Goal: Transaction & Acquisition: Obtain resource

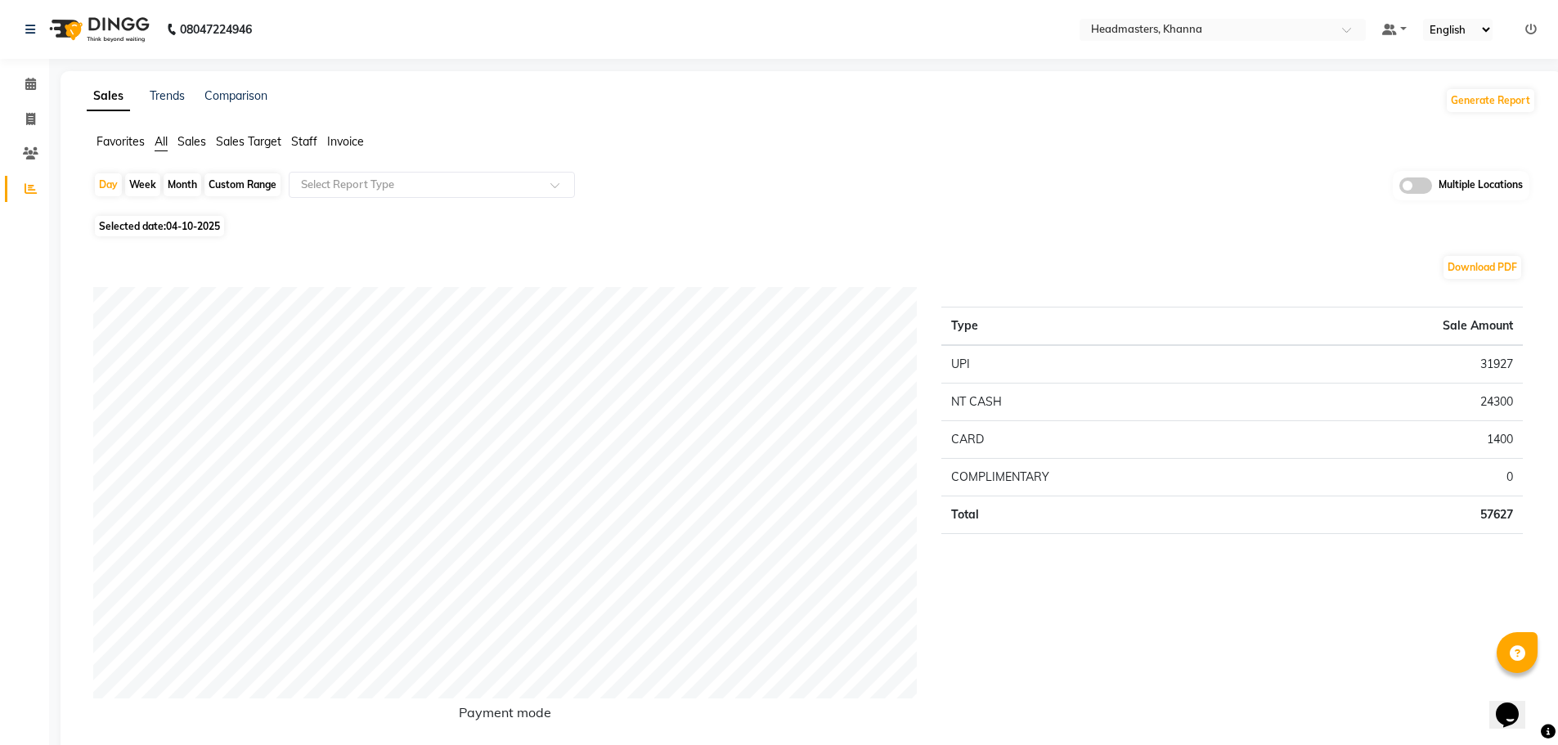
click at [301, 139] on span "Staff" at bounding box center [304, 141] width 26 height 15
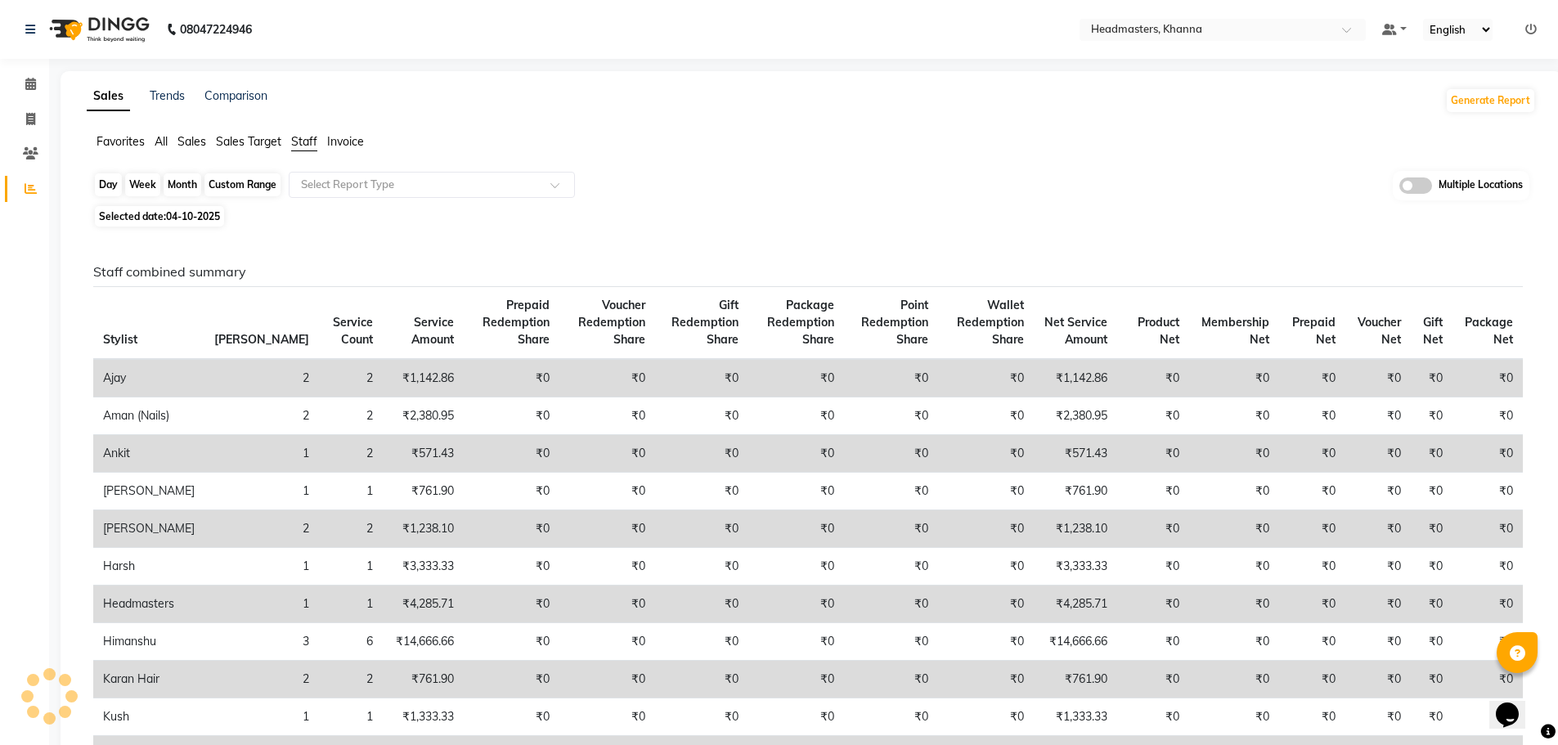
click at [96, 188] on div "Day" at bounding box center [108, 184] width 27 height 23
select select "10"
select select "2025"
click at [114, 186] on div "Day" at bounding box center [108, 184] width 27 height 23
select select "10"
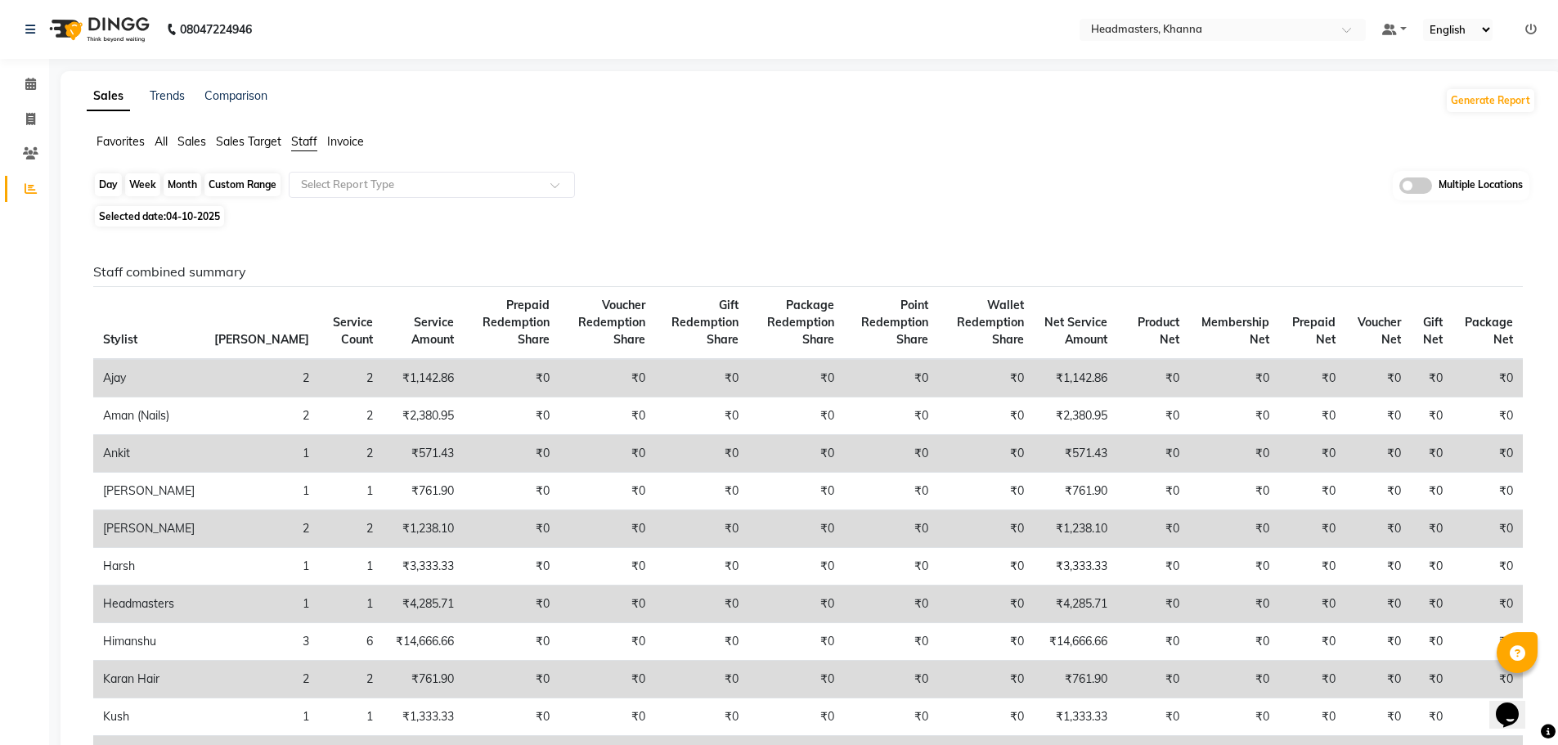
select select "2025"
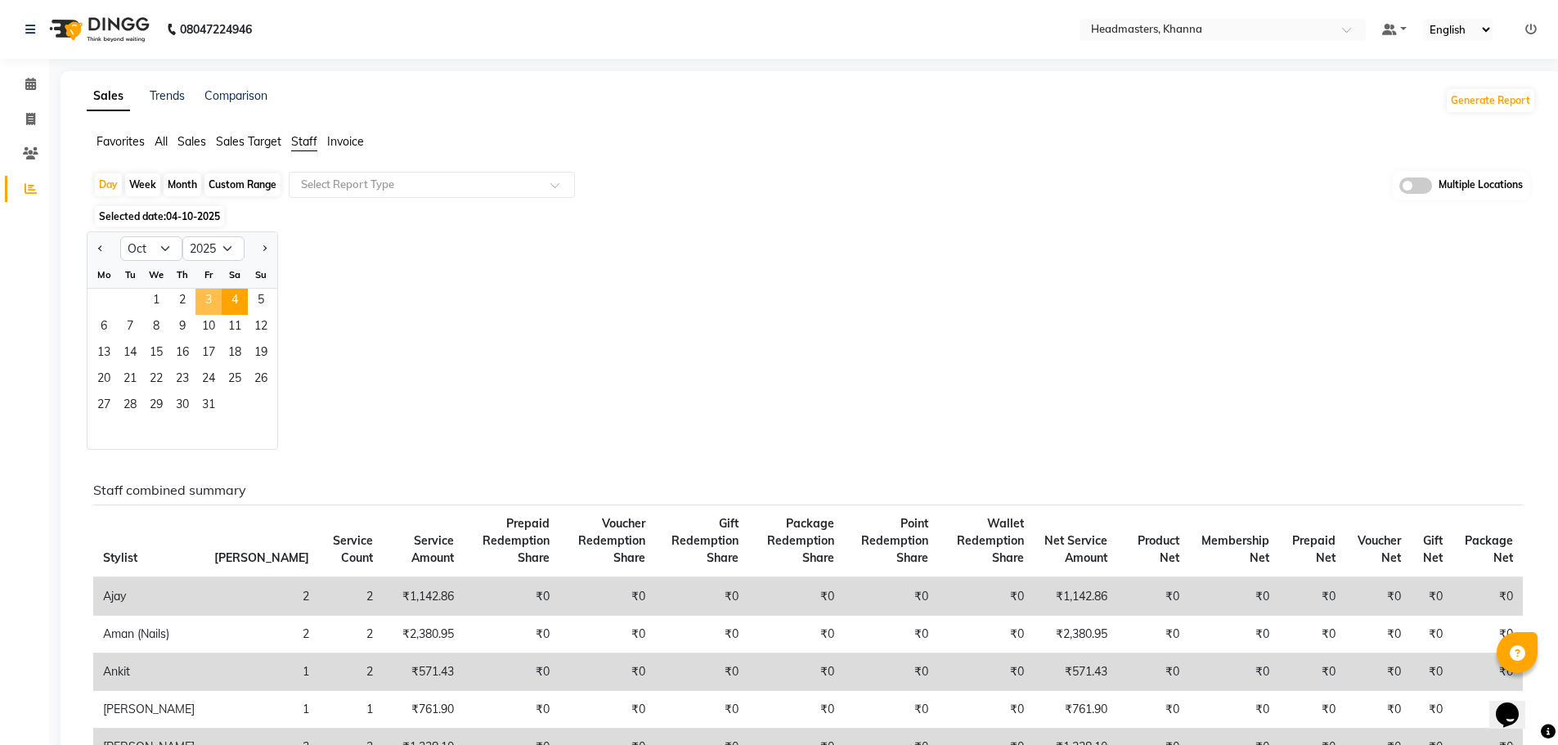
click at [212, 299] on span "3" at bounding box center [208, 302] width 26 height 26
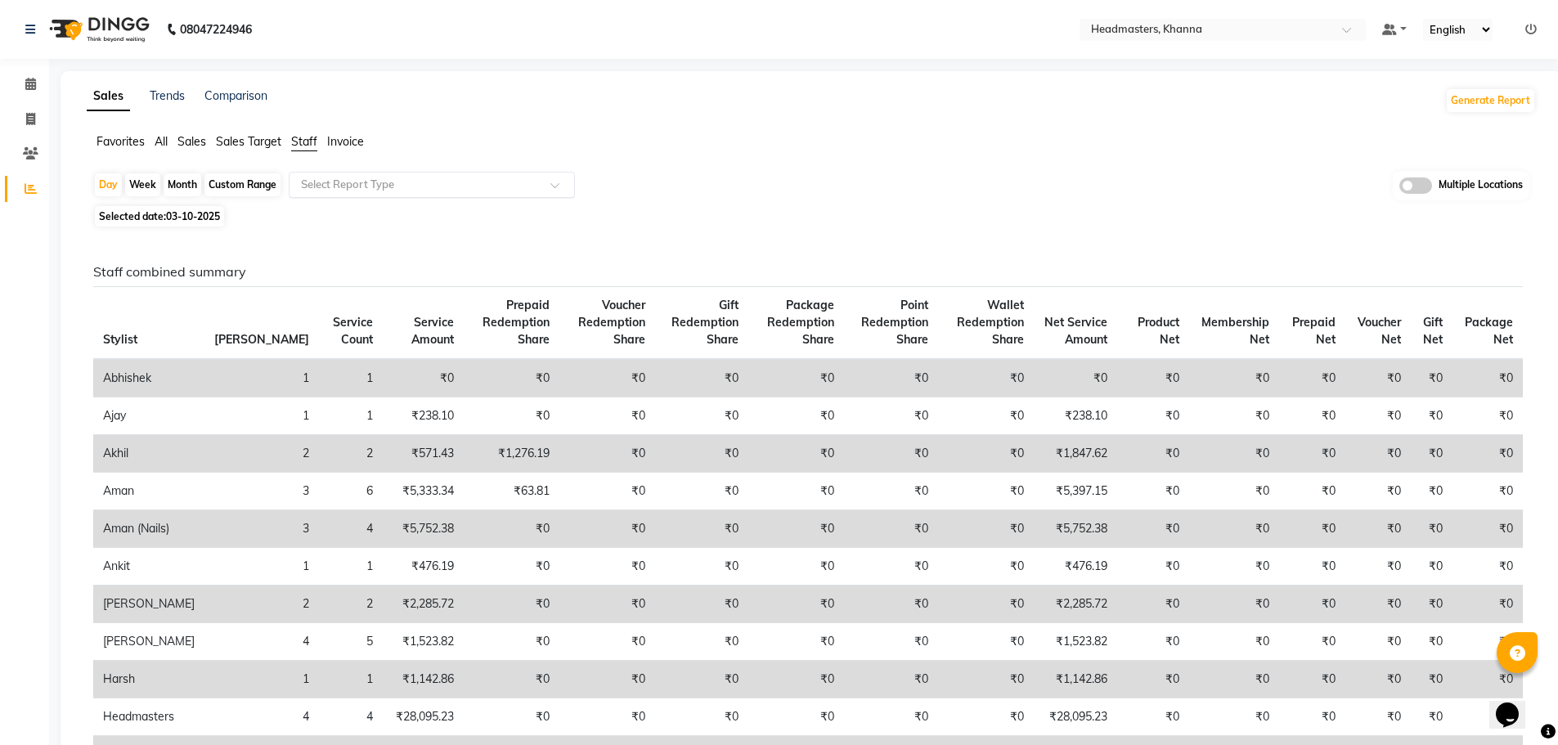
click at [559, 182] on span at bounding box center [560, 190] width 20 height 16
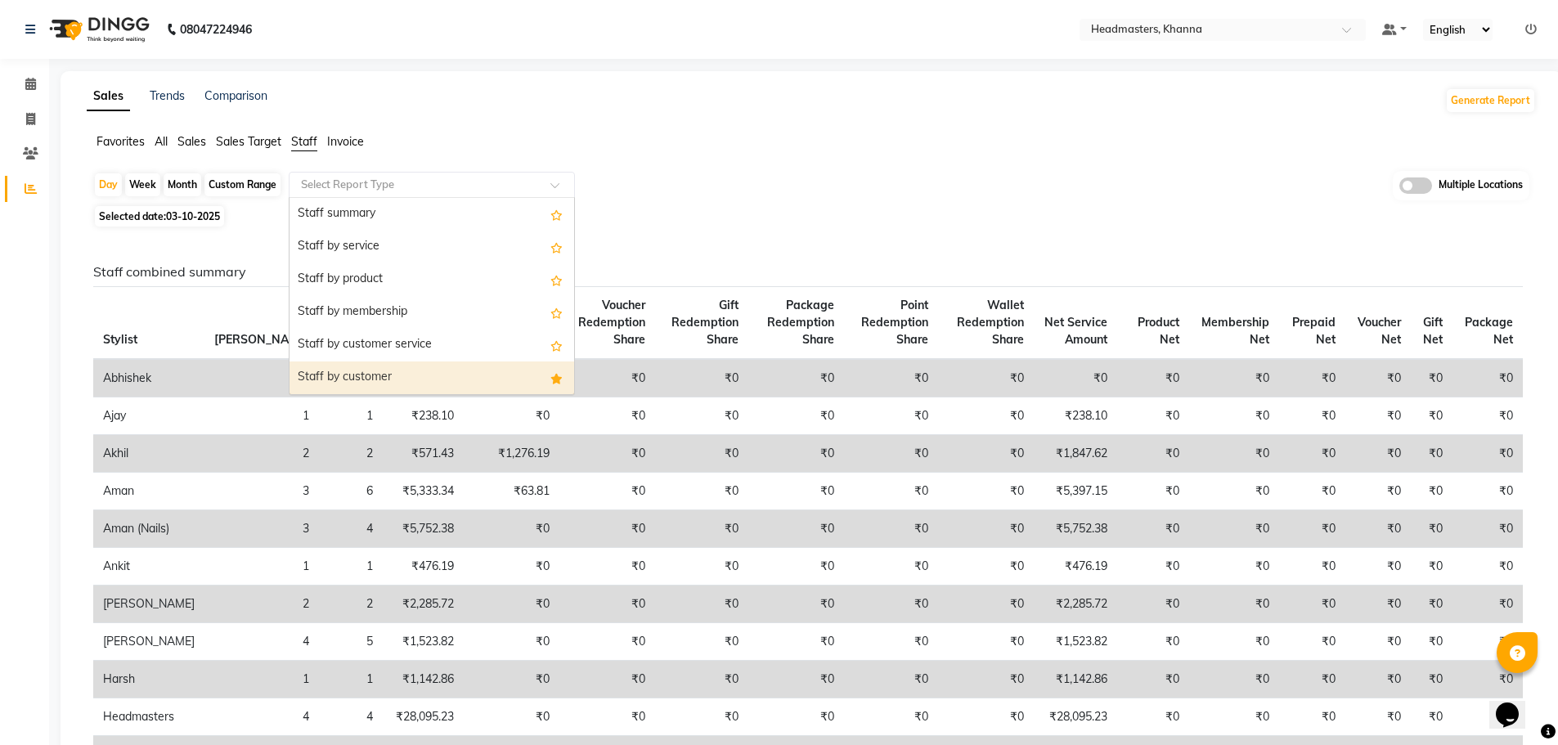
click at [492, 378] on div "Staff by customer" at bounding box center [432, 377] width 285 height 33
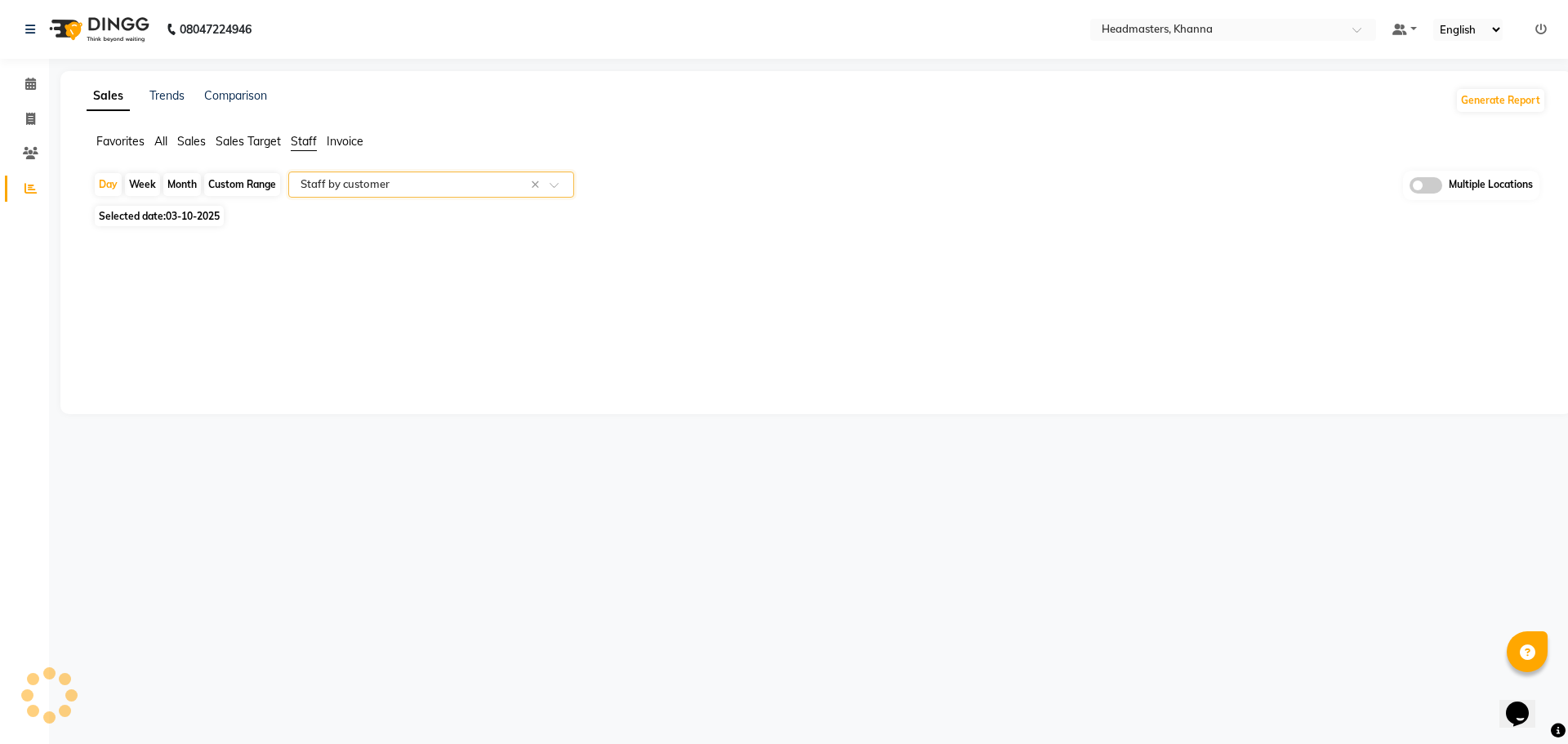
select select "full_report"
select select "csv"
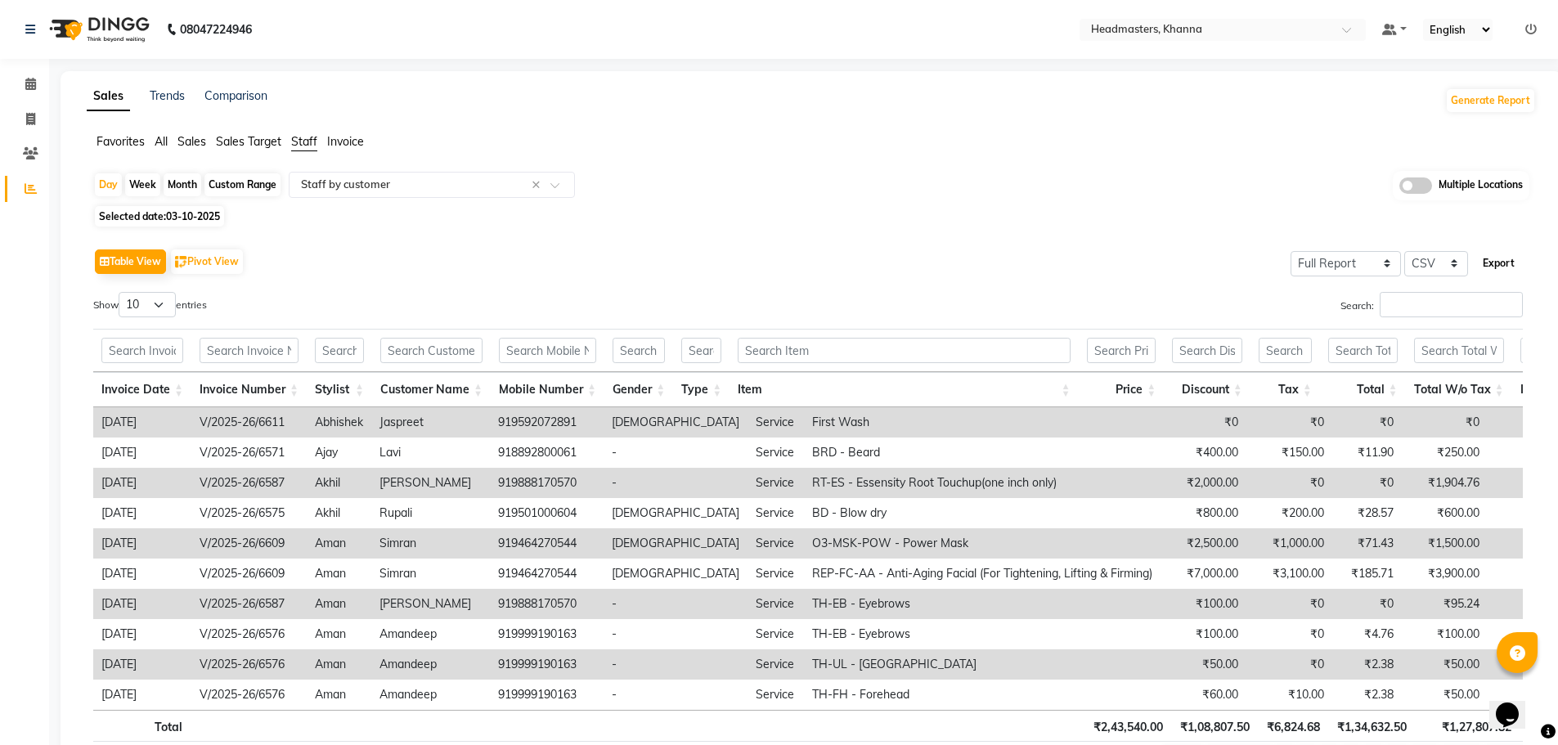
click at [1496, 256] on button "Export" at bounding box center [1498, 263] width 45 height 28
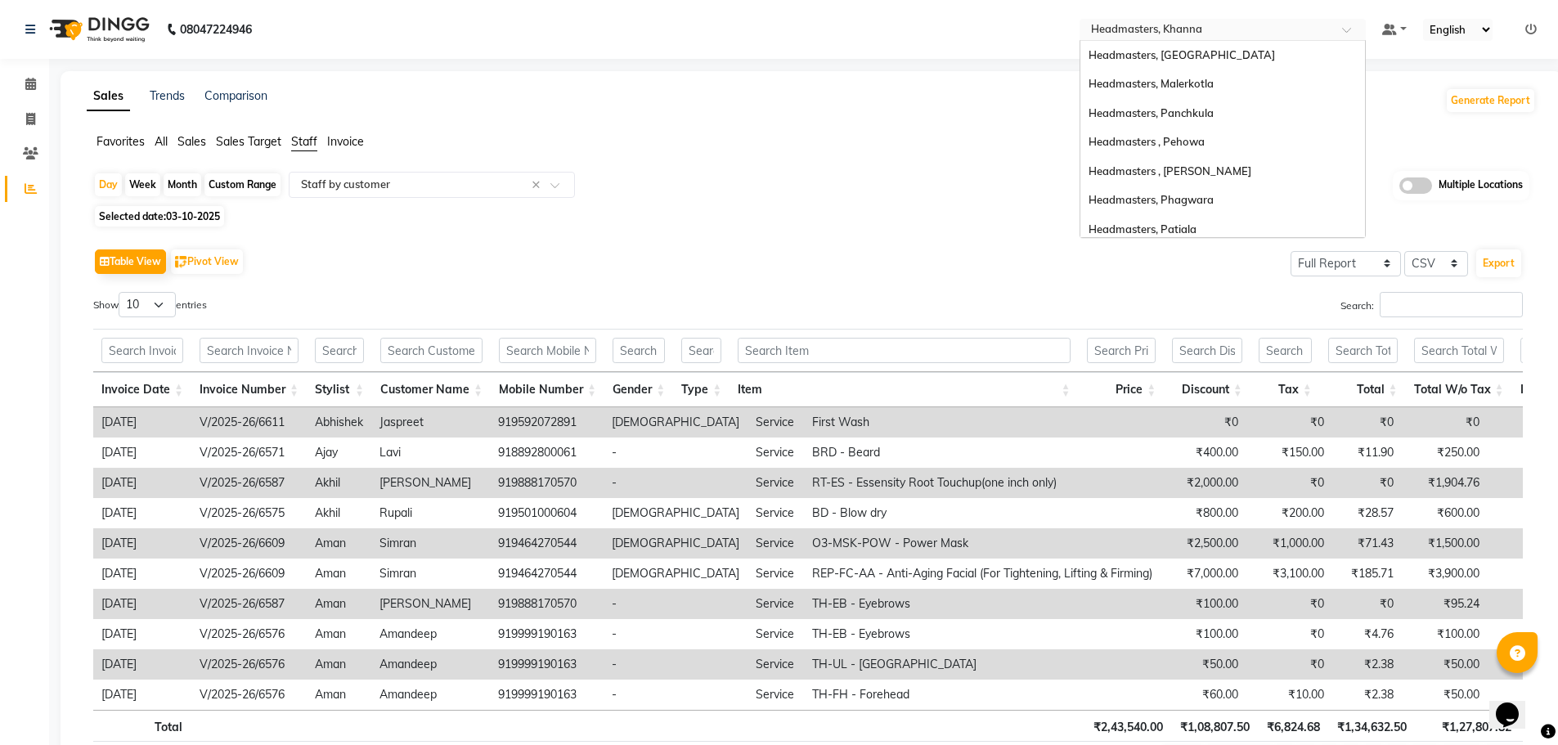
click at [1354, 27] on span at bounding box center [1352, 34] width 20 height 16
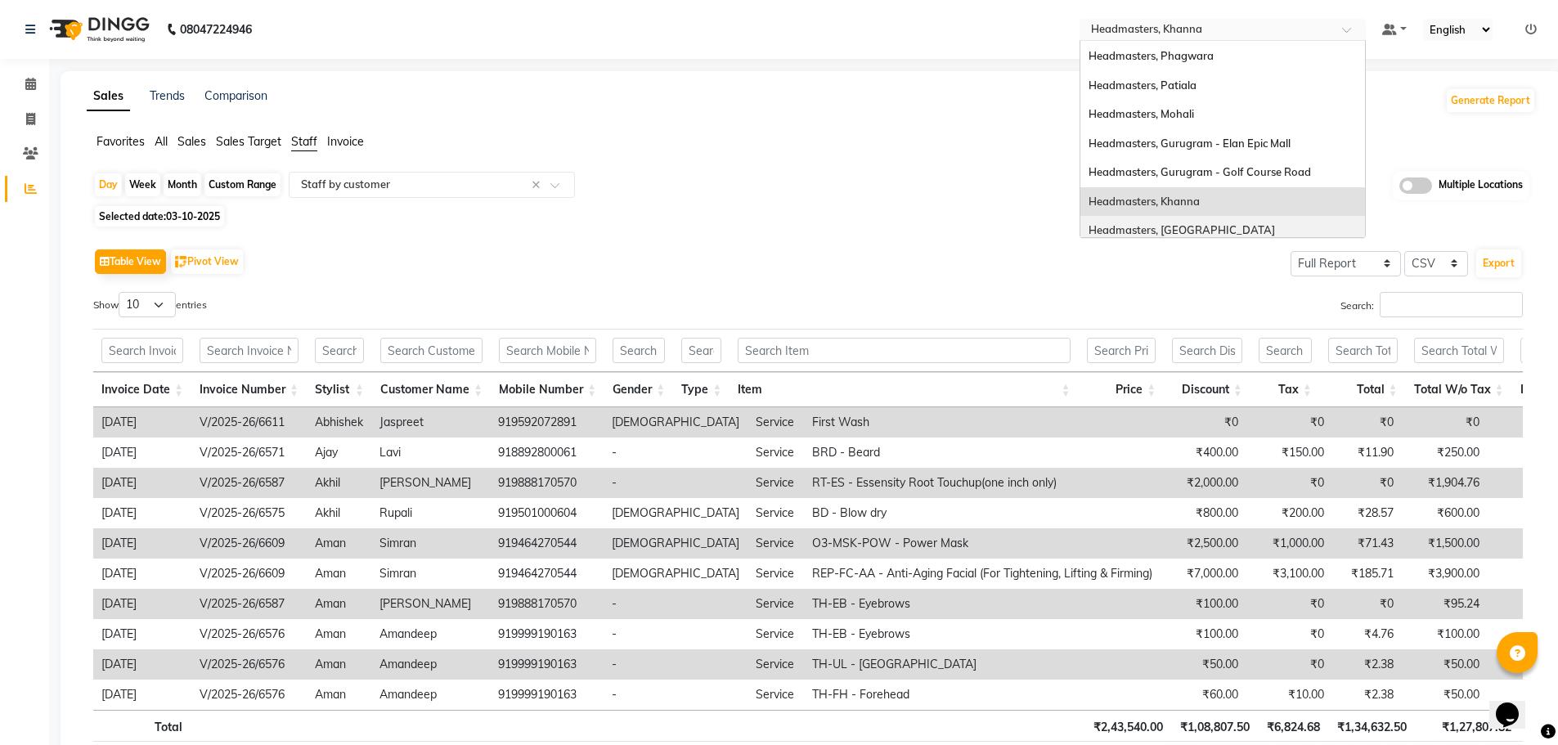
scroll to position [128, 0]
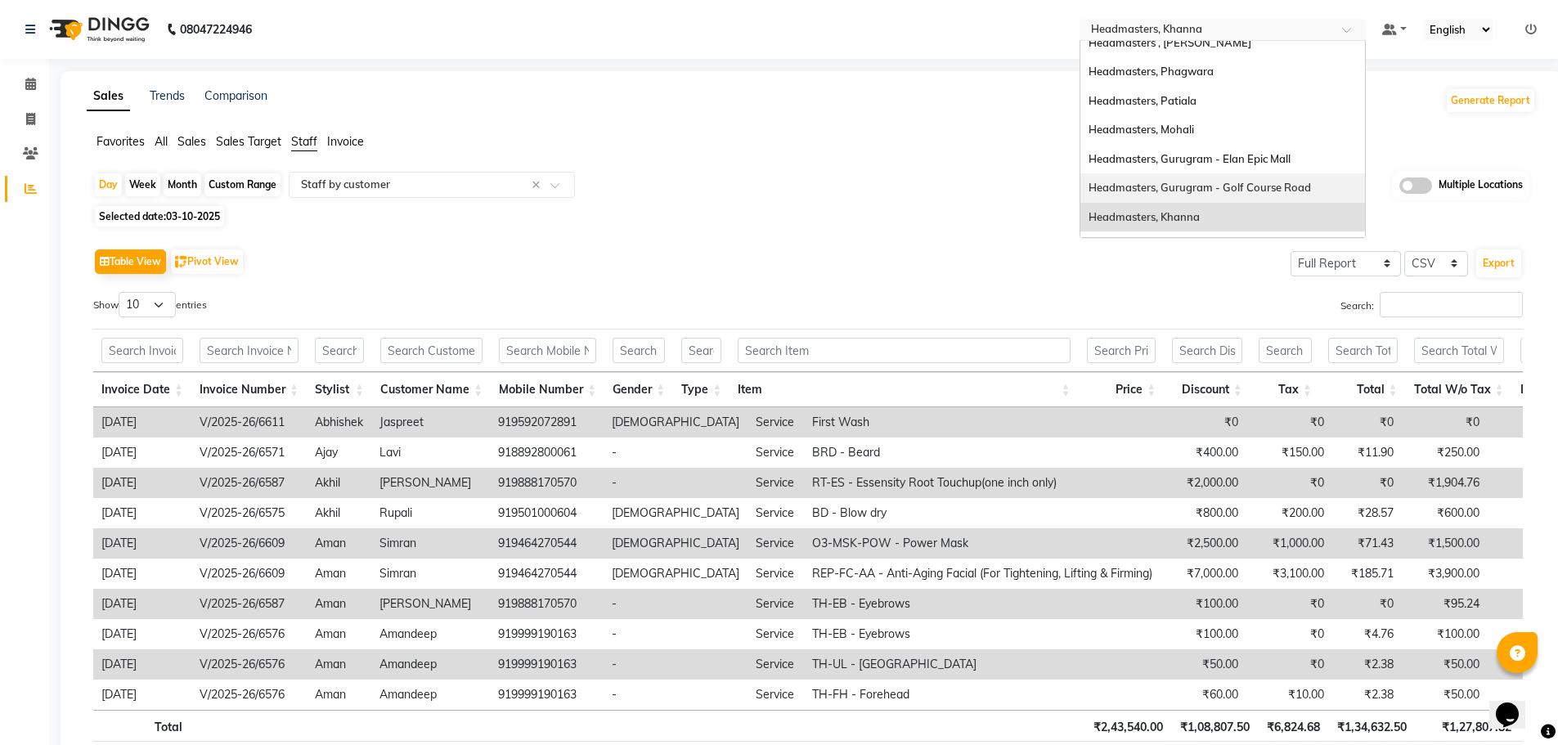
click at [1241, 183] on span "Headmasters, Gurugram - Golf Course Road" at bounding box center [1200, 187] width 222 height 13
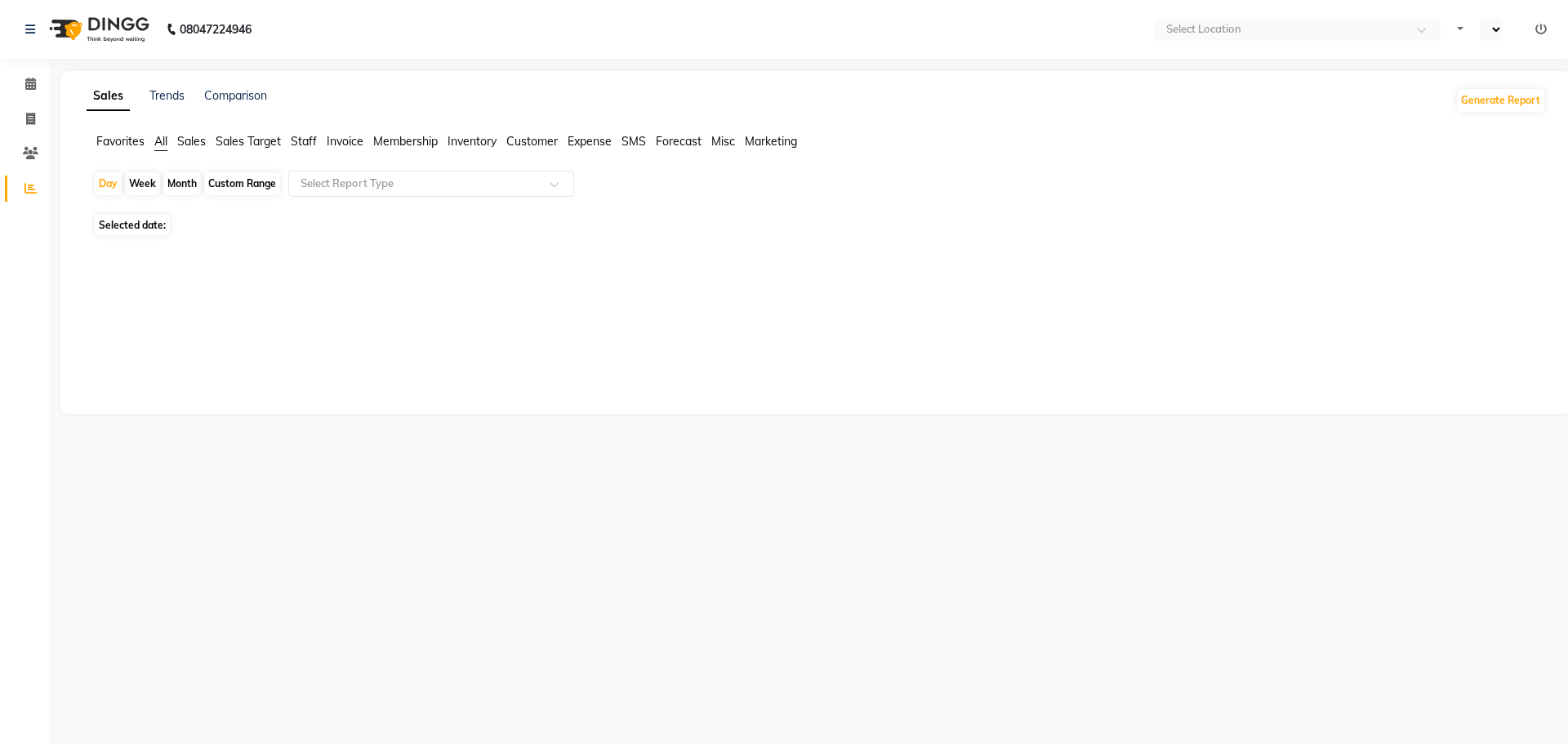
select select "en"
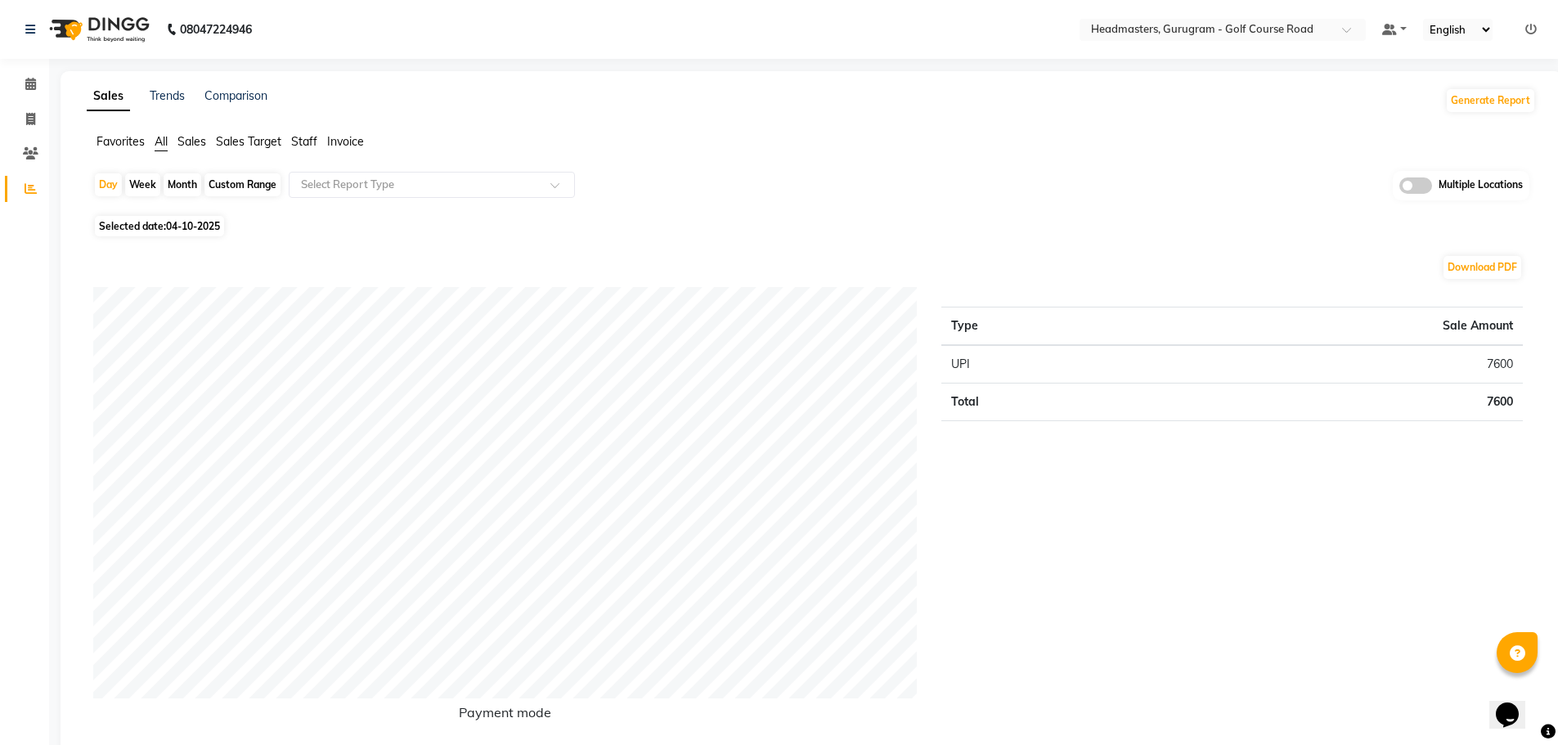
click at [305, 137] on span "Staff" at bounding box center [304, 141] width 26 height 15
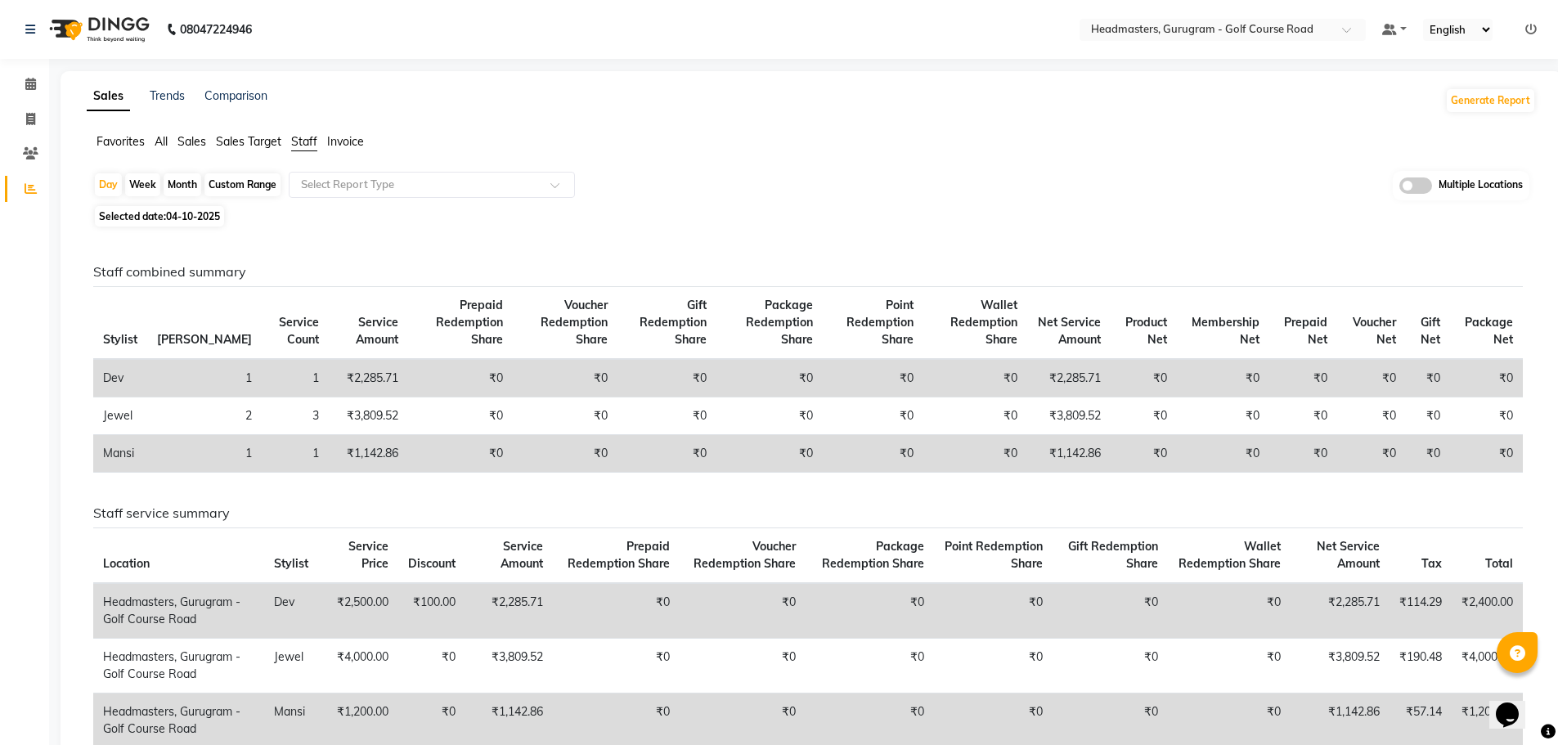
click at [242, 183] on div "Custom Range" at bounding box center [242, 184] width 76 height 23
select select "10"
select select "2025"
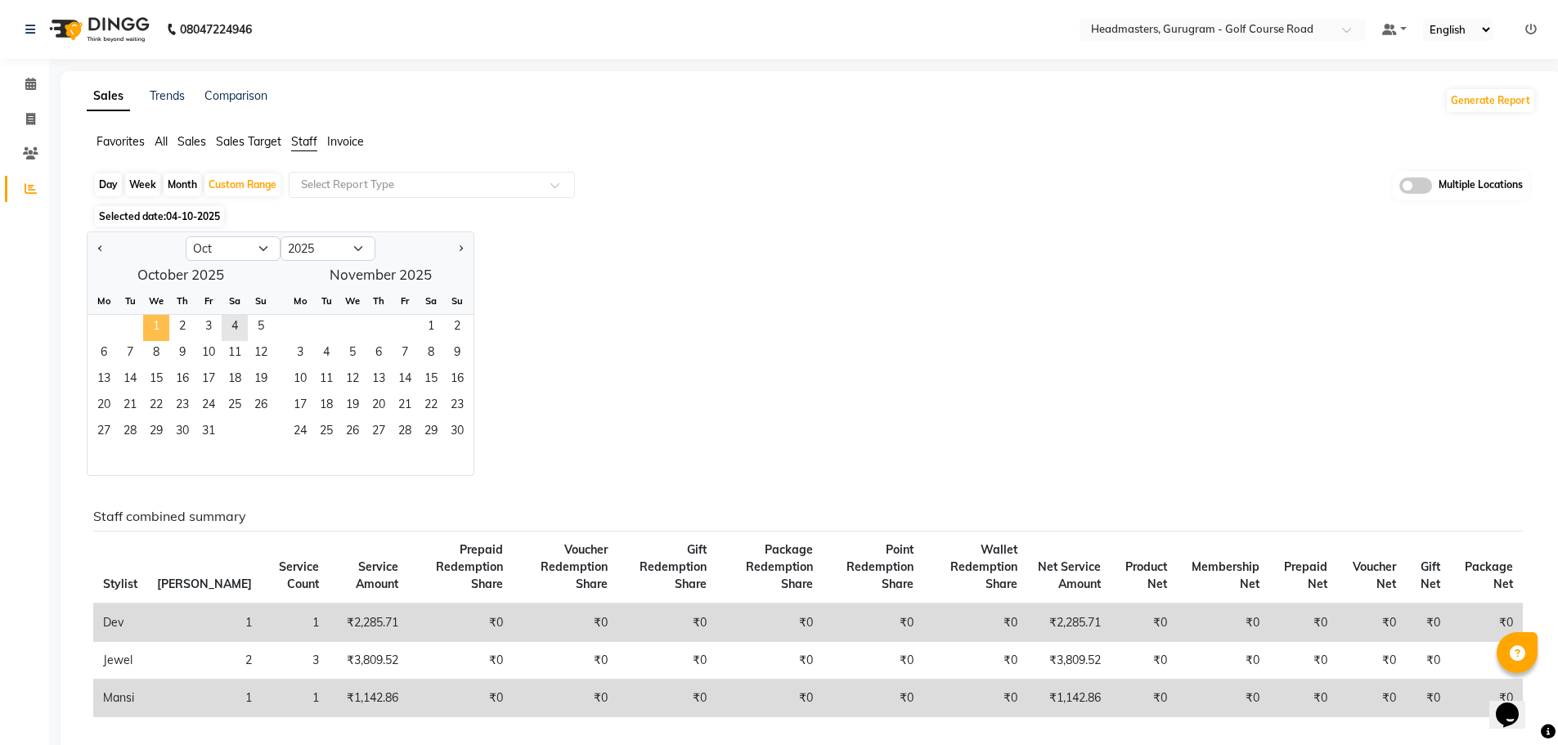
click at [159, 326] on span "1" at bounding box center [156, 328] width 26 height 26
click at [178, 326] on span "2" at bounding box center [182, 328] width 26 height 26
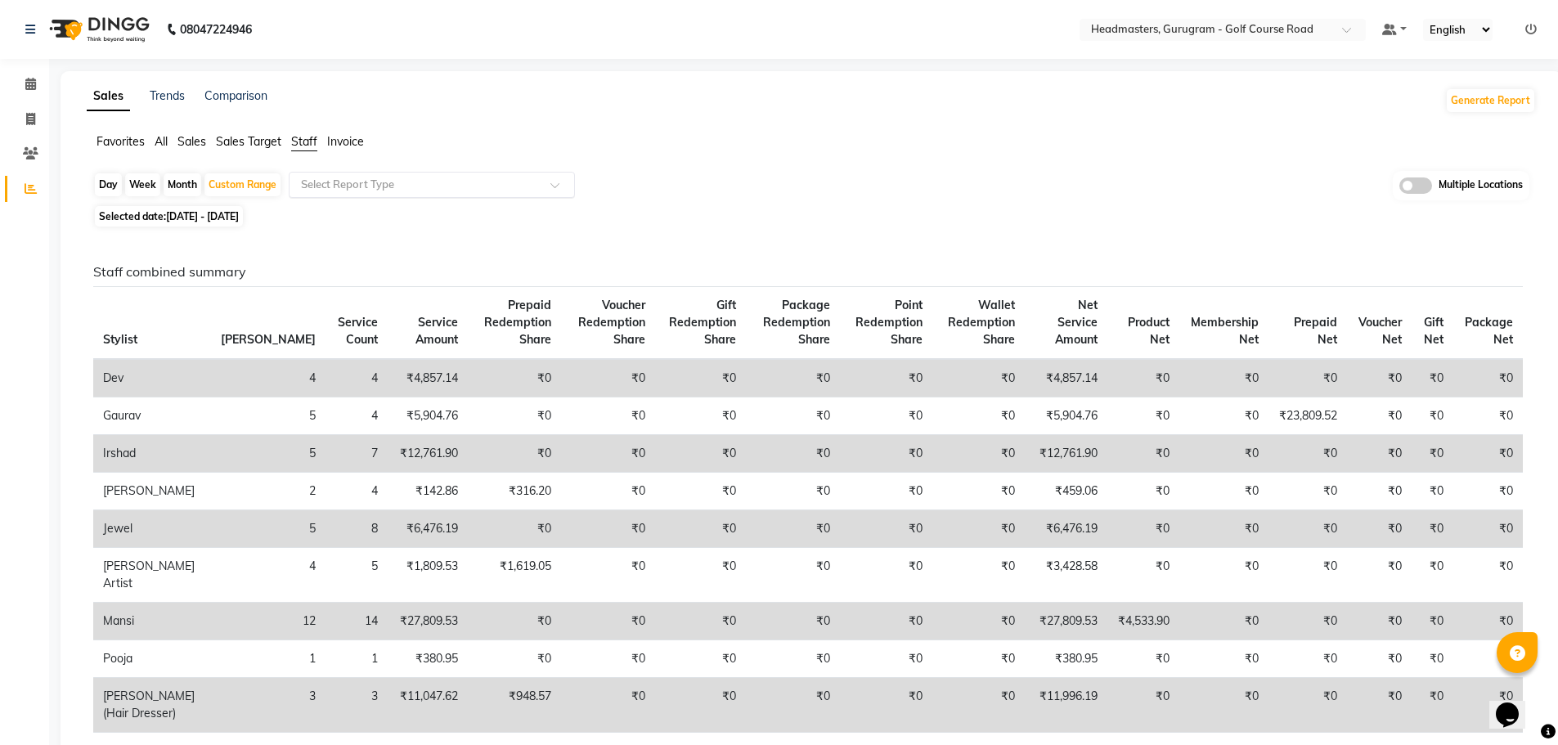
click at [553, 175] on div "Select Report Type" at bounding box center [432, 185] width 286 height 26
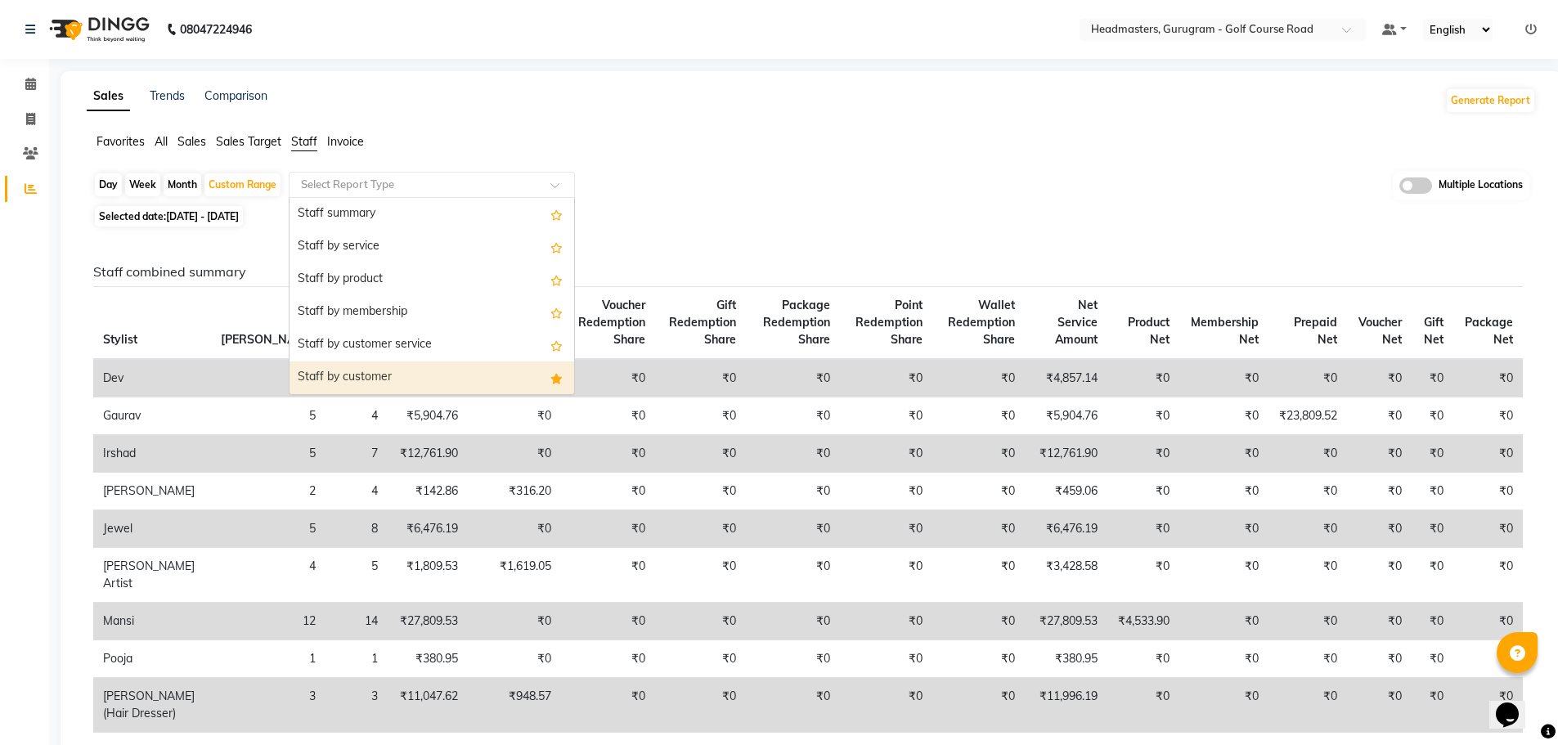
click at [447, 378] on div "Staff by customer" at bounding box center [432, 377] width 285 height 33
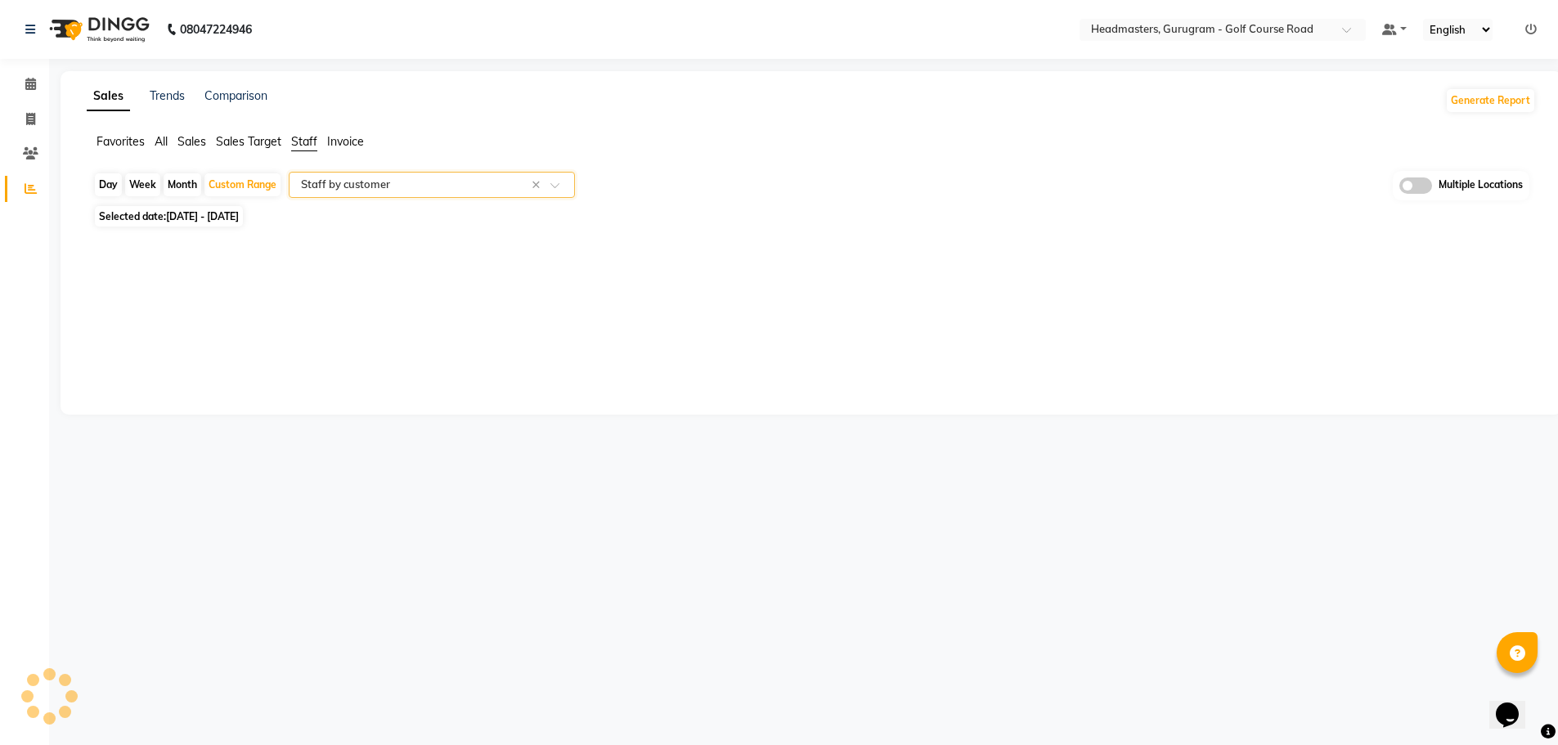
select select "full_report"
select select "csv"
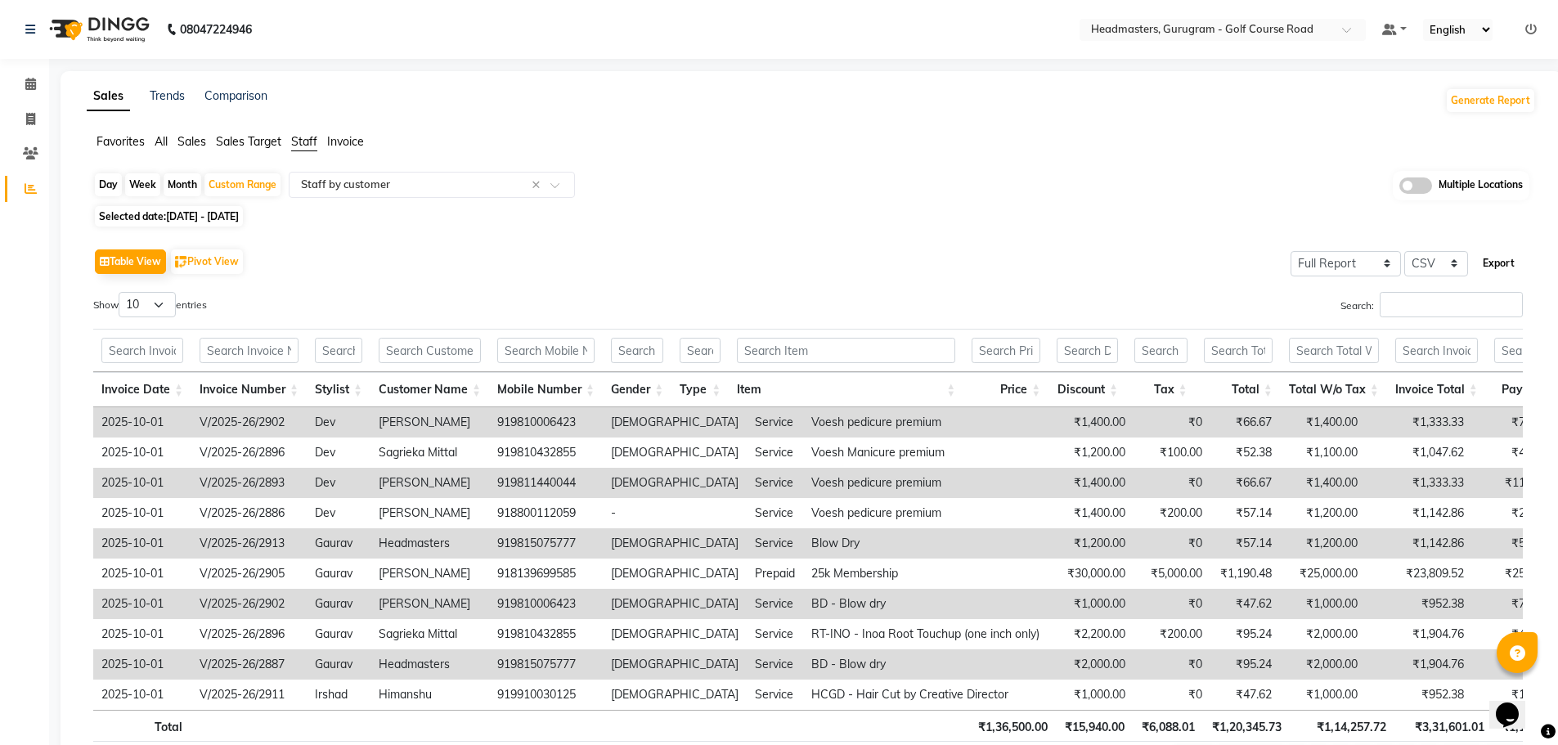
click at [1486, 262] on button "Export" at bounding box center [1498, 263] width 45 height 28
click at [109, 187] on div "Day" at bounding box center [108, 184] width 27 height 23
select select "10"
select select "2025"
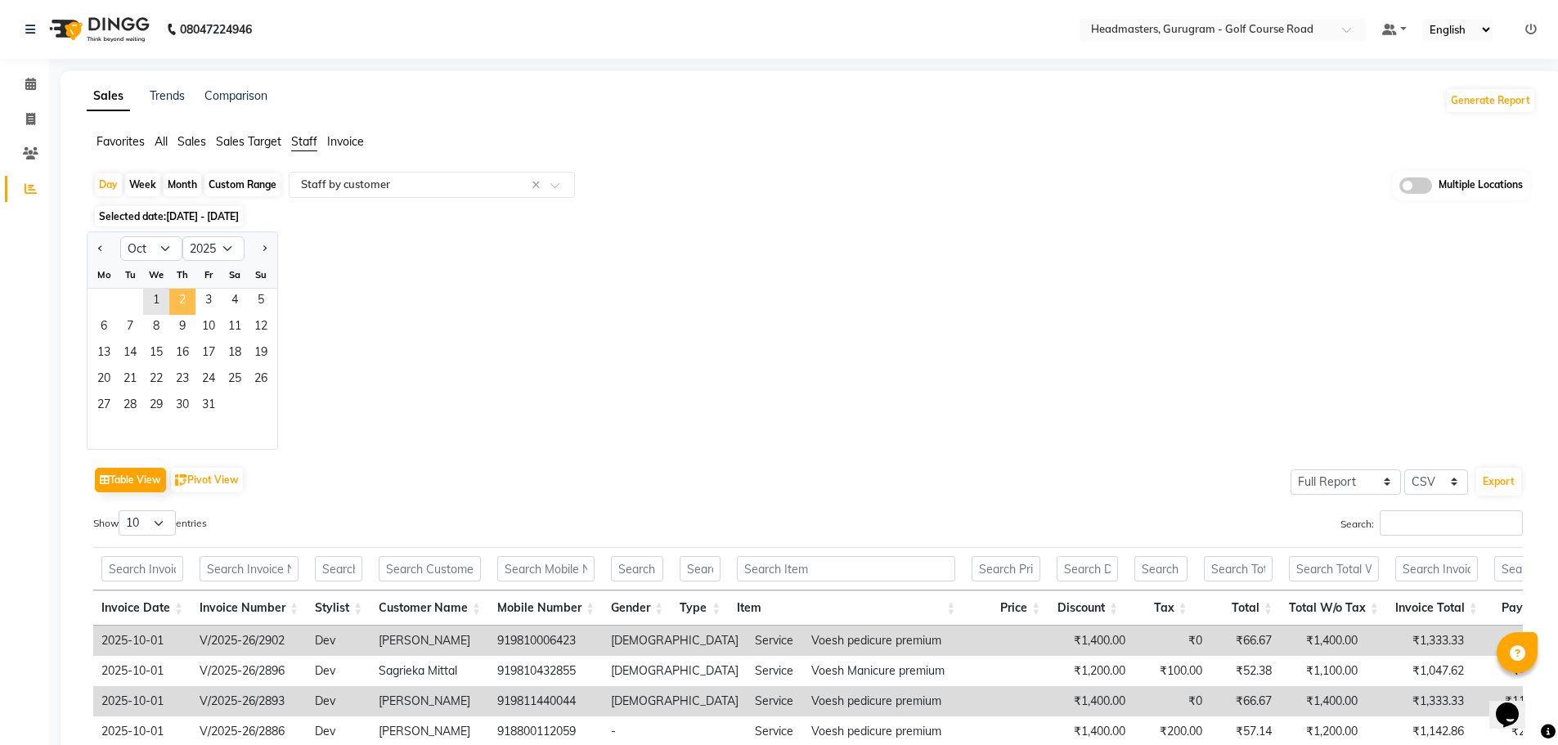
click at [178, 297] on span "2" at bounding box center [182, 302] width 26 height 26
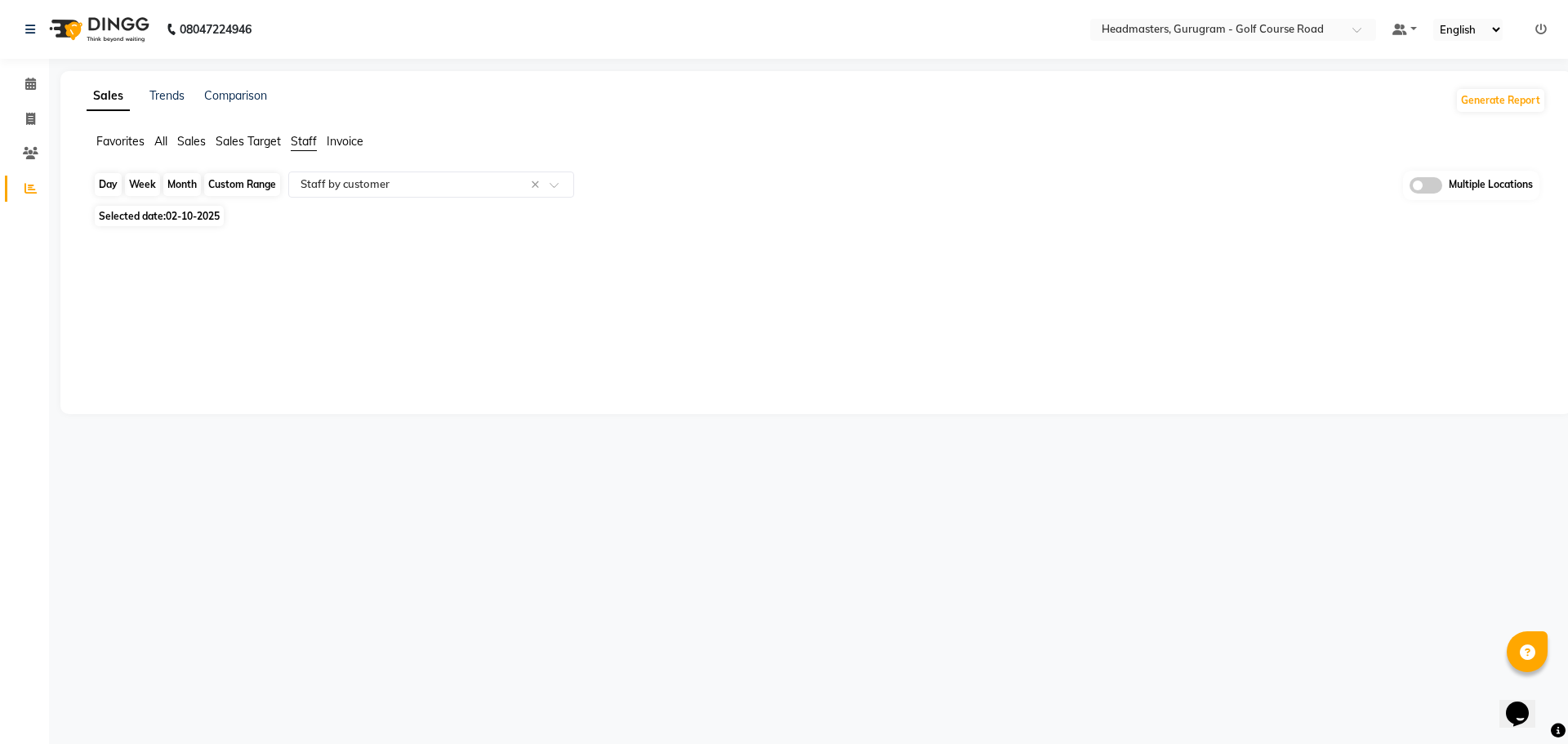
click at [110, 184] on div "Day" at bounding box center [108, 184] width 27 height 23
select select "10"
select select "2025"
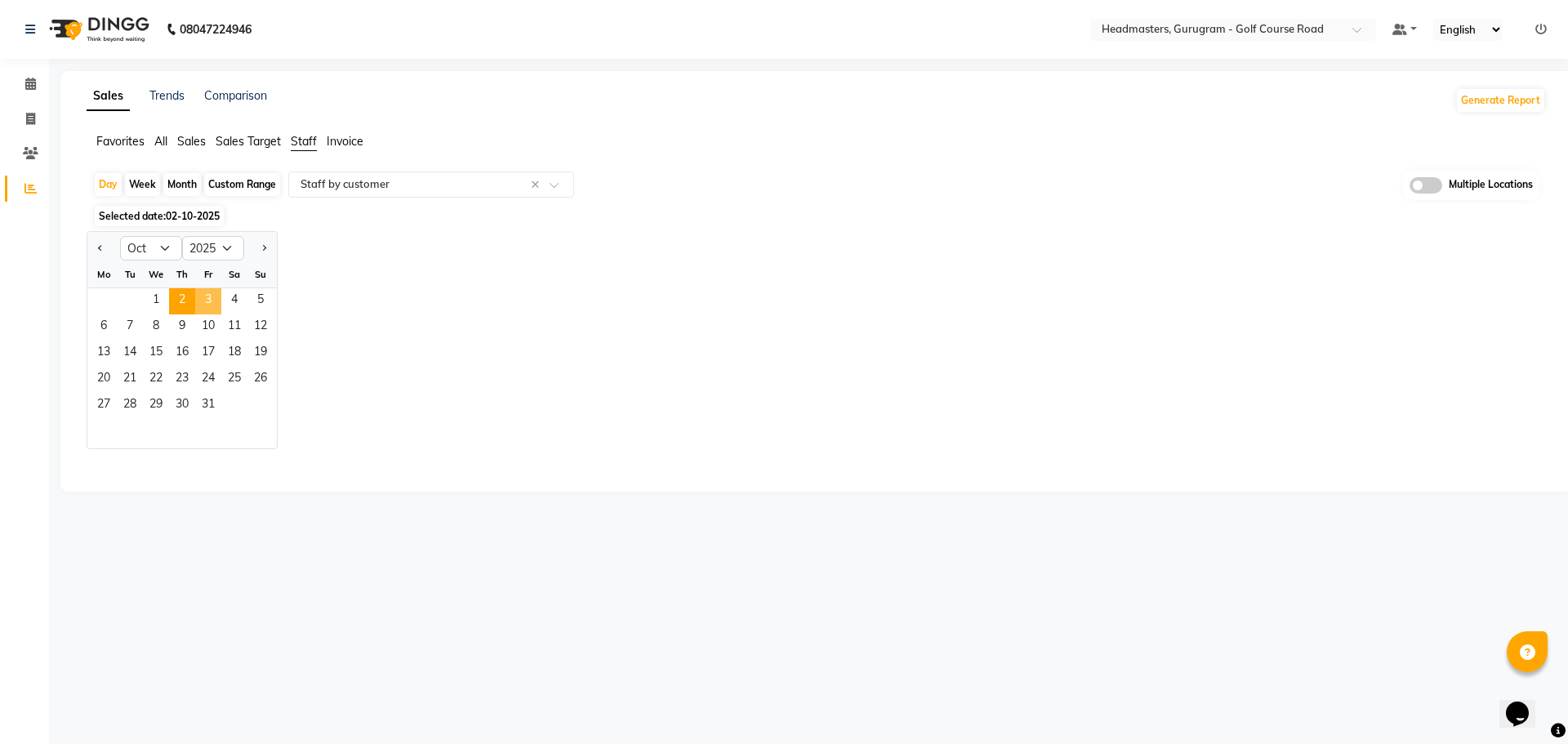
click at [215, 299] on span "3" at bounding box center [208, 302] width 26 height 26
select select "full_report"
select select "csv"
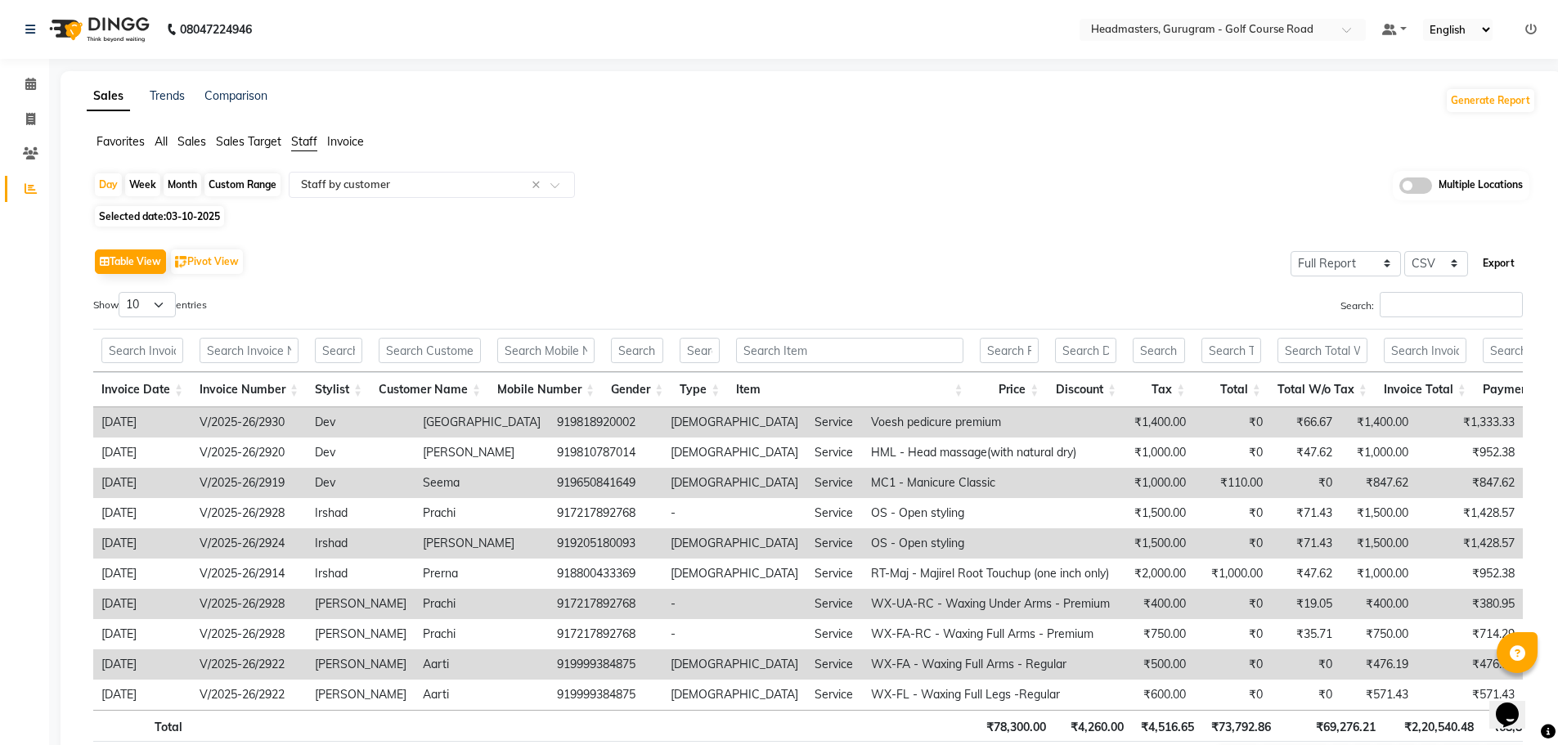
click at [1503, 261] on button "Export" at bounding box center [1498, 263] width 45 height 28
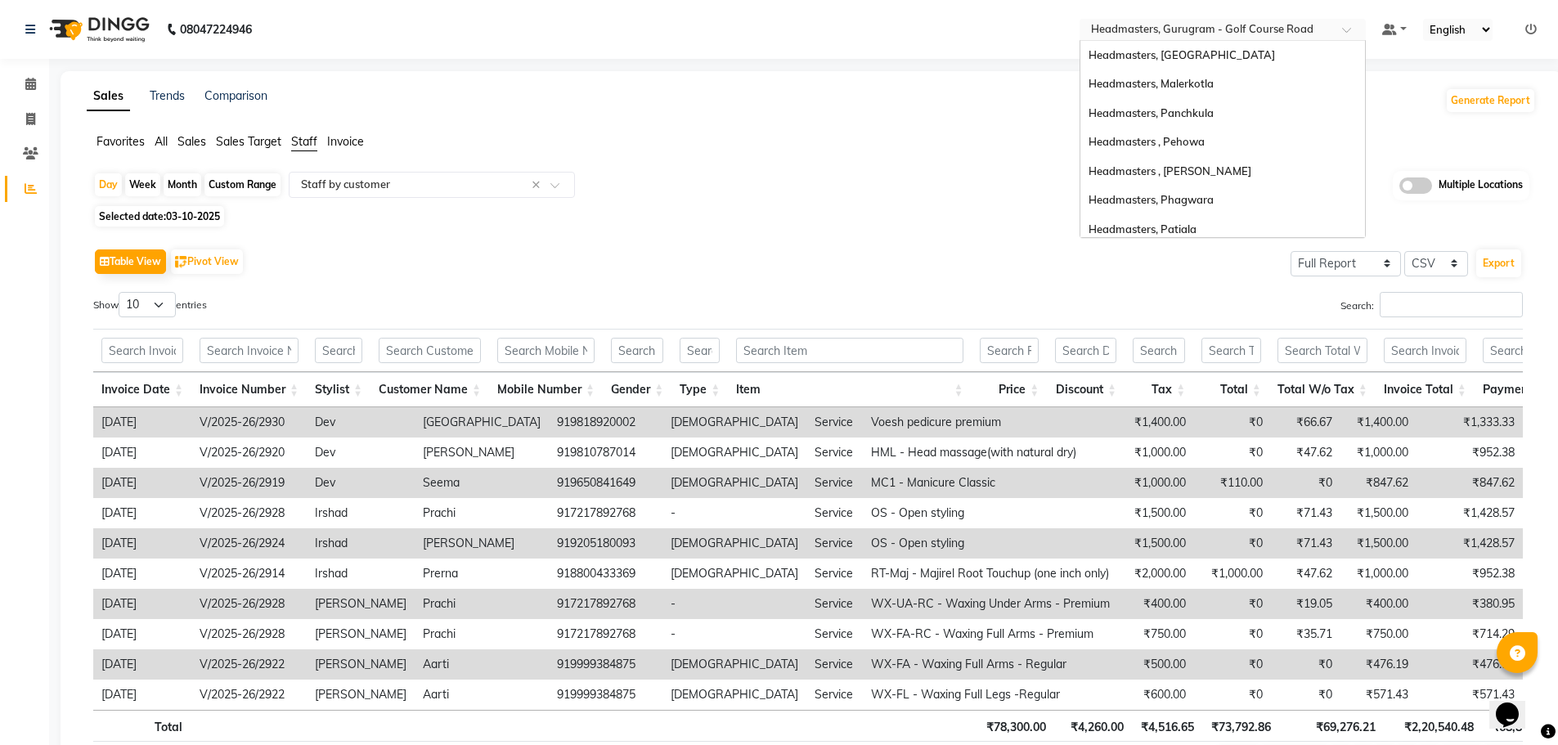
click at [1356, 31] on span at bounding box center [1352, 34] width 20 height 16
click at [1215, 142] on div "Headmasters , Pehowa" at bounding box center [1222, 142] width 285 height 29
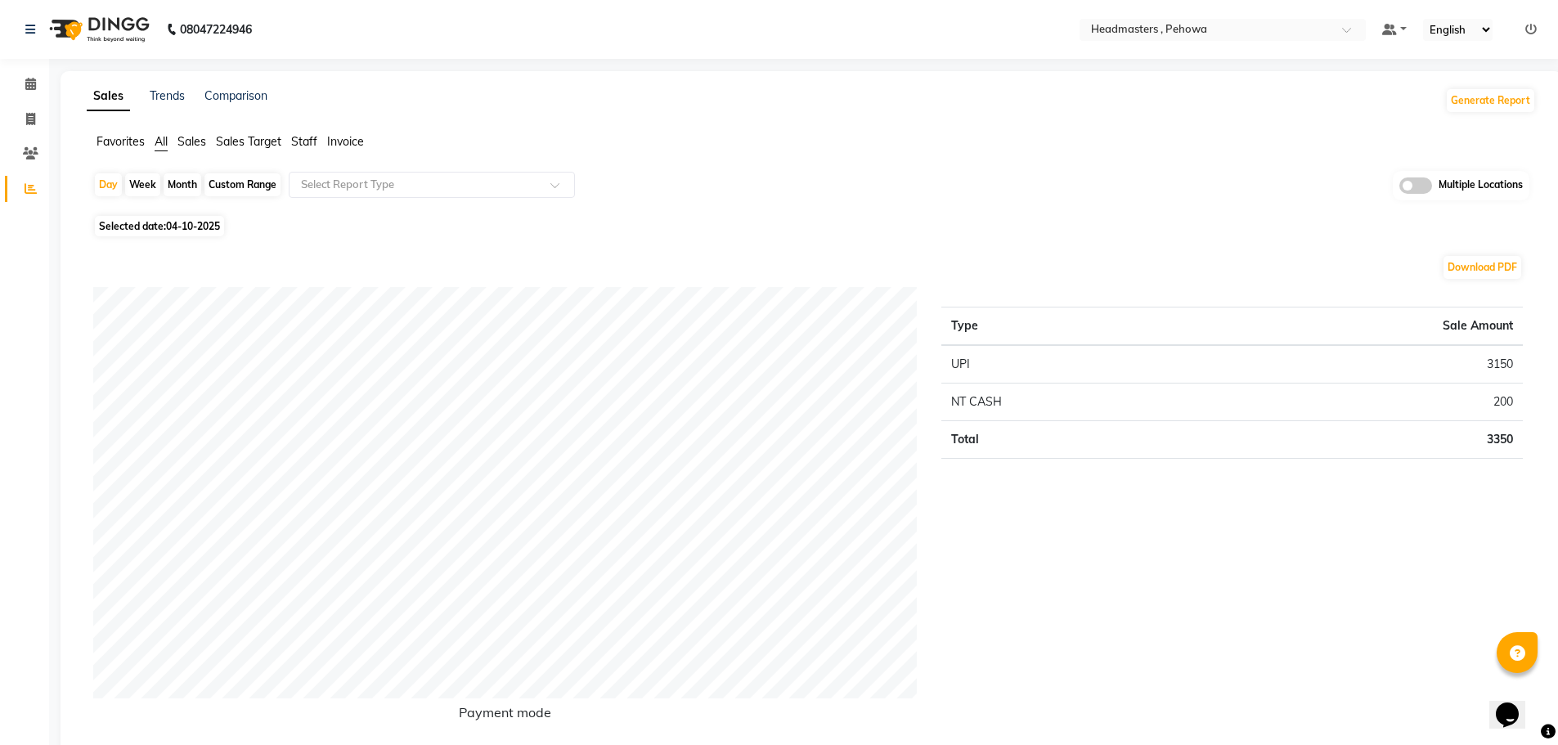
click at [301, 141] on span "Staff" at bounding box center [304, 141] width 26 height 15
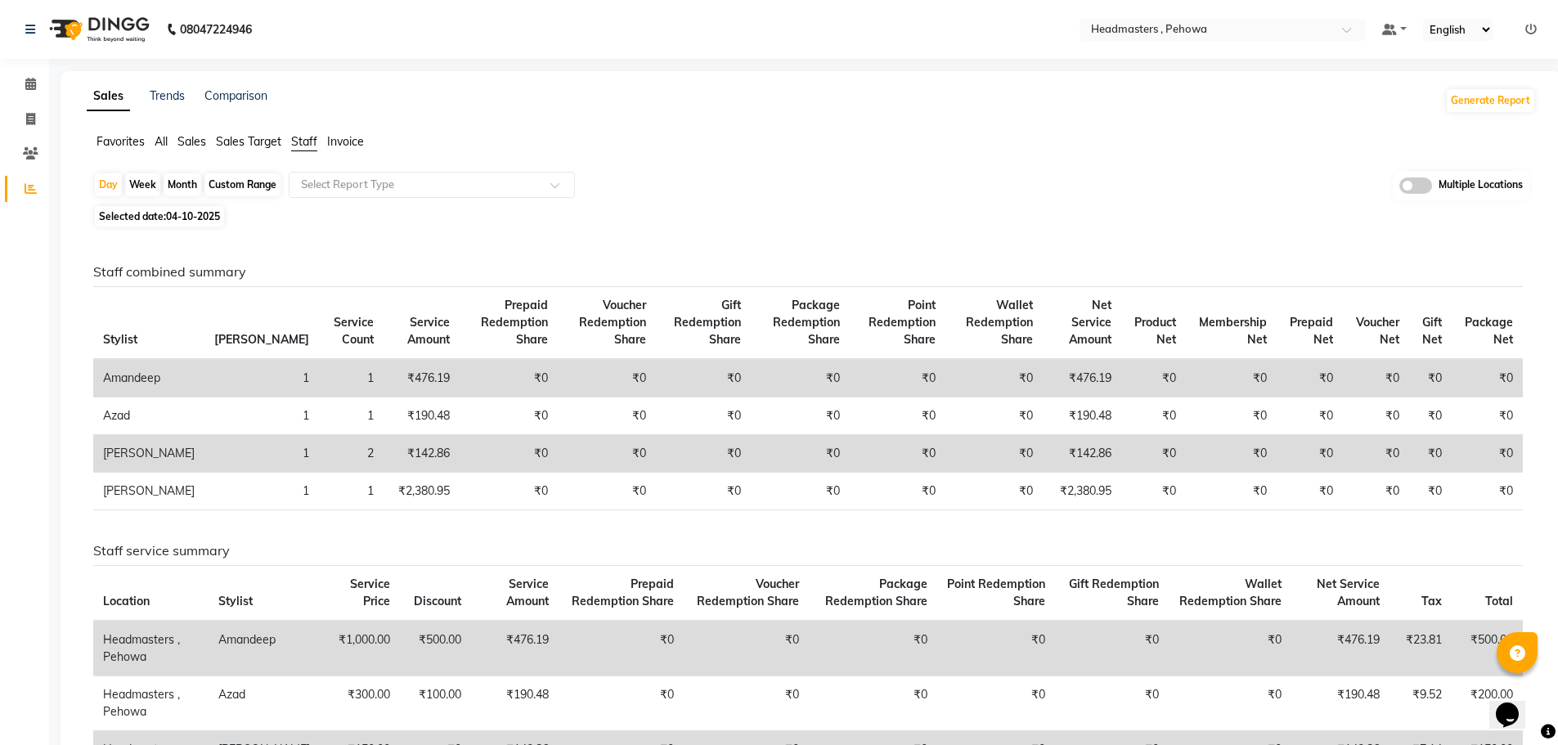
click at [244, 185] on div "Custom Range" at bounding box center [242, 184] width 76 height 23
select select "10"
select select "2025"
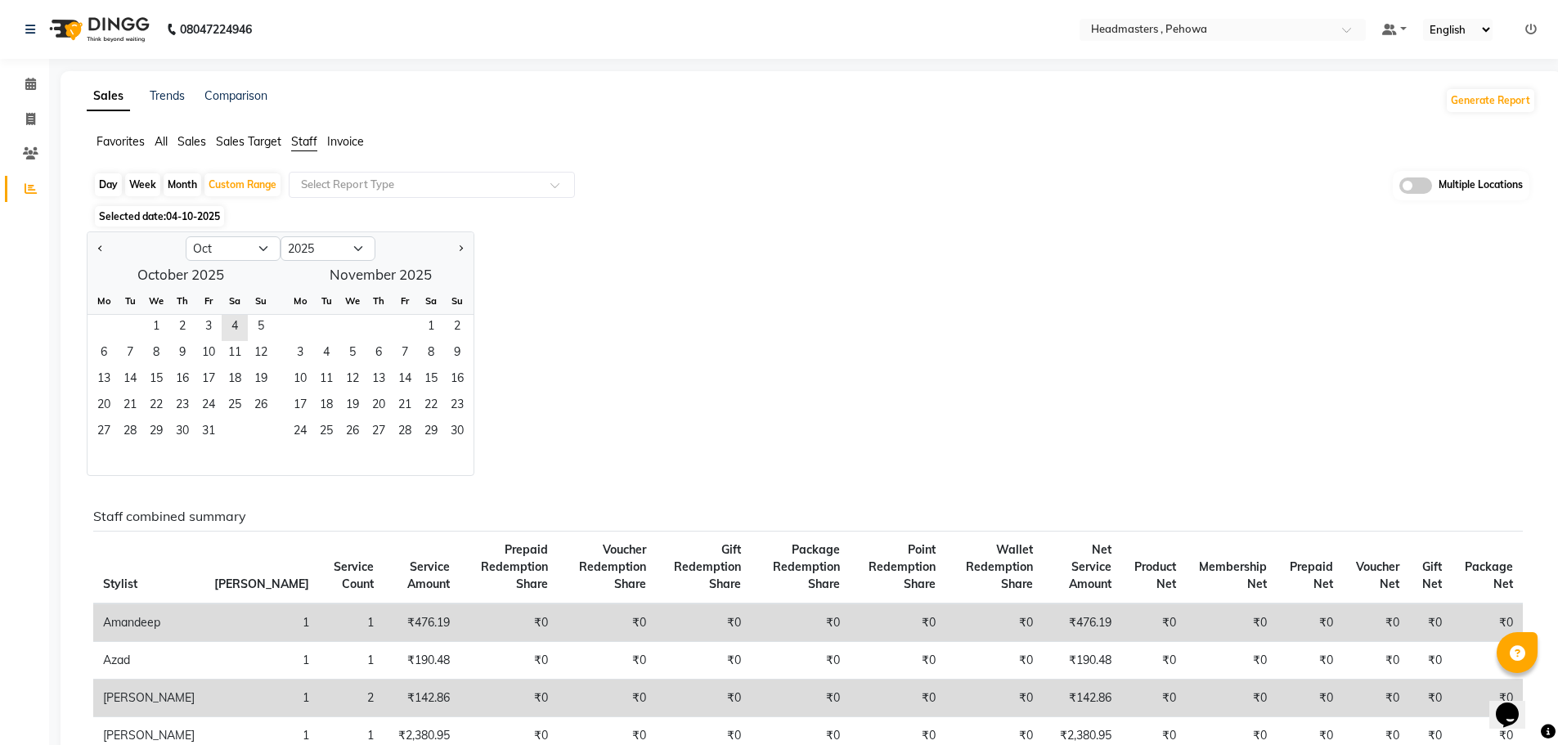
click at [106, 180] on div "Day" at bounding box center [108, 184] width 27 height 23
select select "10"
select select "2025"
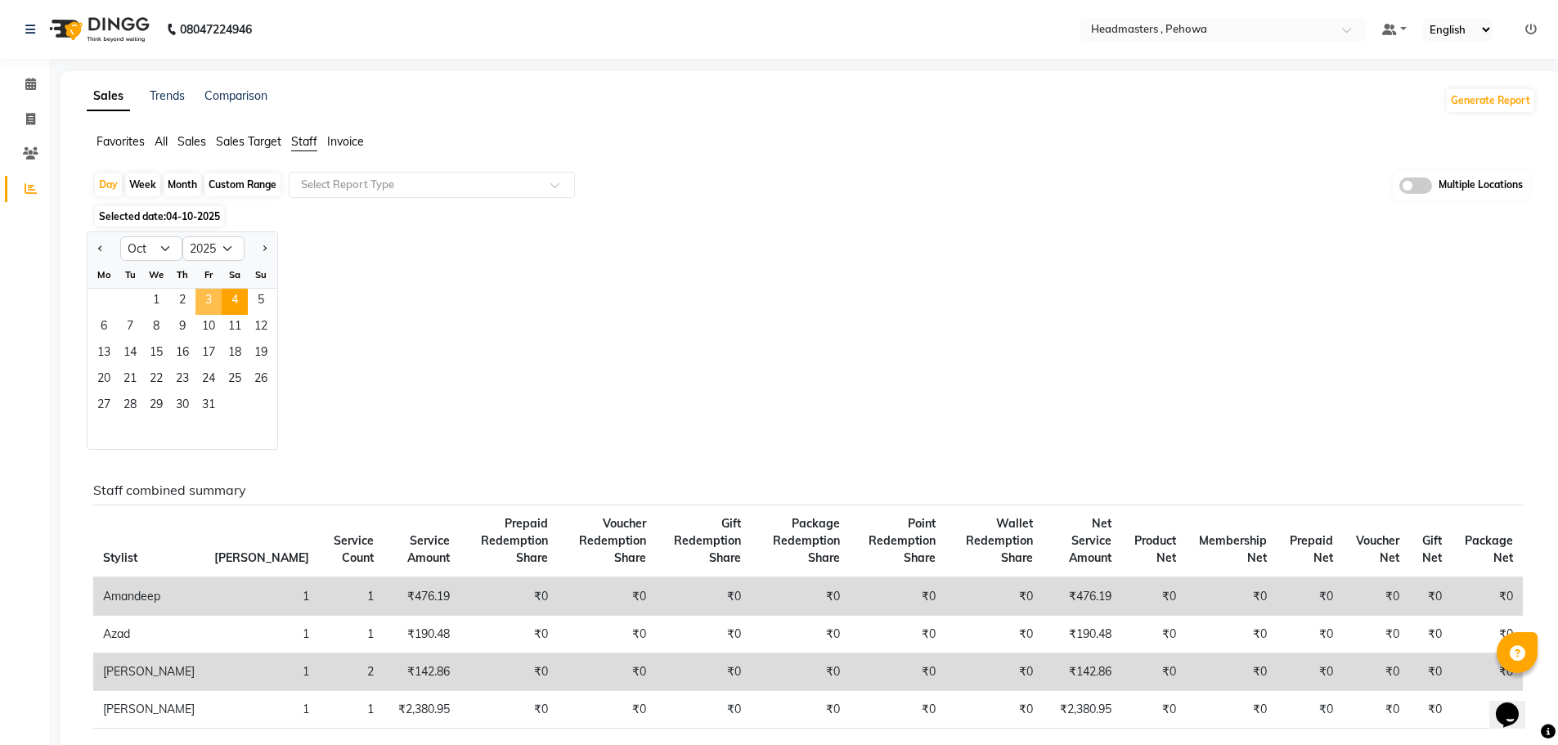
click at [212, 297] on span "3" at bounding box center [208, 302] width 26 height 26
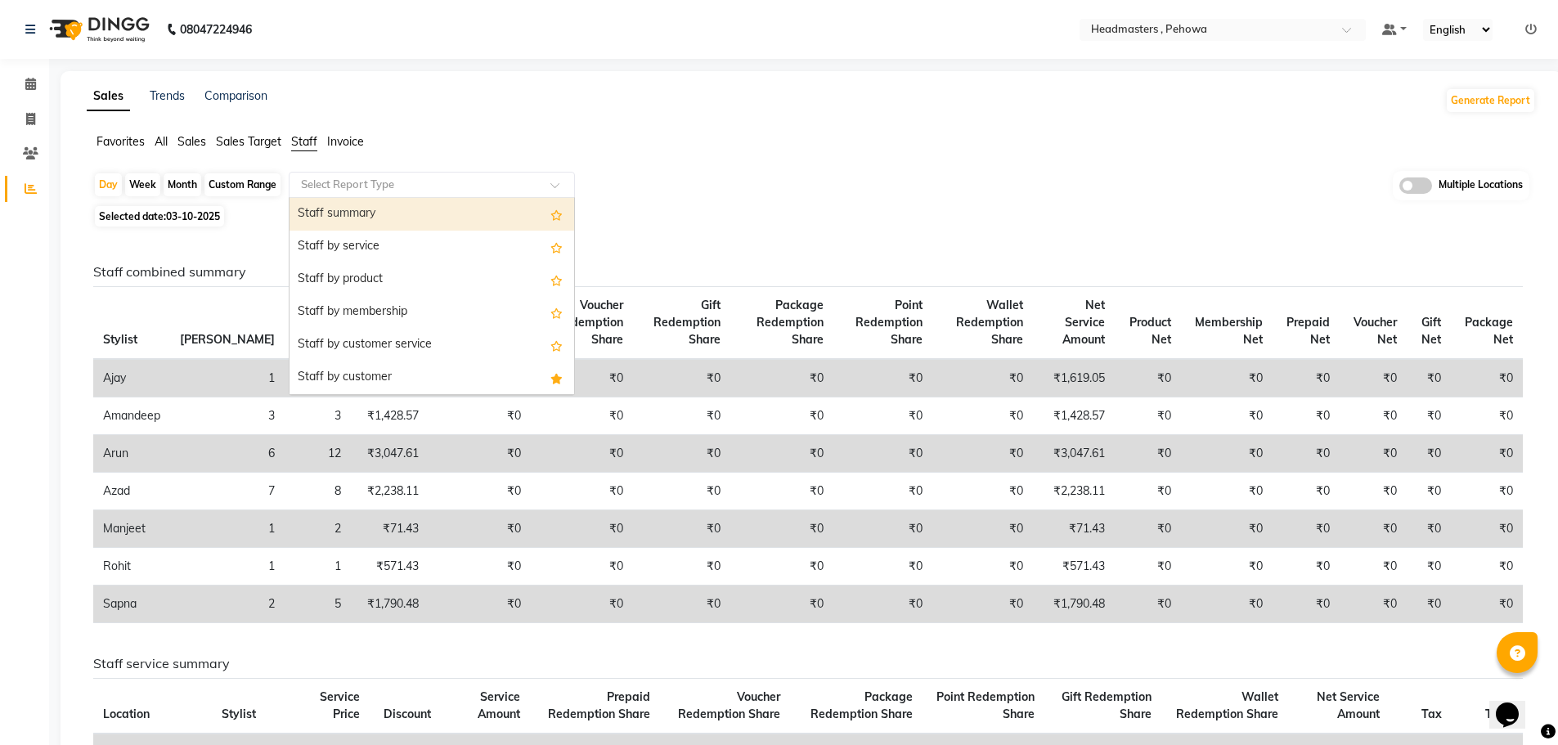
click at [555, 179] on div at bounding box center [432, 185] width 285 height 16
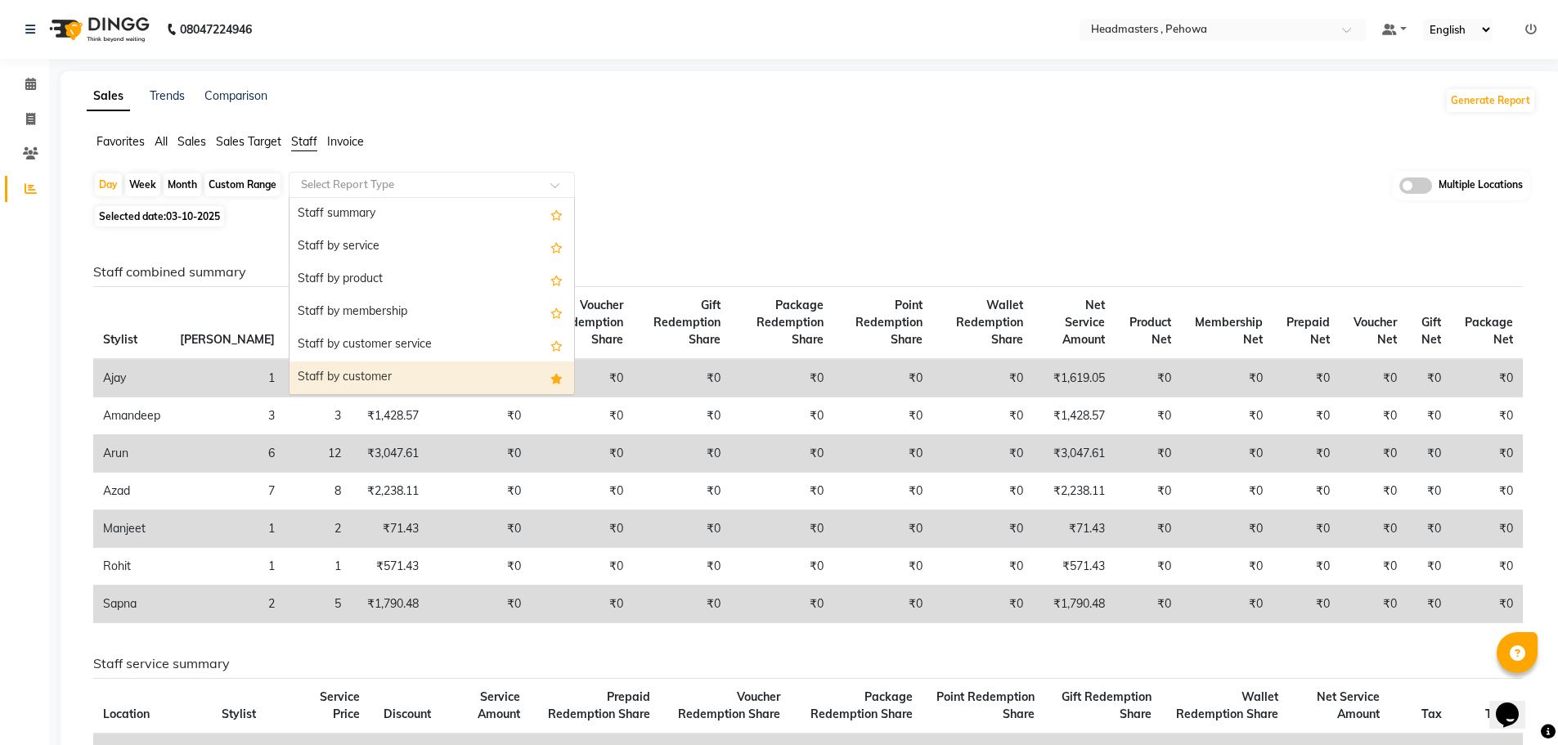
click at [488, 371] on div "Staff by customer" at bounding box center [432, 377] width 285 height 33
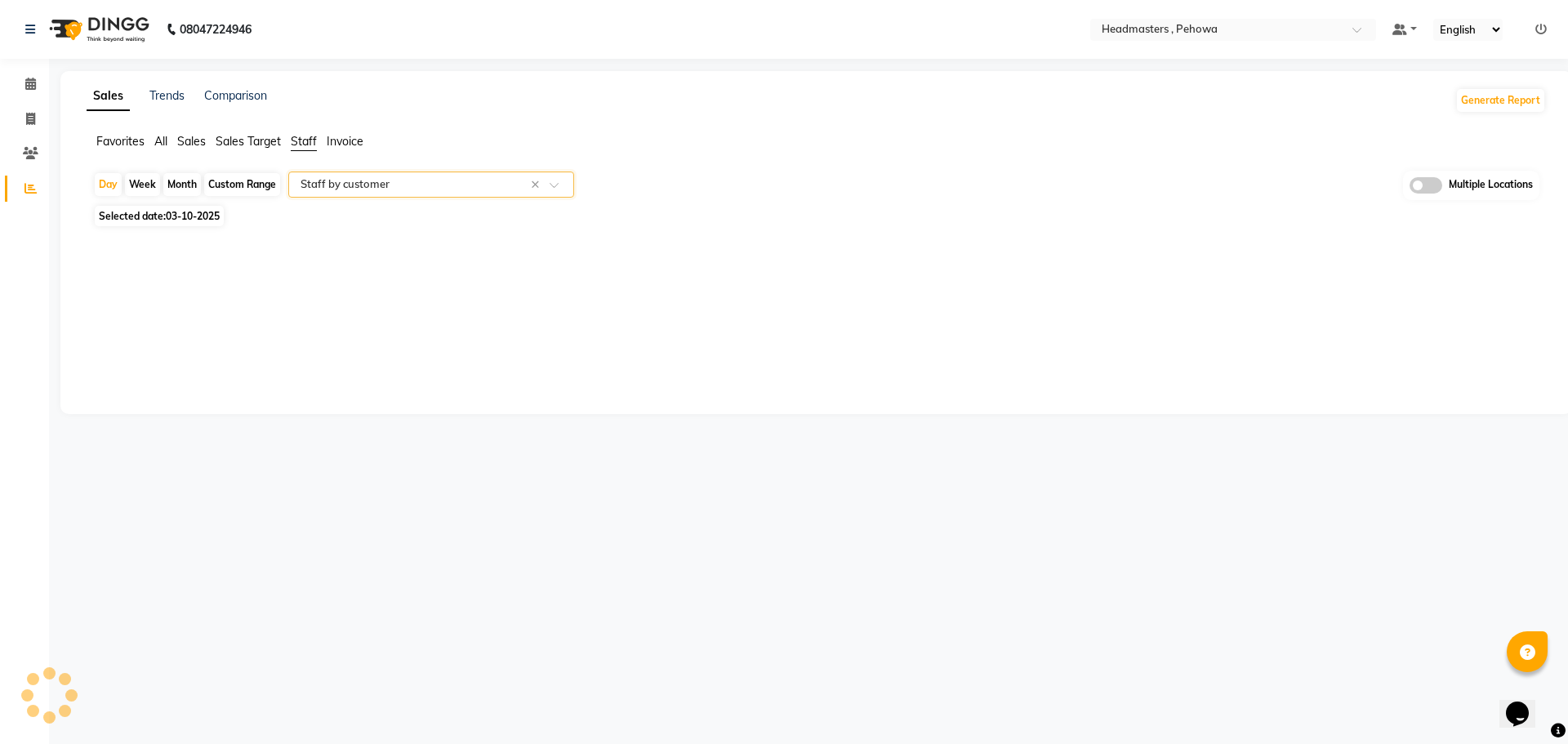
select select "full_report"
select select "csv"
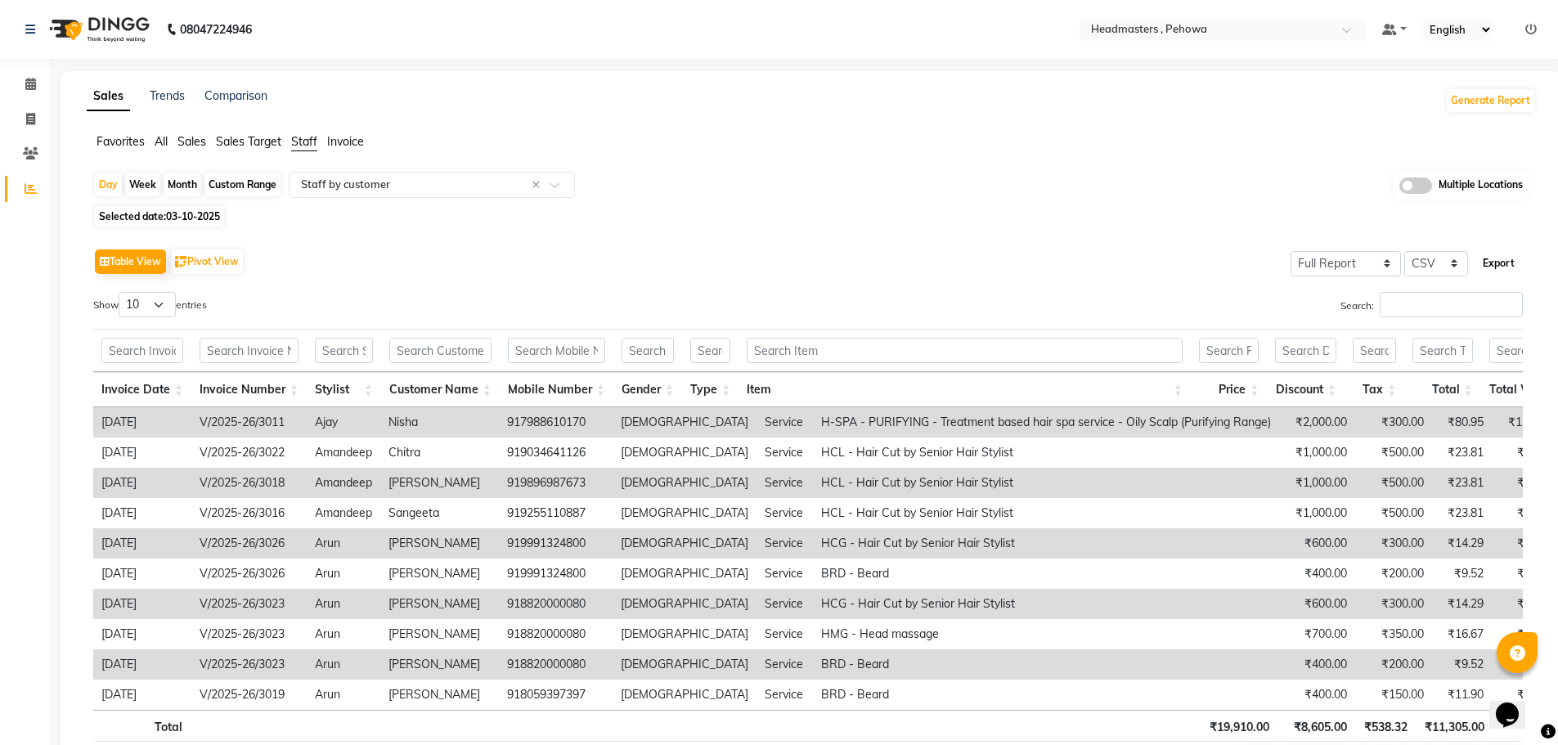
click at [1499, 266] on button "Export" at bounding box center [1498, 263] width 45 height 28
click at [1352, 28] on span at bounding box center [1352, 34] width 20 height 16
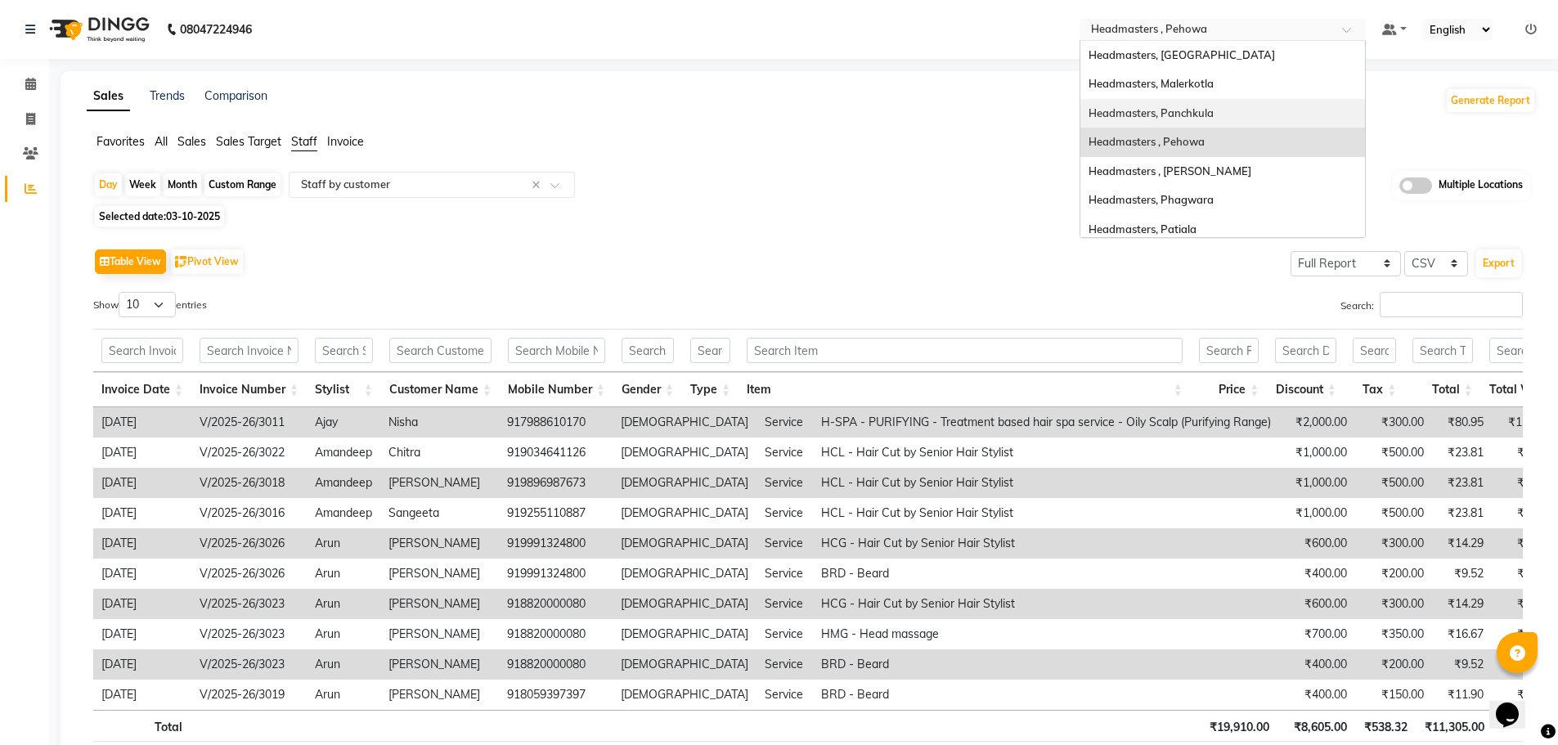
click at [1226, 110] on div "Headmasters, Panchkula" at bounding box center [1222, 113] width 285 height 29
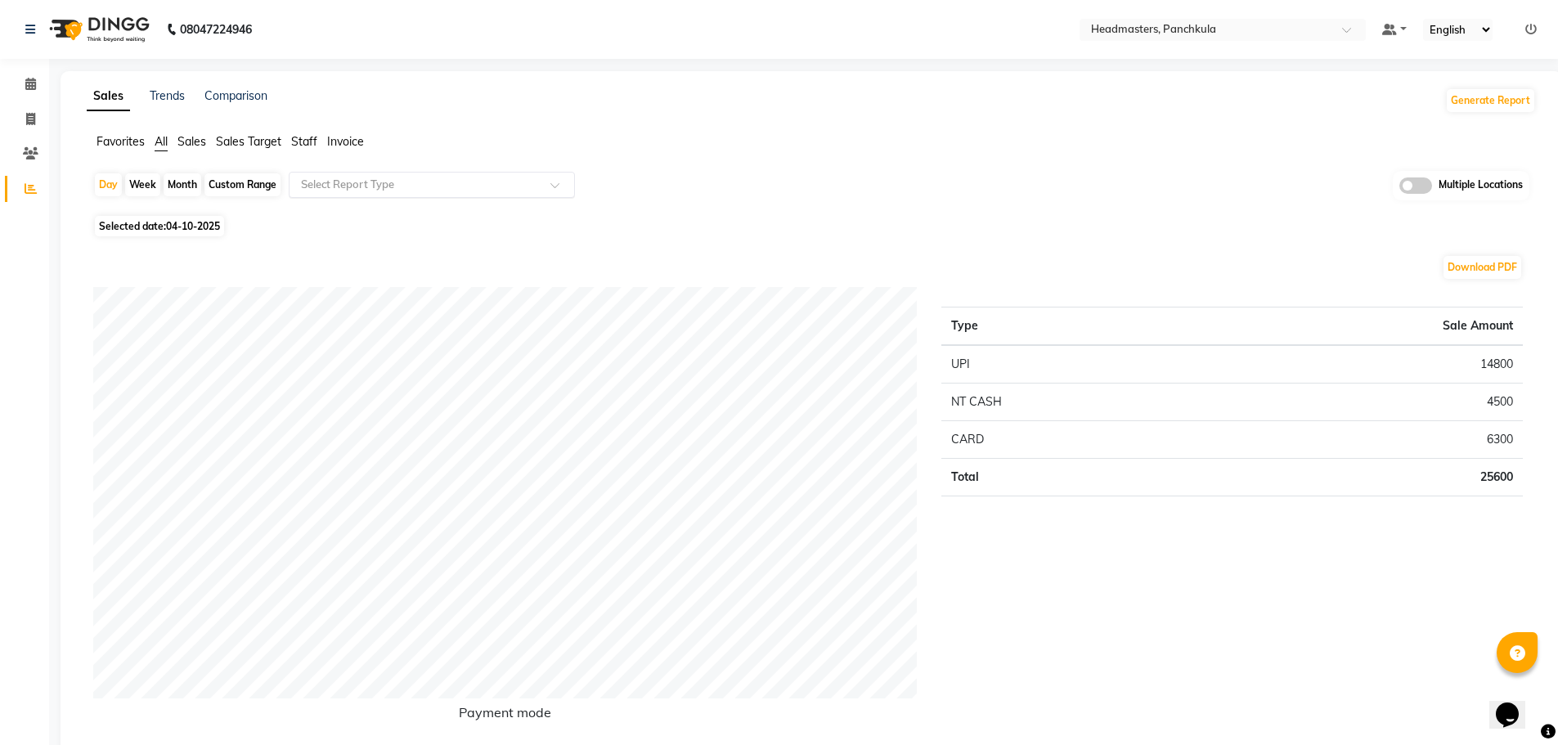
click at [554, 185] on span at bounding box center [560, 190] width 20 height 16
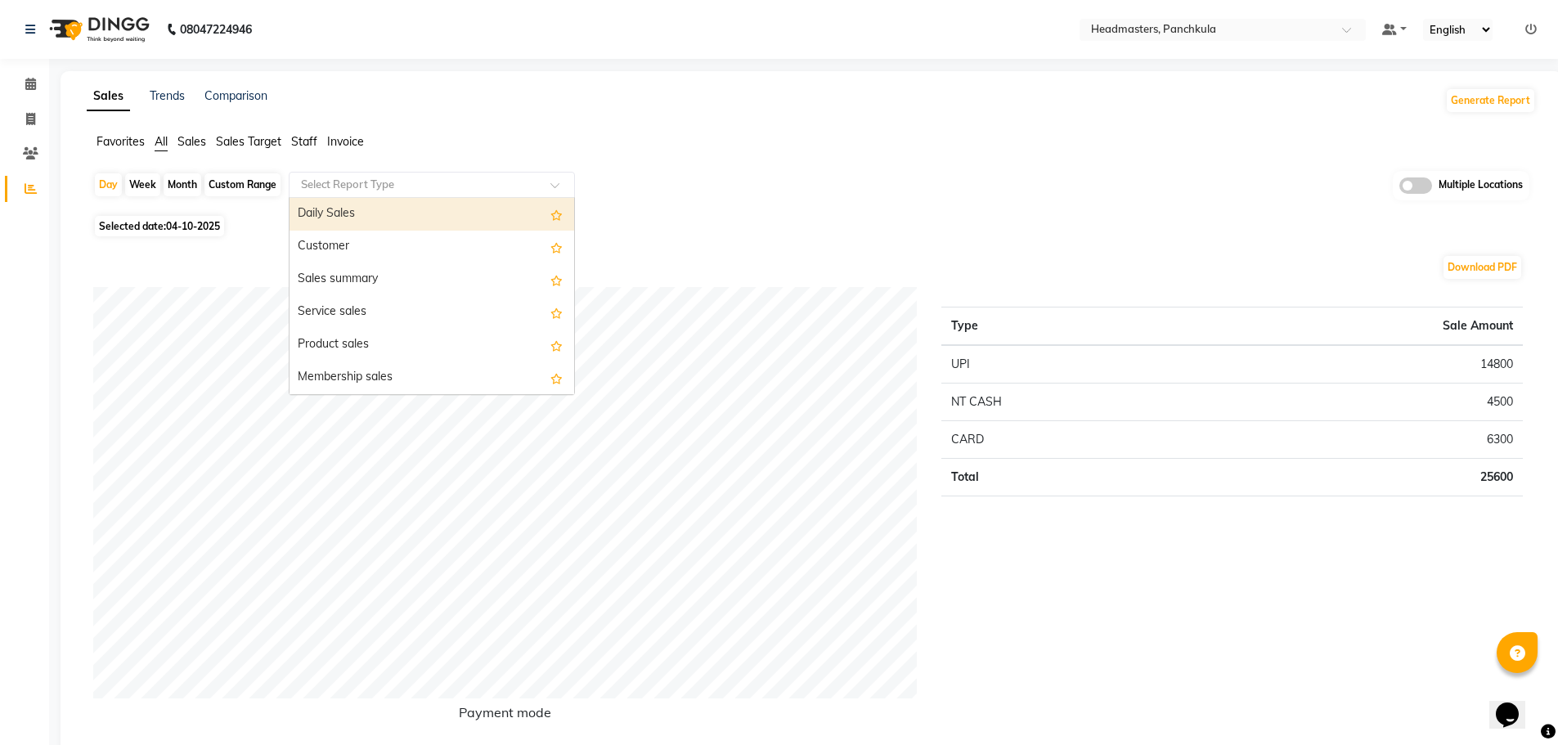
click at [308, 138] on span "Staff" at bounding box center [304, 141] width 26 height 15
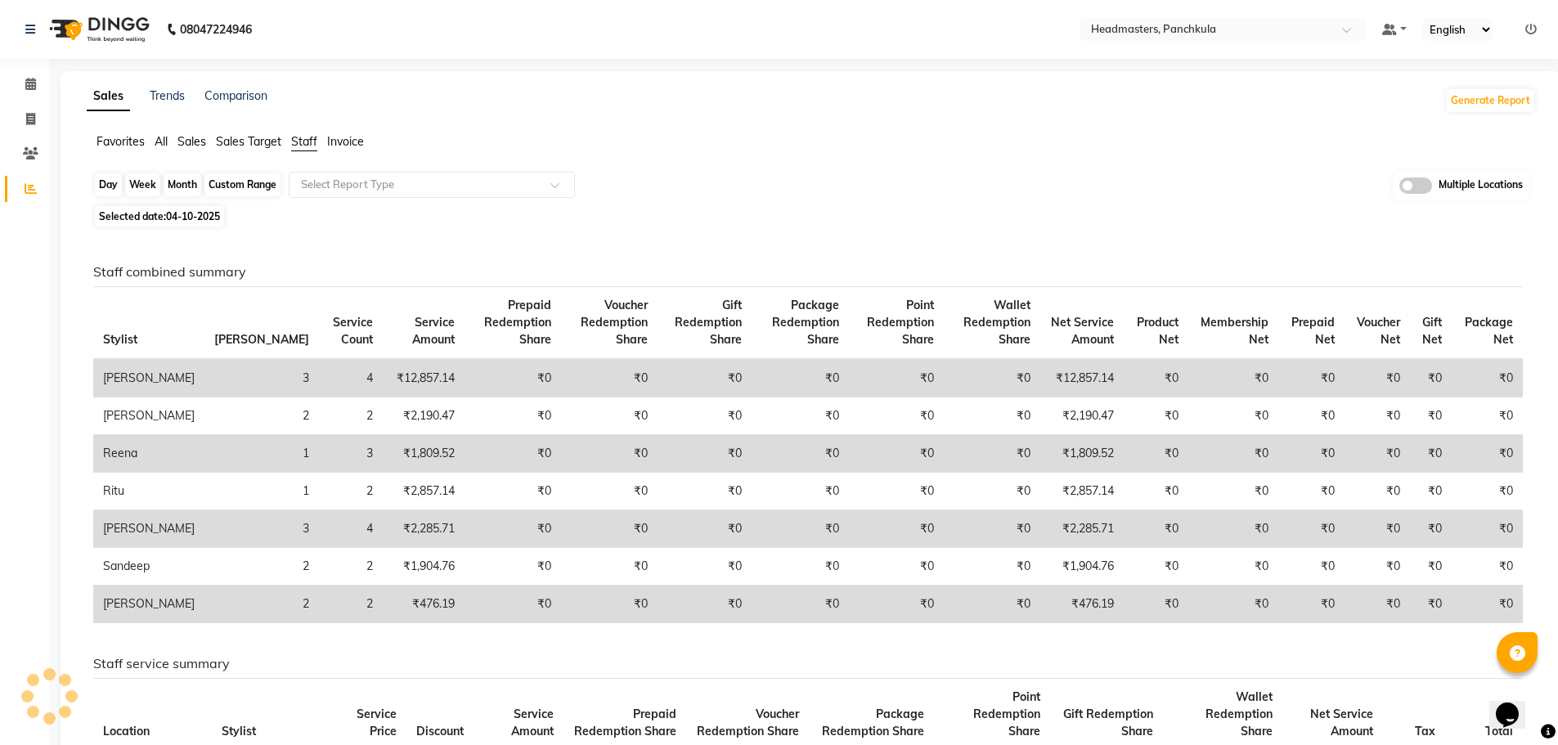
click at [114, 183] on div "Day" at bounding box center [108, 184] width 27 height 23
select select "10"
select select "2025"
click at [246, 180] on div "Custom Range" at bounding box center [242, 184] width 76 height 23
select select "10"
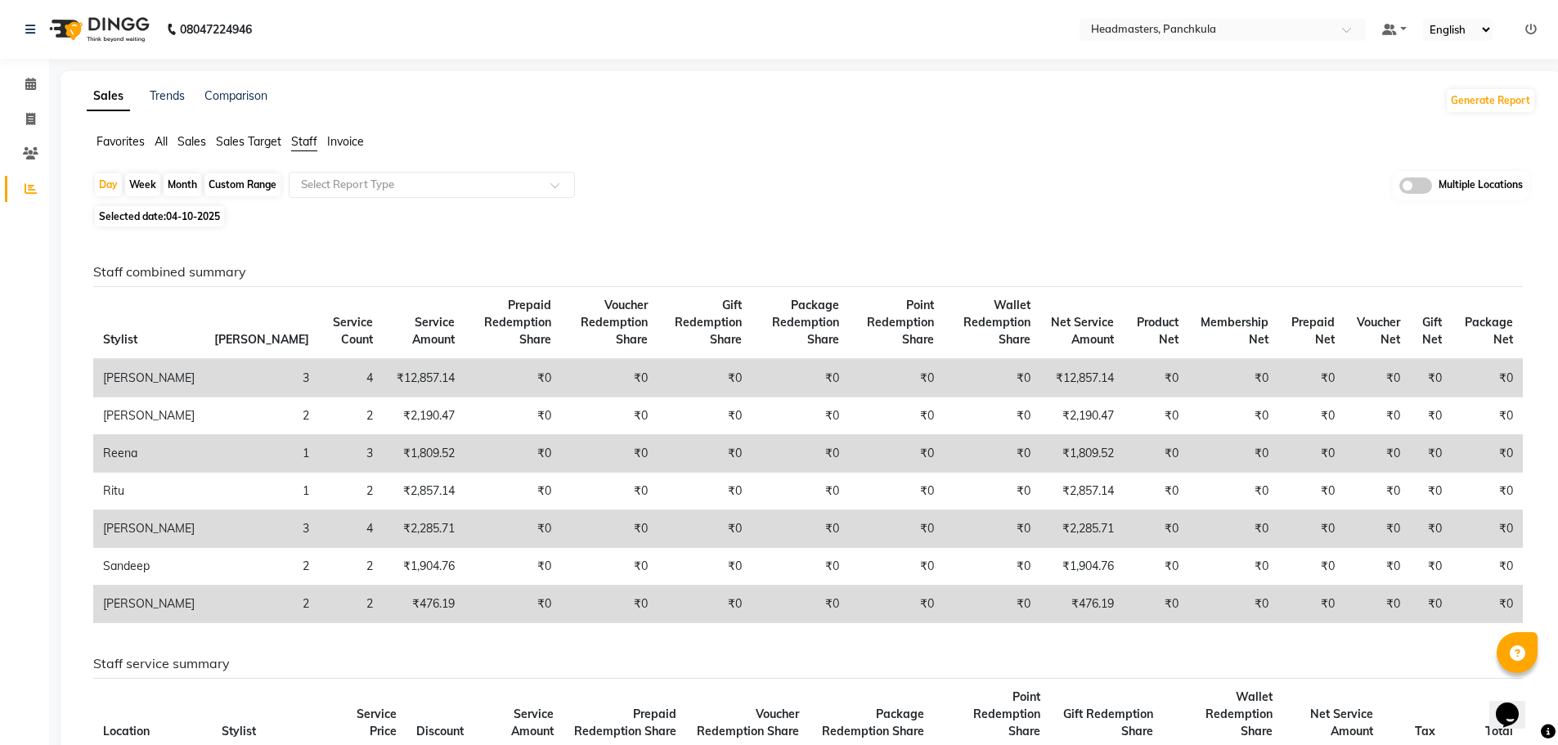
select select "2025"
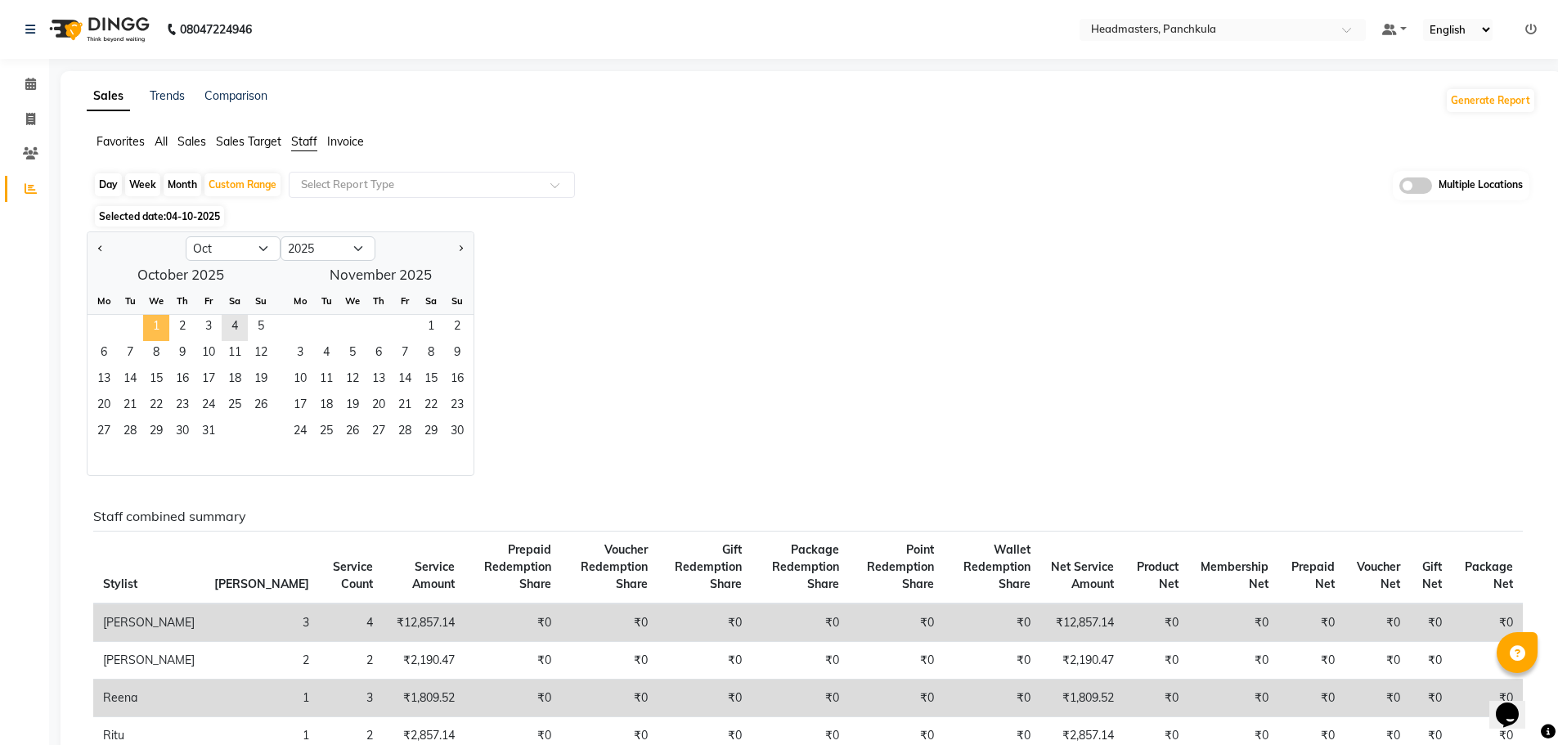
click at [164, 325] on span "1" at bounding box center [156, 328] width 26 height 26
click at [184, 323] on span "2" at bounding box center [182, 328] width 26 height 26
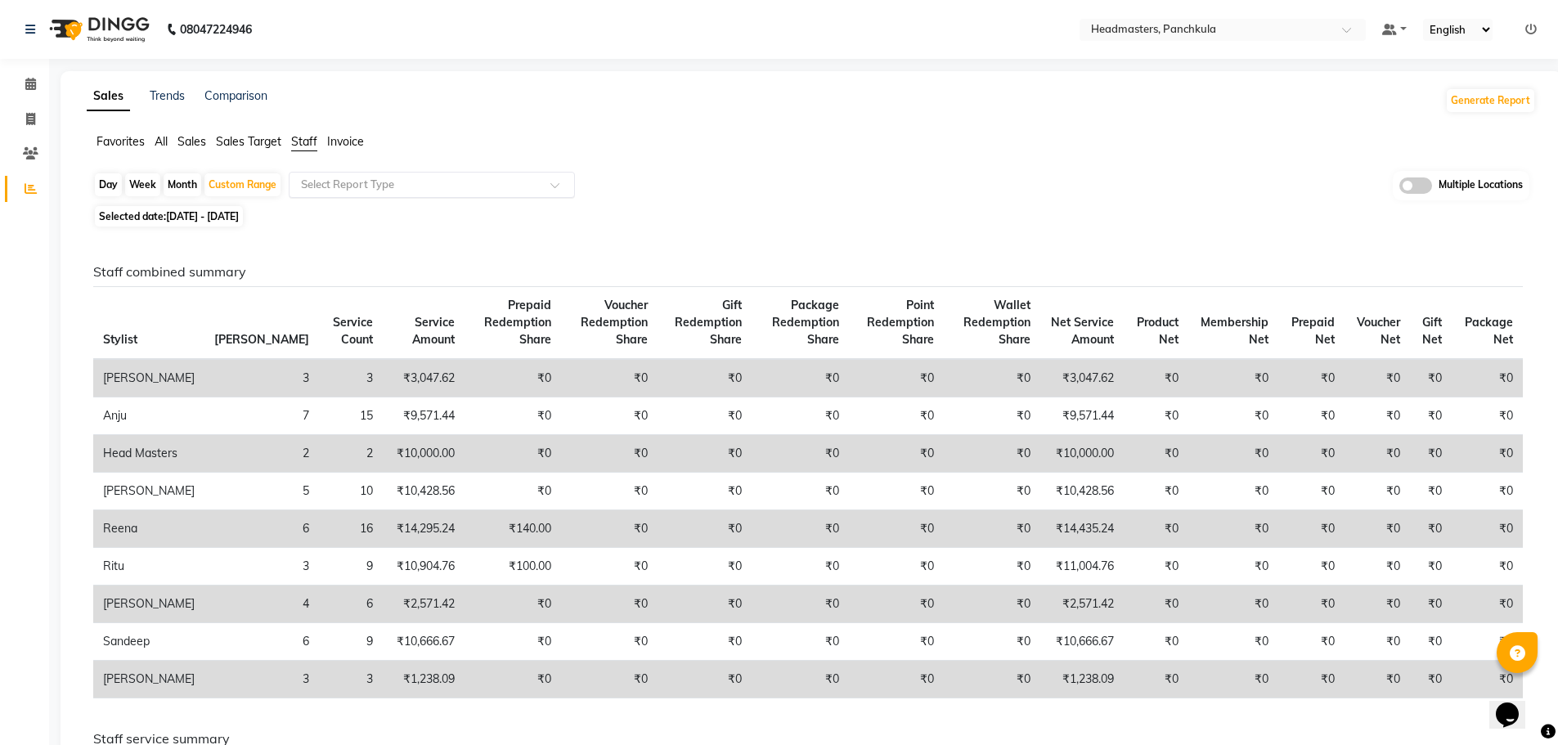
click at [558, 190] on span at bounding box center [560, 190] width 20 height 16
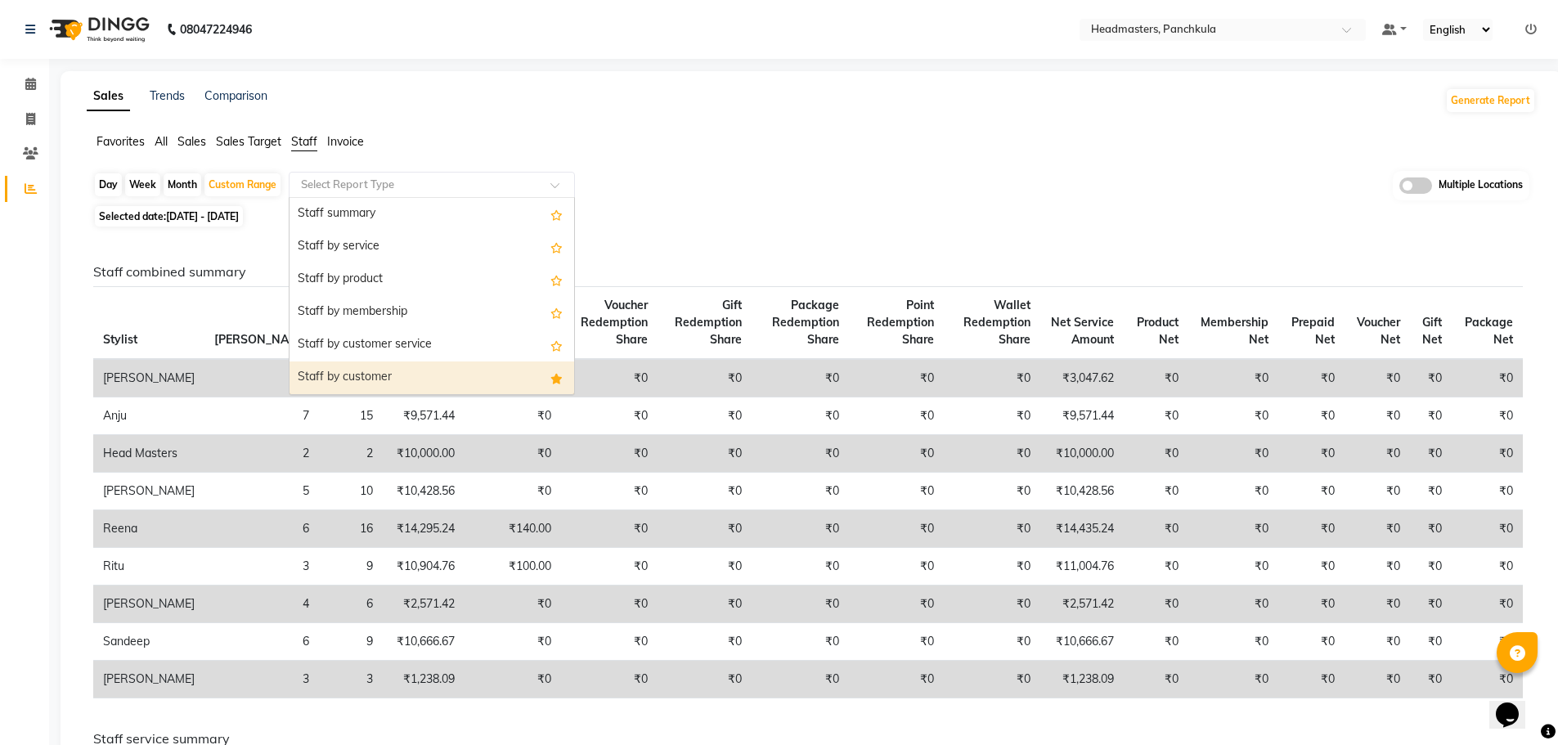
click at [442, 367] on div "Staff by customer" at bounding box center [432, 377] width 285 height 33
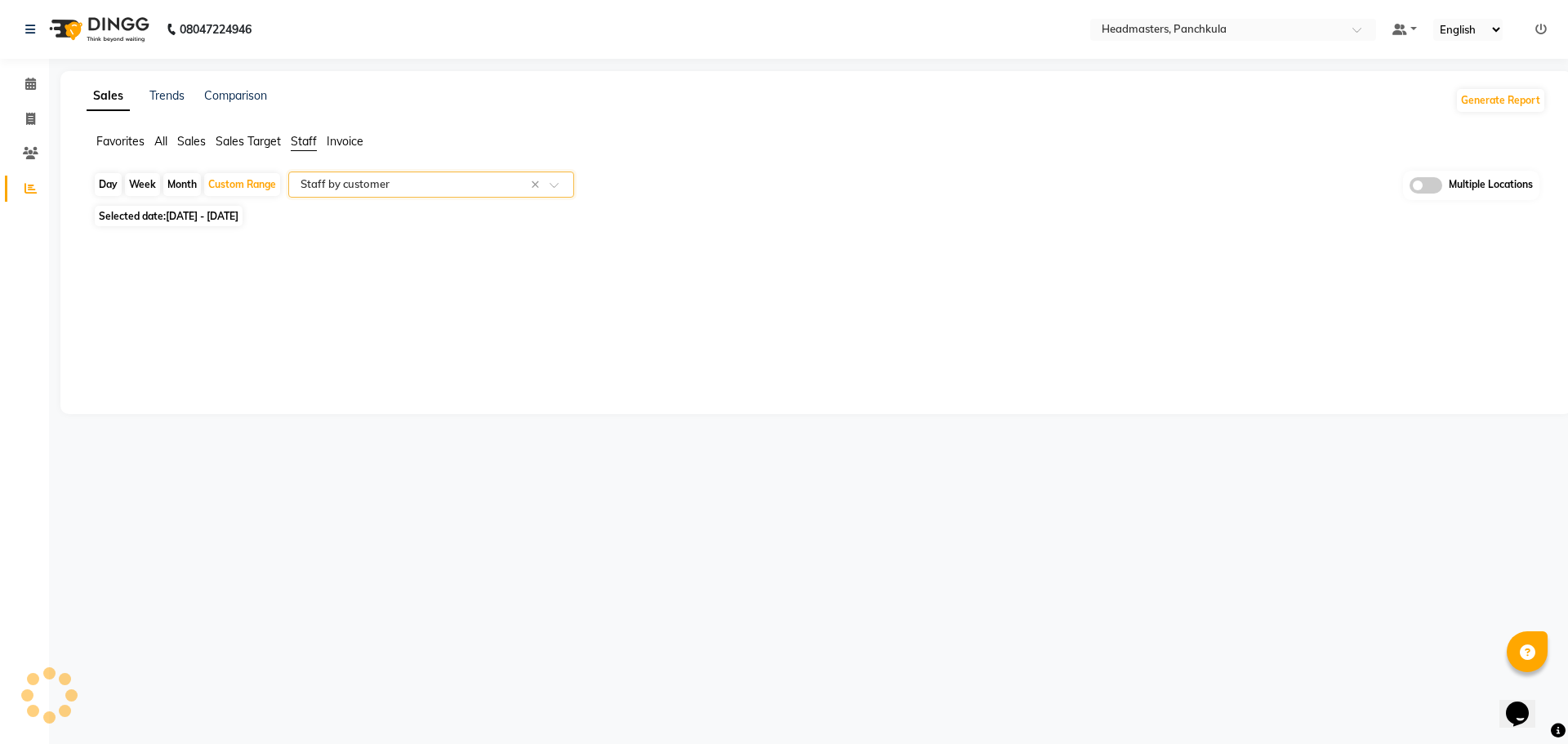
select select "full_report"
select select "csv"
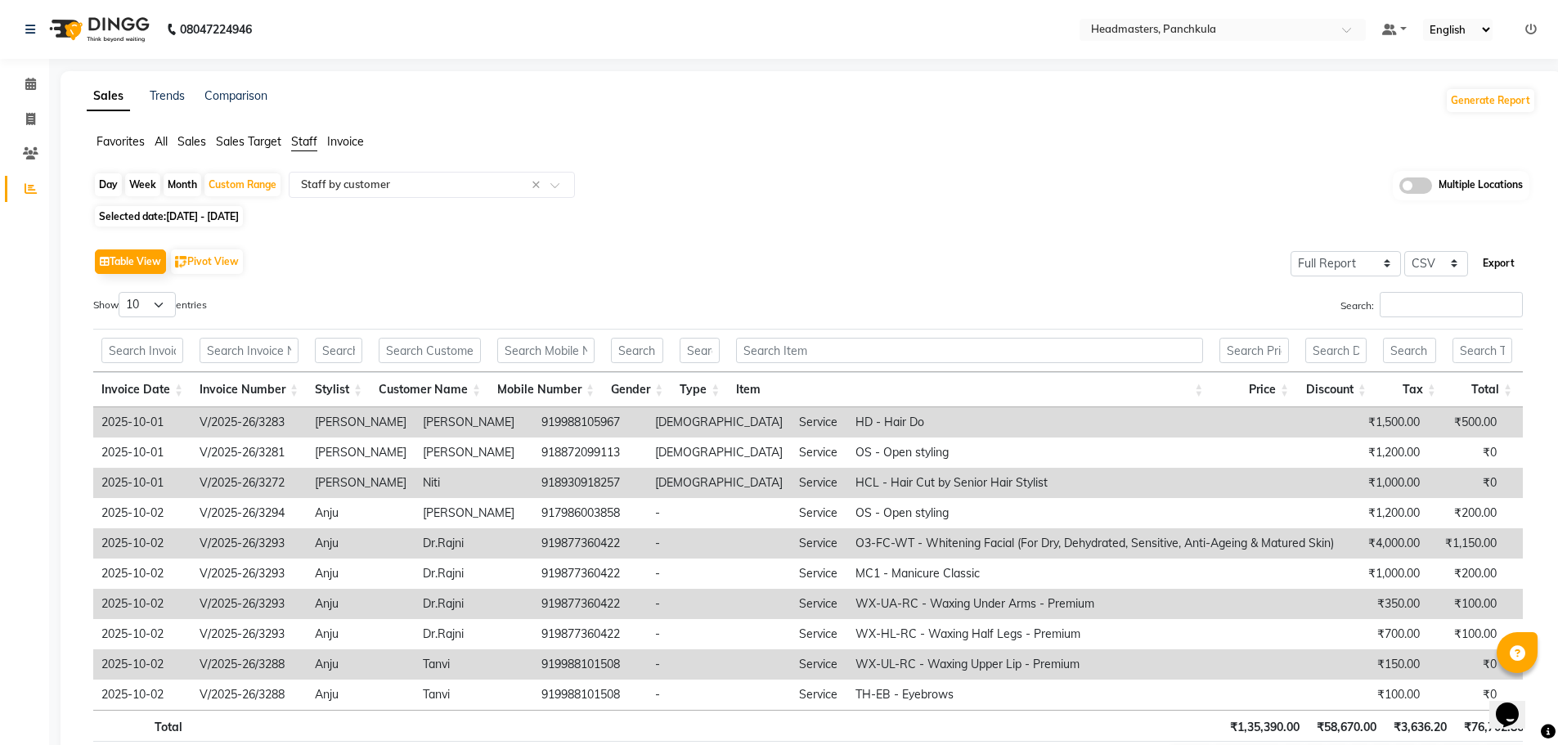
click at [1505, 269] on button "Export" at bounding box center [1498, 263] width 45 height 28
click at [102, 180] on div "Day" at bounding box center [108, 184] width 27 height 23
select select "10"
select select "2025"
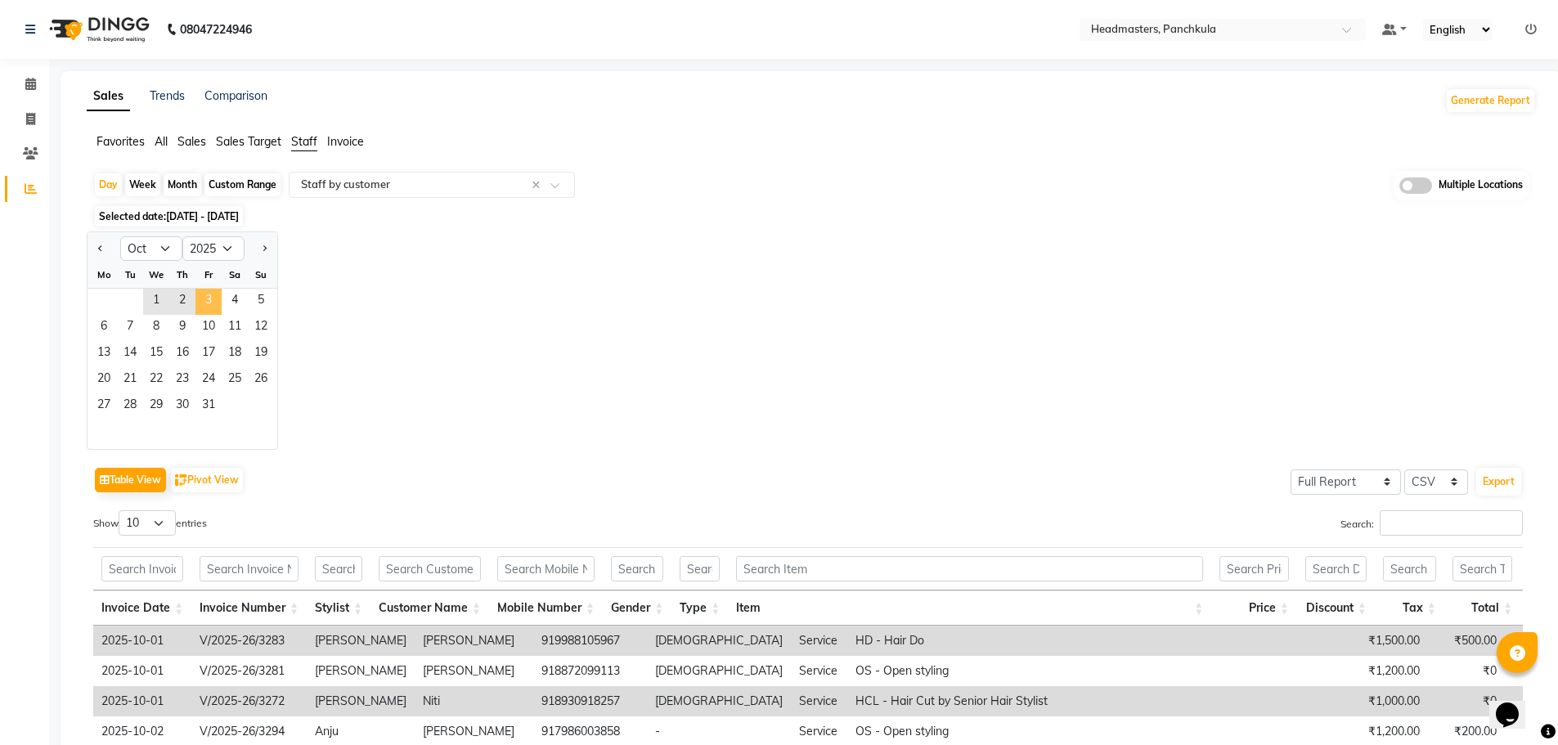
click at [205, 300] on span "3" at bounding box center [208, 302] width 26 height 26
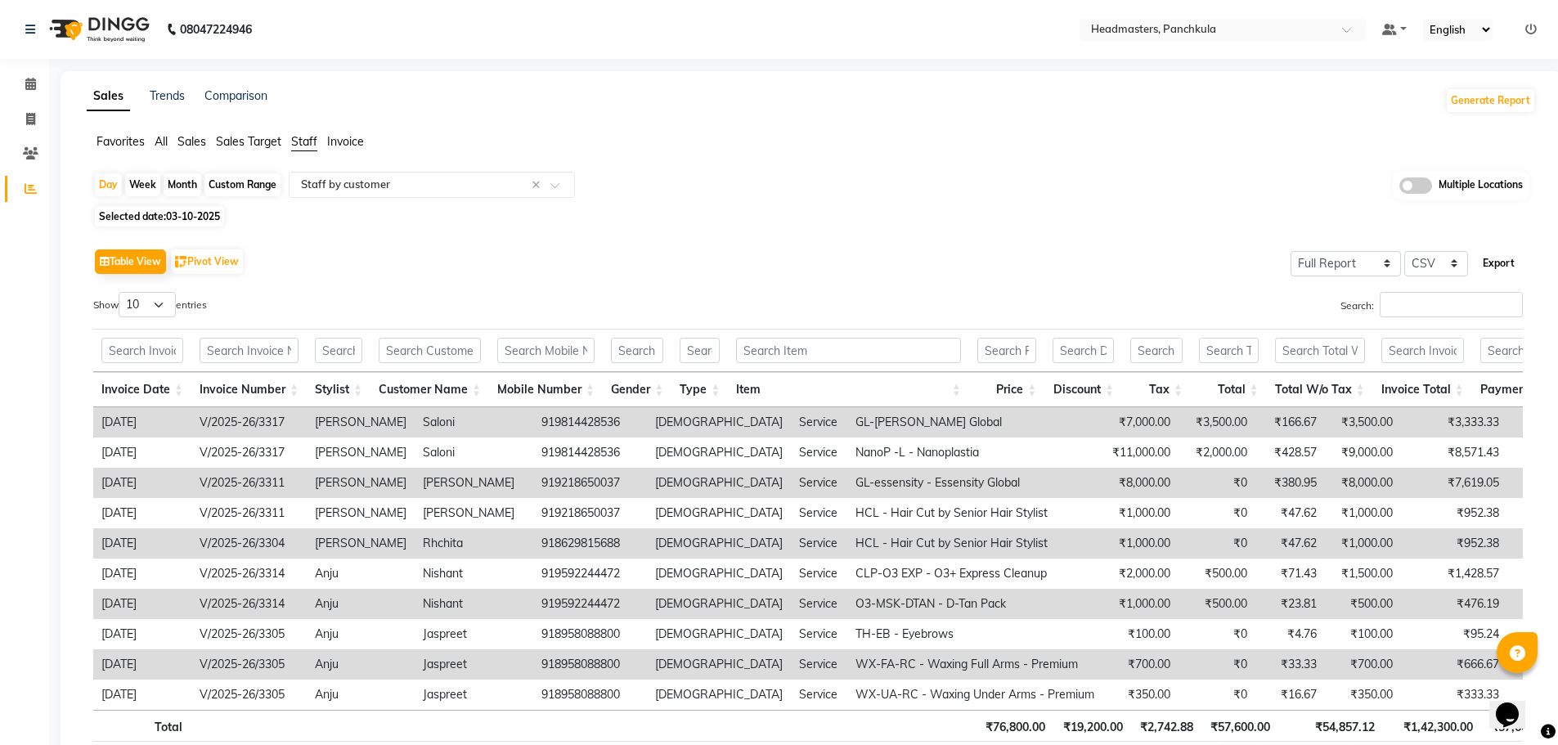
click at [1498, 267] on button "Export" at bounding box center [1498, 263] width 45 height 28
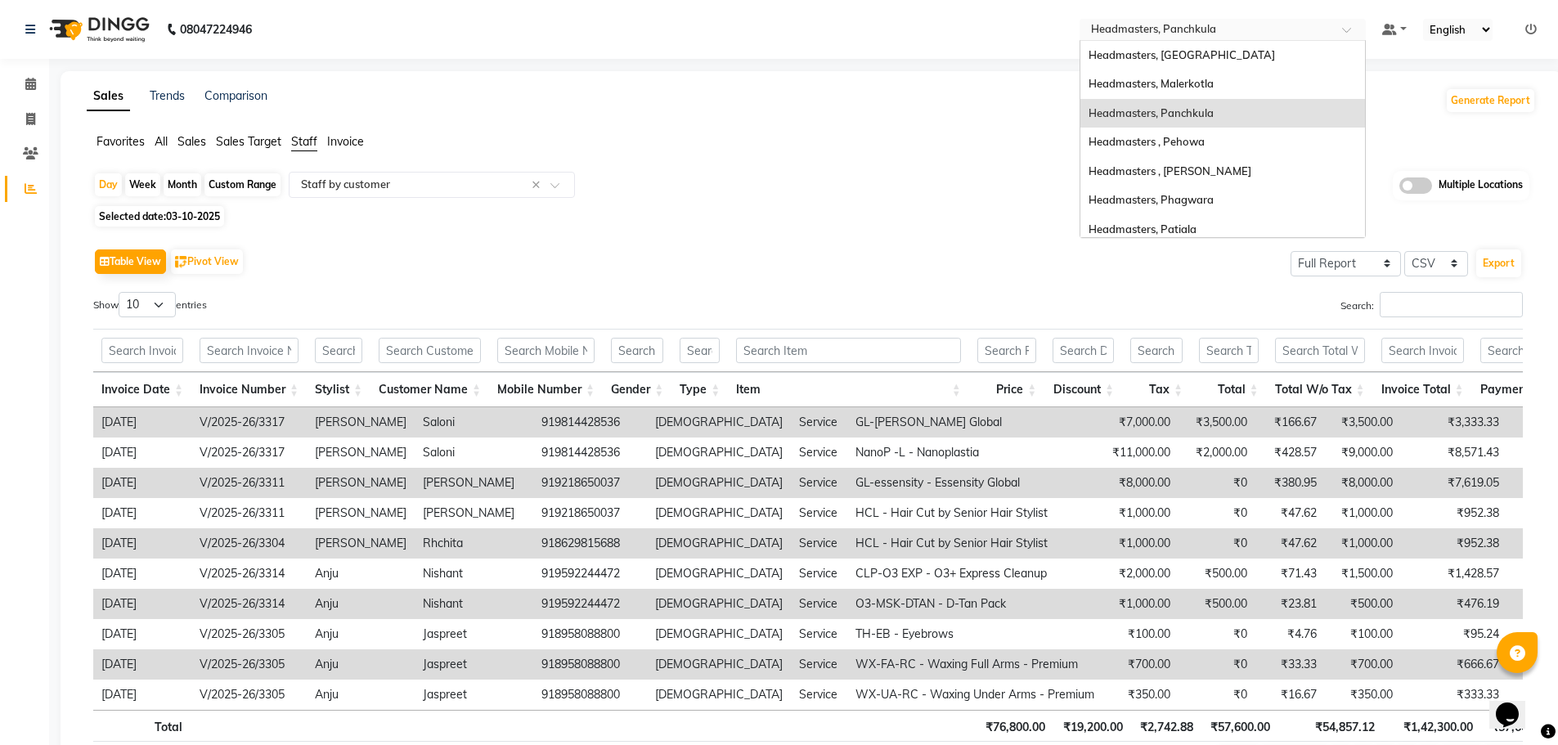
click at [1347, 30] on span at bounding box center [1352, 34] width 20 height 16
click at [1245, 90] on div "Headmasters, Malerkotla" at bounding box center [1222, 84] width 285 height 29
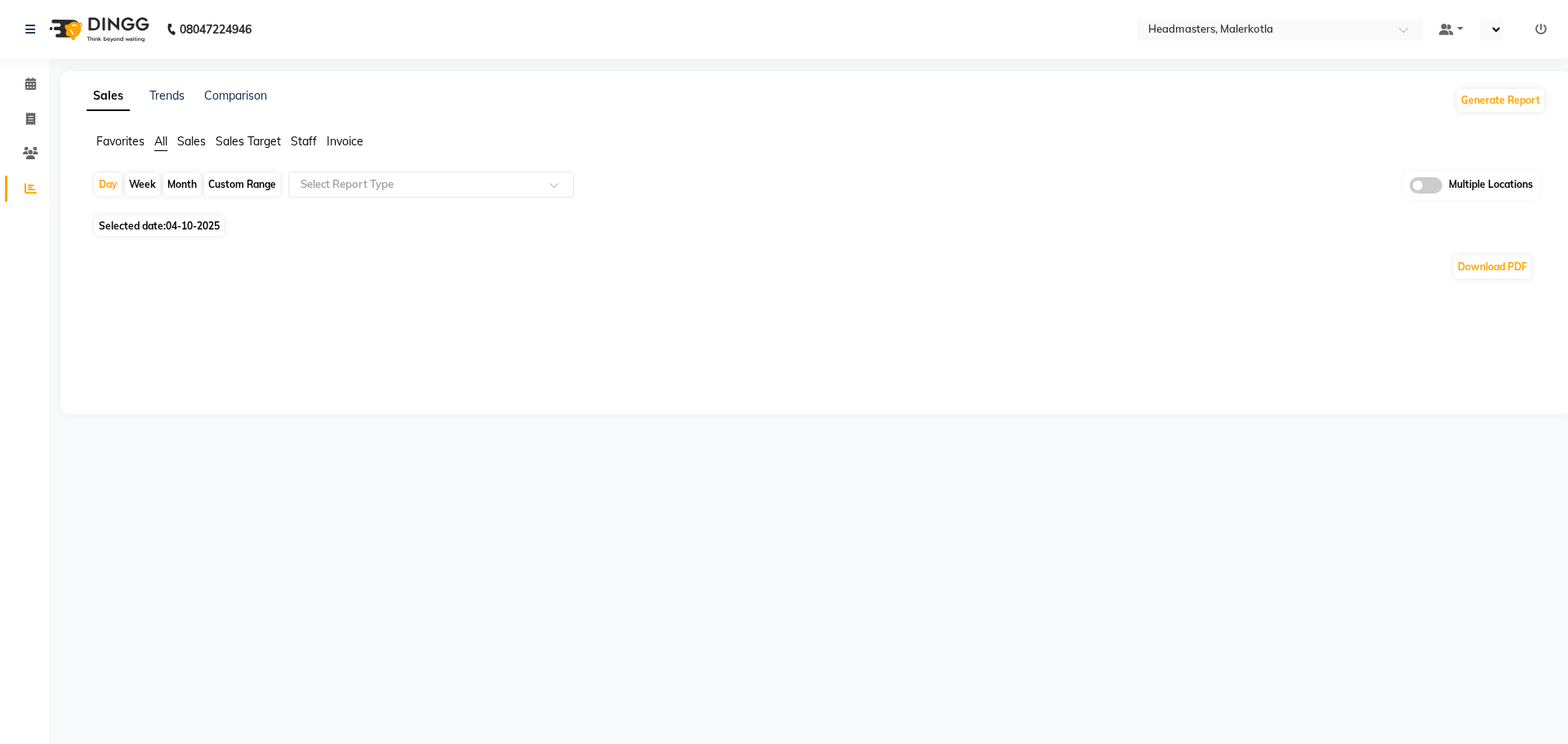
select select "en"
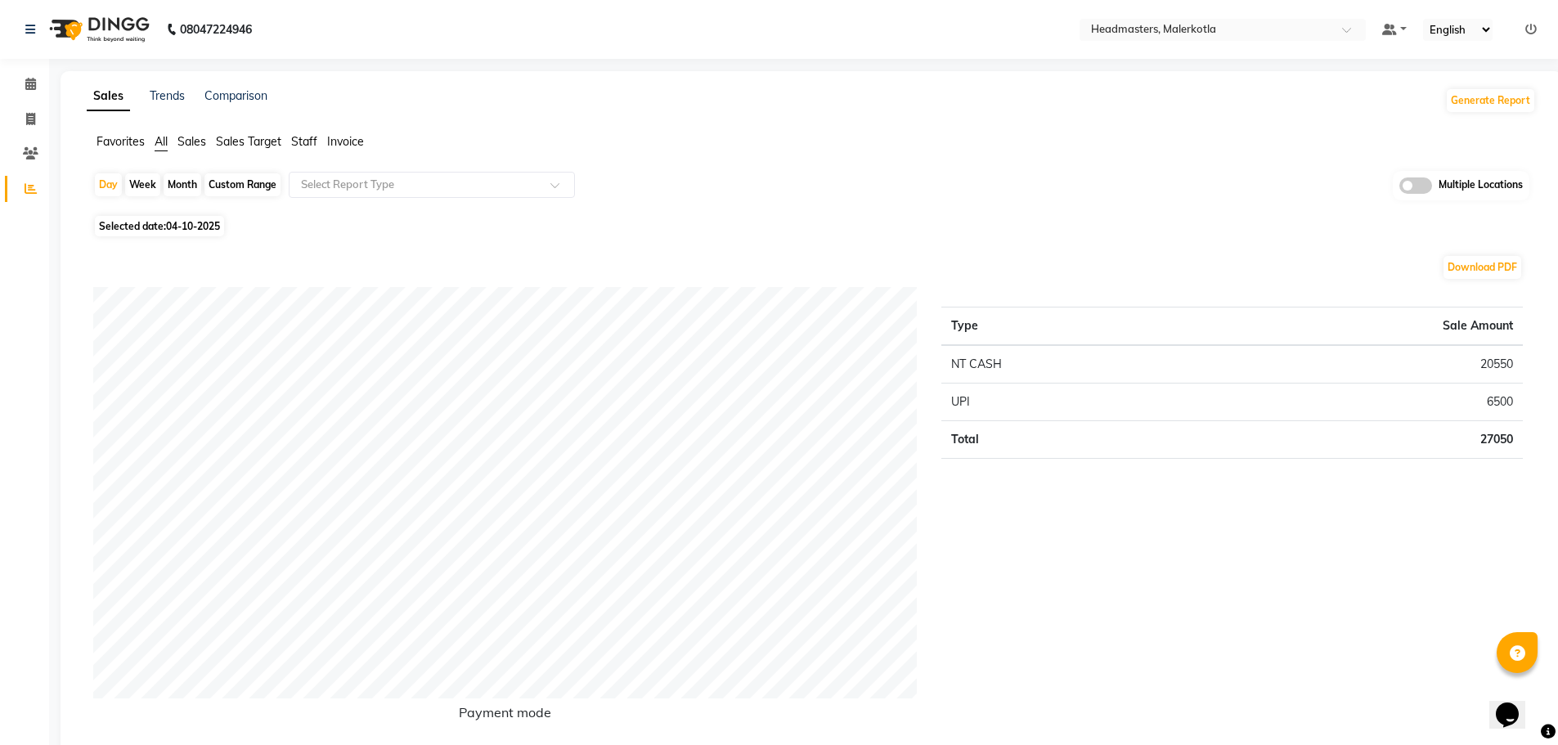
click at [311, 143] on span "Staff" at bounding box center [304, 141] width 26 height 15
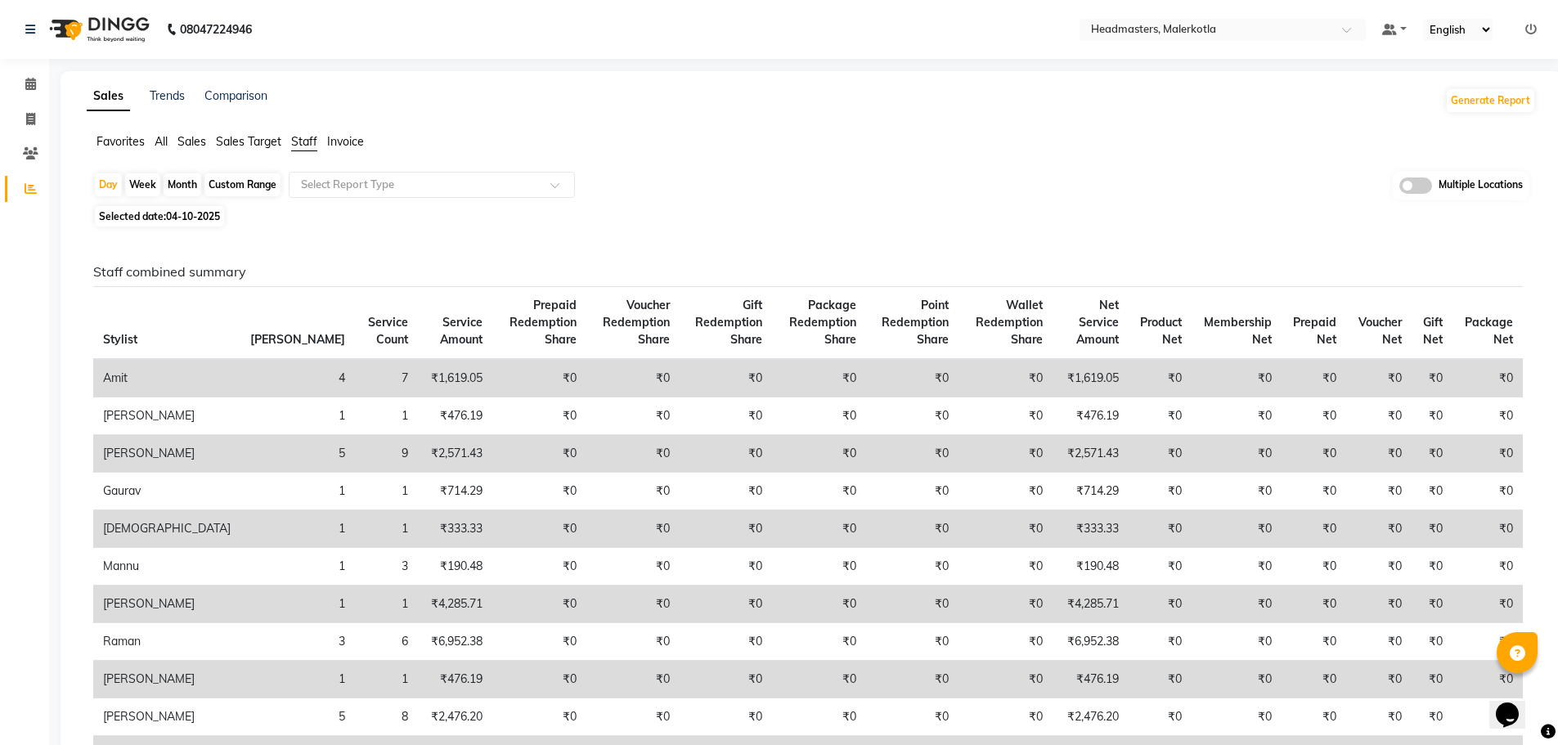
click at [265, 177] on div "Custom Range" at bounding box center [242, 184] width 76 height 23
select select "10"
select select "2025"
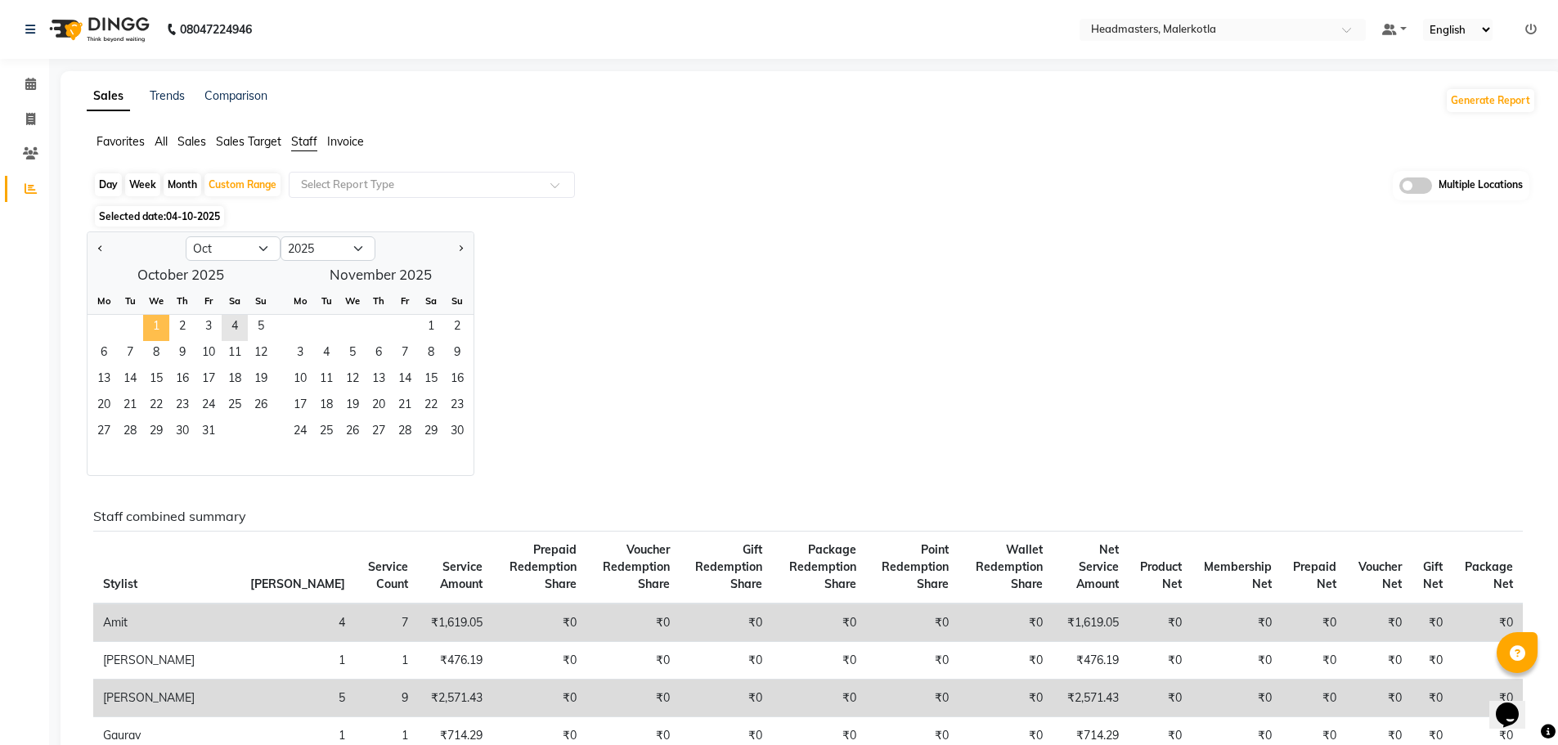
click at [164, 323] on span "1" at bounding box center [156, 328] width 26 height 26
click at [185, 323] on span "2" at bounding box center [182, 328] width 26 height 26
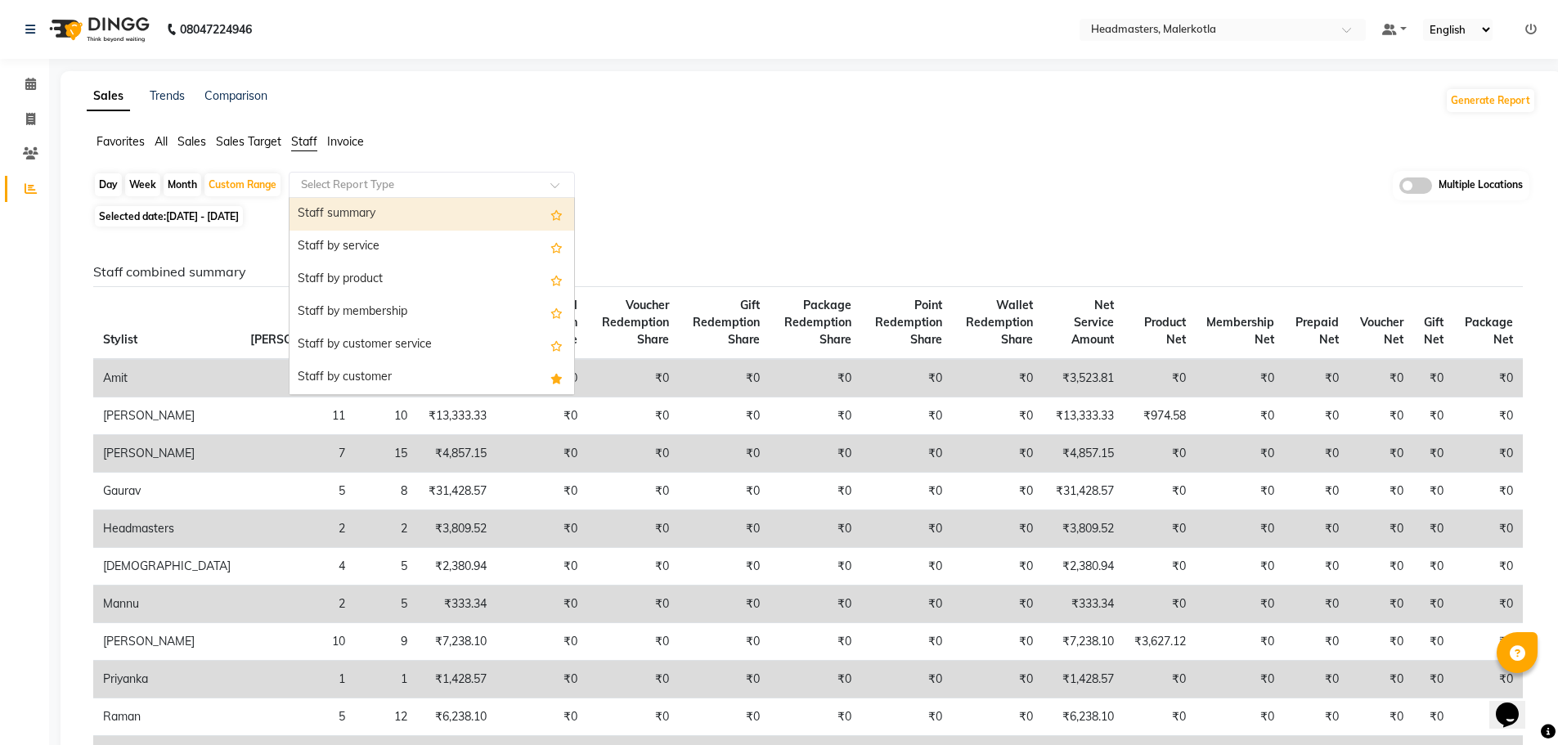
click at [556, 187] on span at bounding box center [560, 190] width 20 height 16
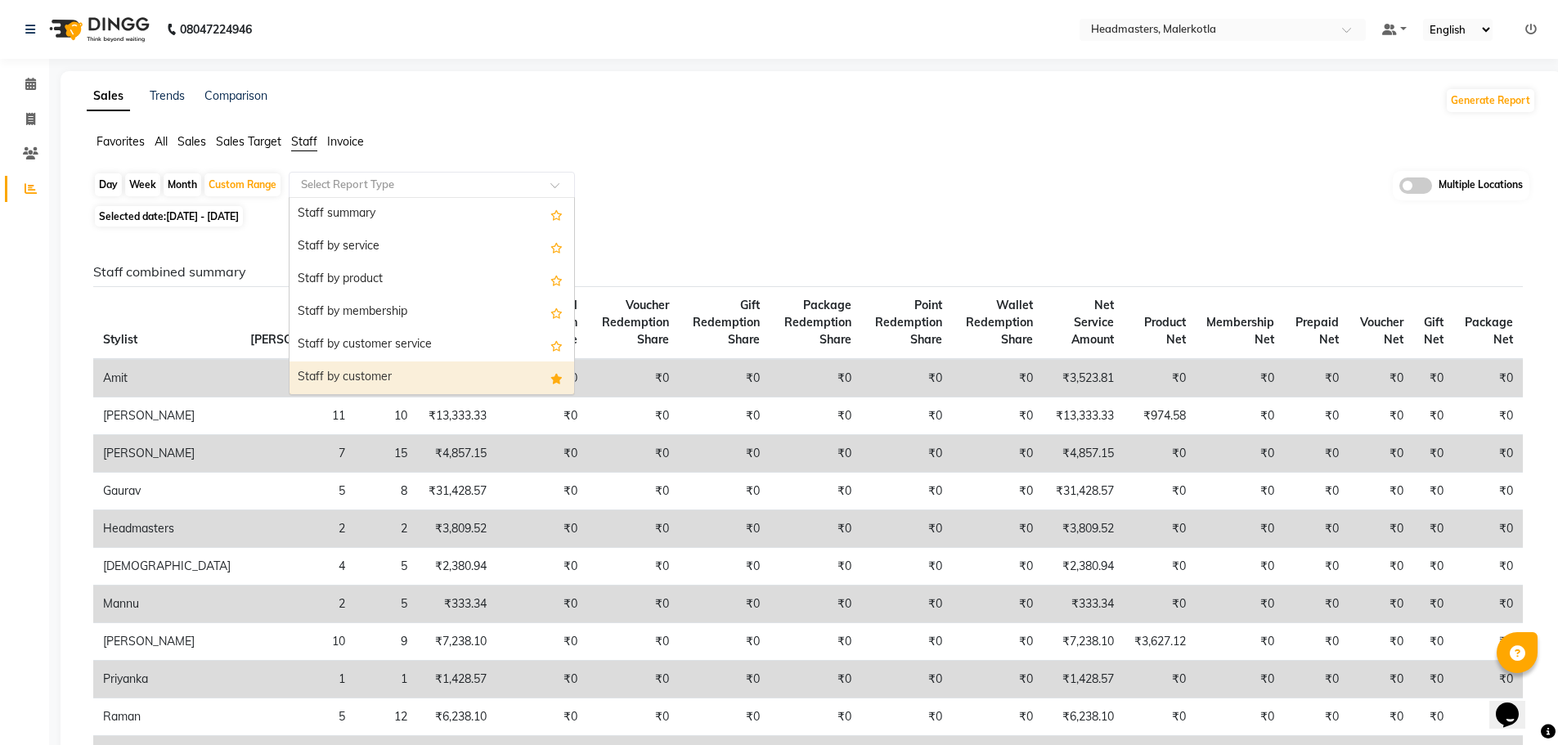
click at [465, 376] on div "Staff by customer" at bounding box center [432, 377] width 285 height 33
select select "full_report"
select select "csv"
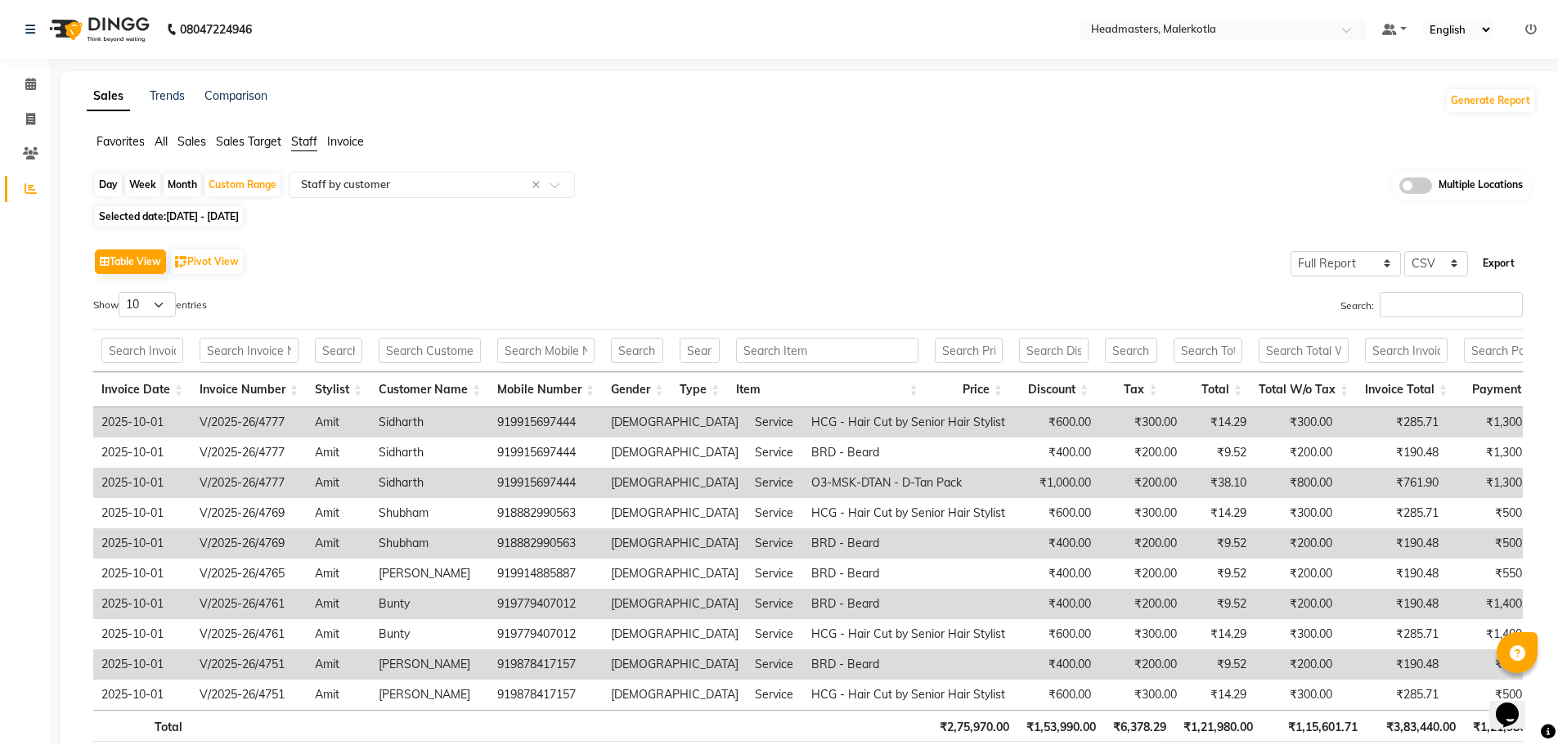
click at [1490, 262] on button "Export" at bounding box center [1498, 263] width 45 height 28
click at [1495, 261] on button "Export" at bounding box center [1498, 263] width 45 height 28
click at [112, 186] on div "Day" at bounding box center [108, 184] width 27 height 23
select select "10"
select select "2025"
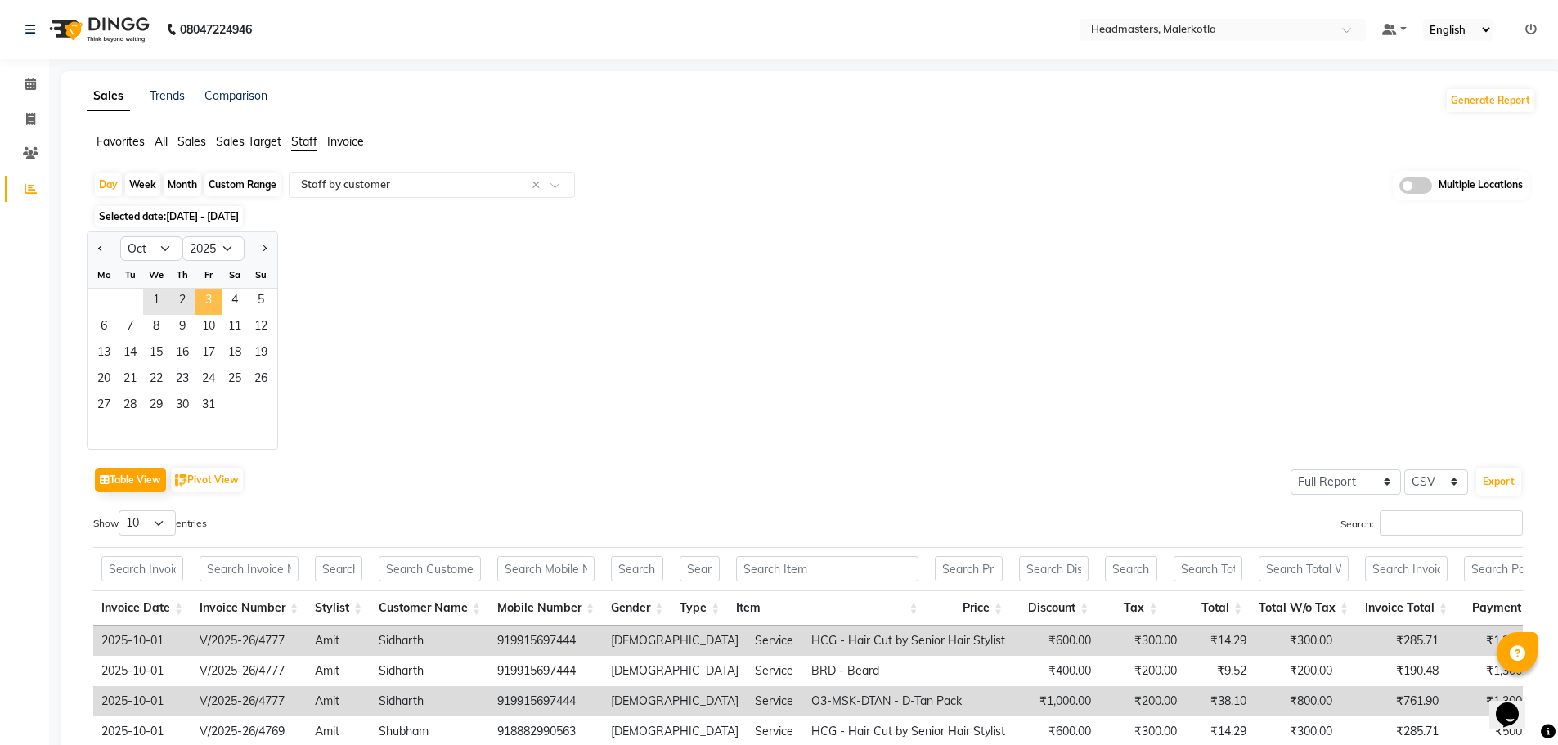
click at [208, 301] on span "3" at bounding box center [208, 302] width 26 height 26
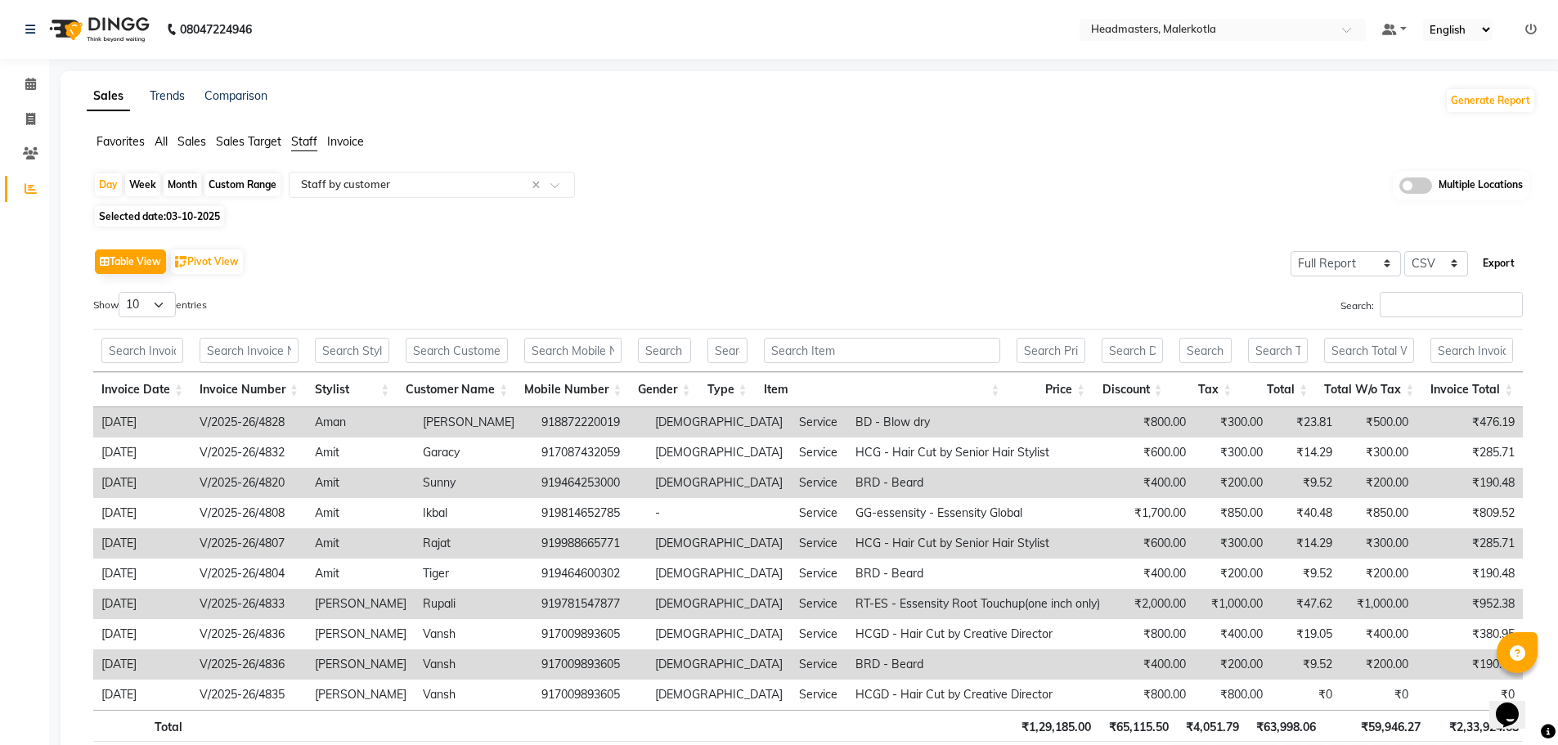
click at [1509, 262] on button "Export" at bounding box center [1498, 263] width 45 height 28
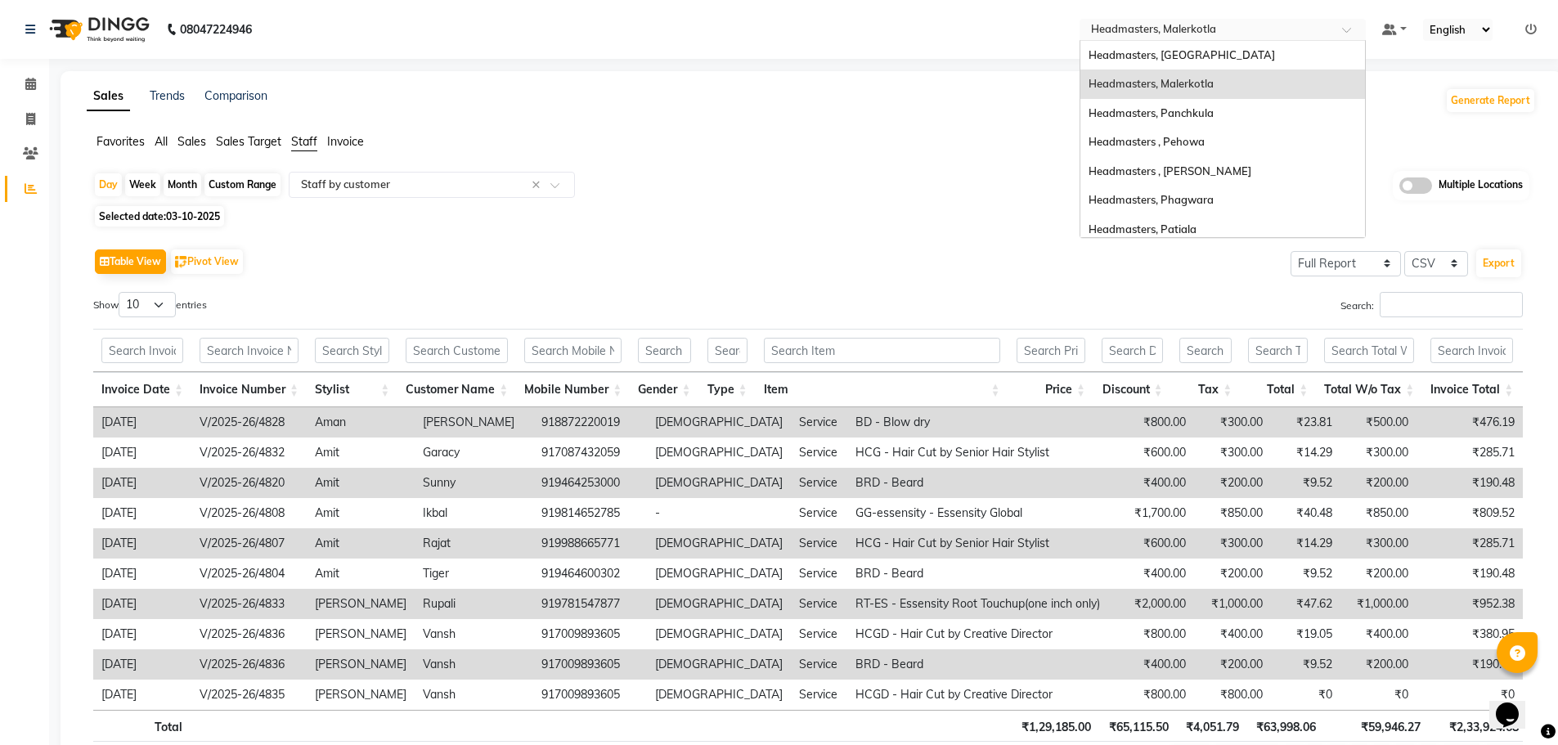
click at [1353, 30] on span at bounding box center [1352, 34] width 20 height 16
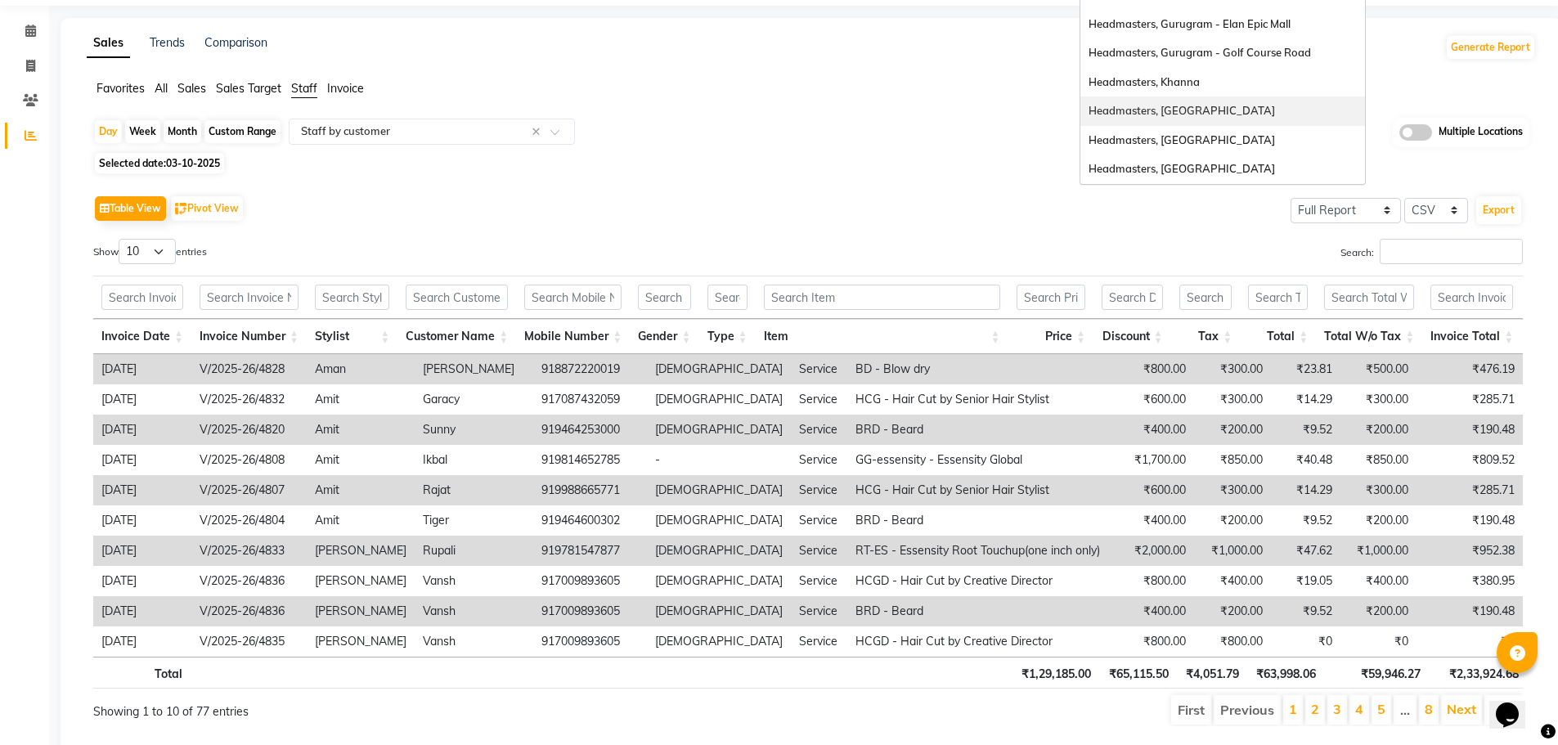
scroll to position [82, 0]
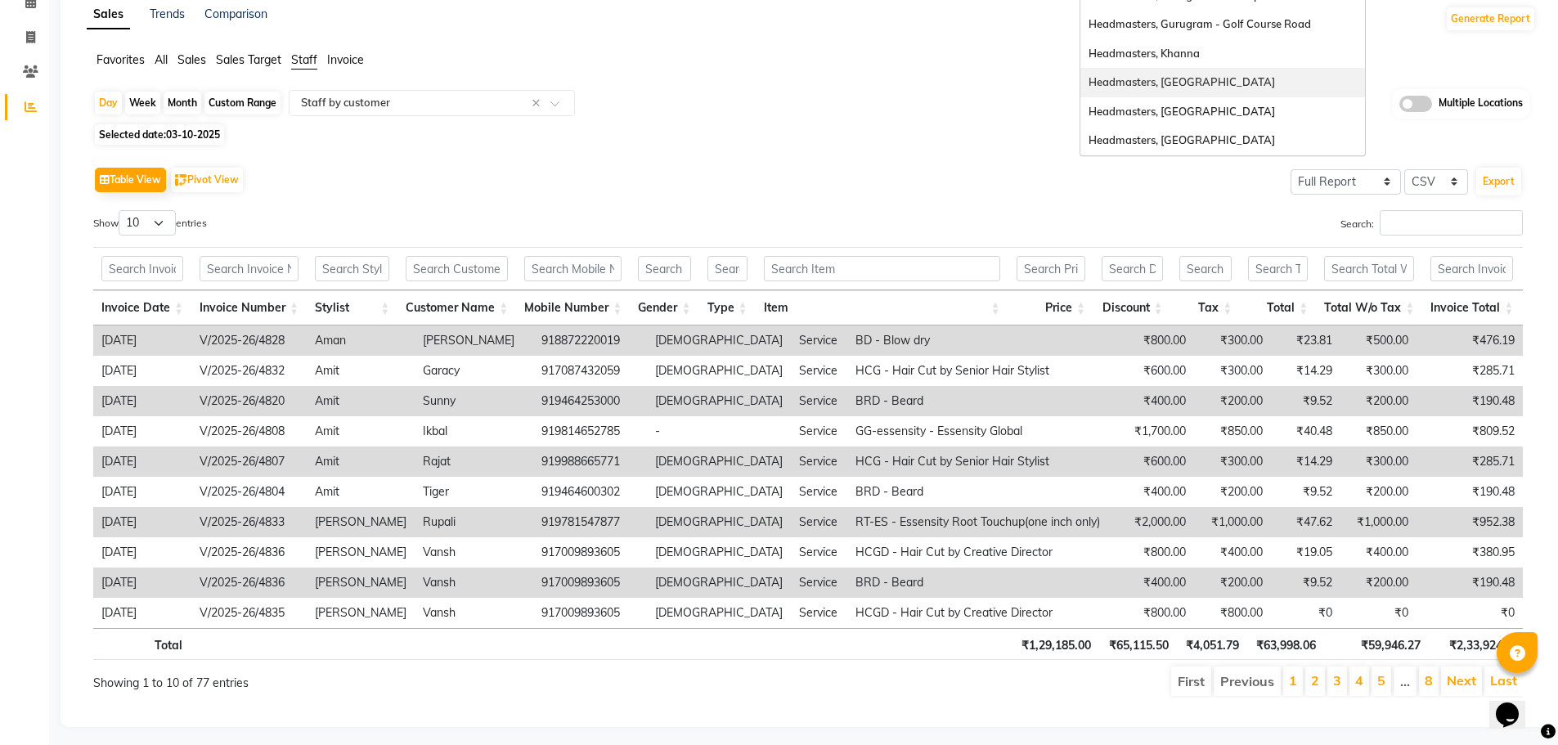
click at [1237, 79] on div "Headmasters, [GEOGRAPHIC_DATA]" at bounding box center [1222, 82] width 285 height 29
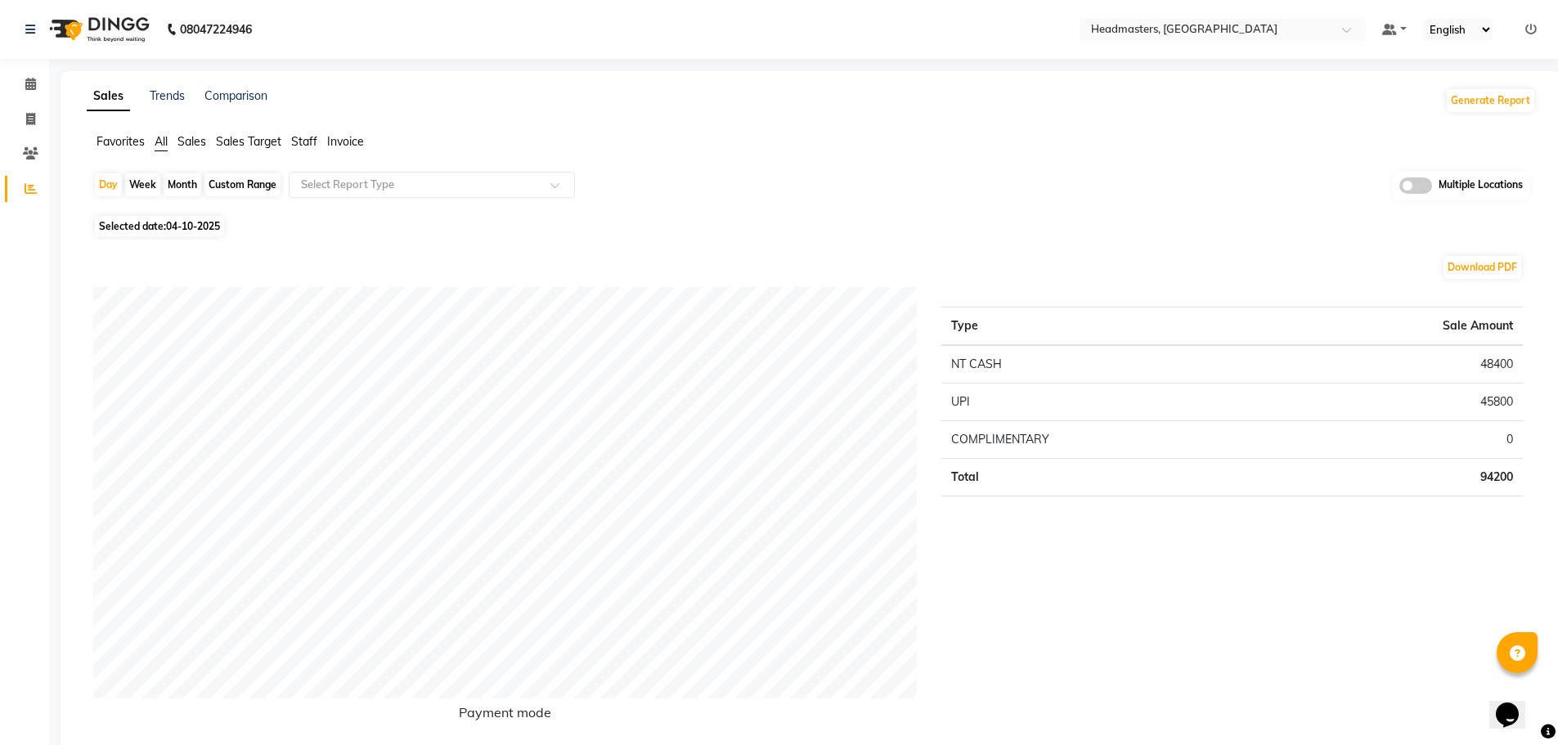
click at [309, 141] on span "Staff" at bounding box center [304, 141] width 26 height 15
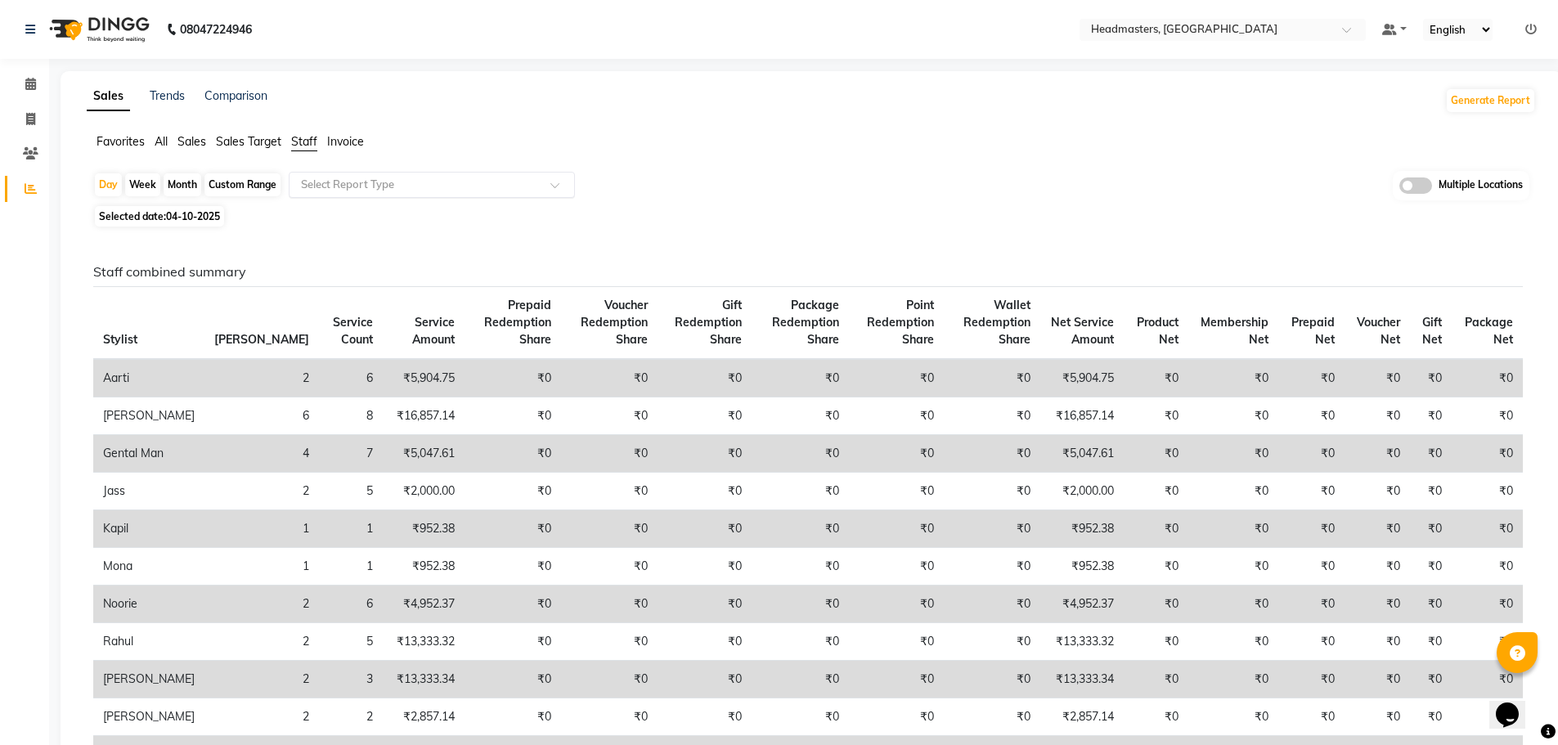
click at [550, 181] on div at bounding box center [432, 185] width 285 height 16
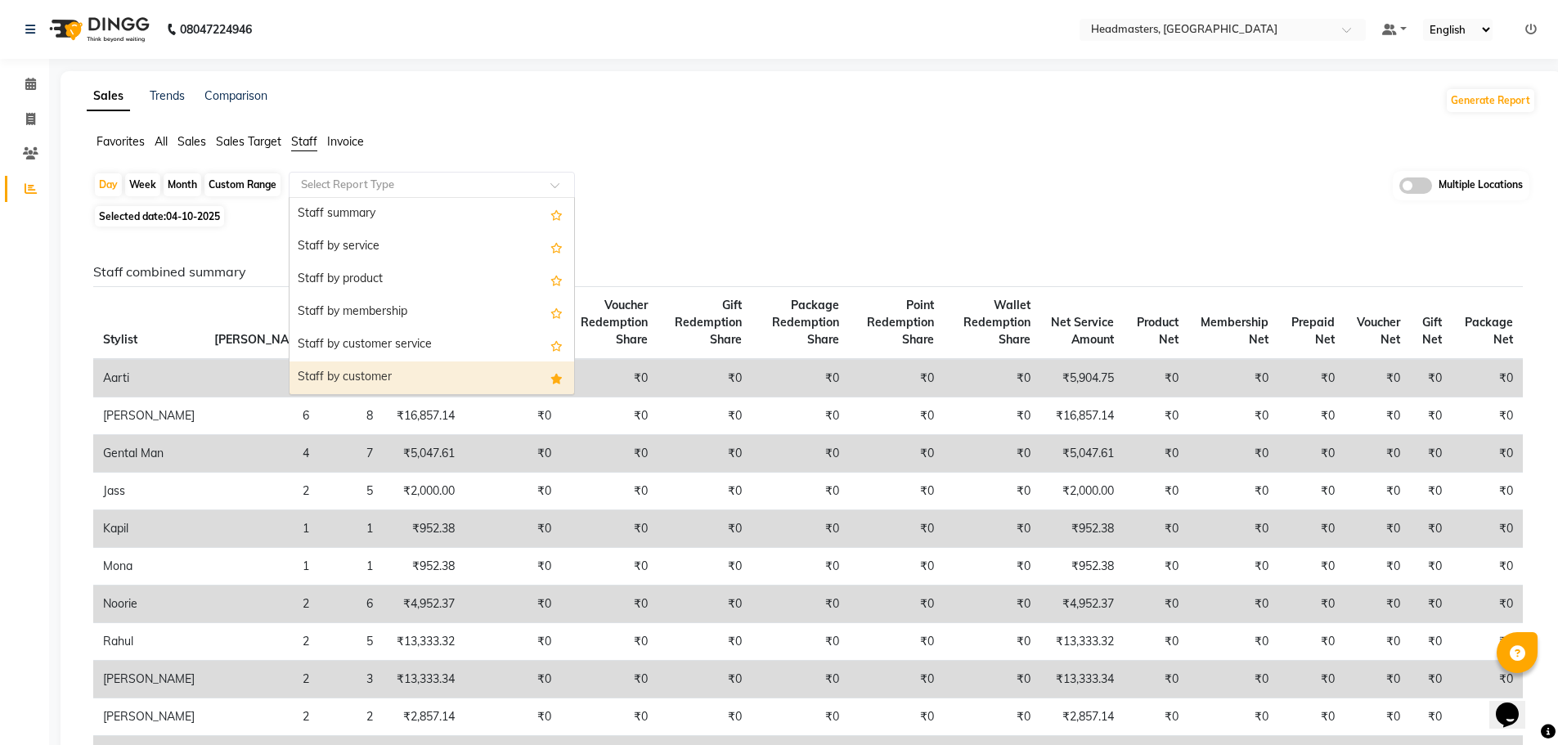
click at [464, 377] on div "Staff by customer" at bounding box center [432, 377] width 285 height 33
select select "full_report"
select select "csv"
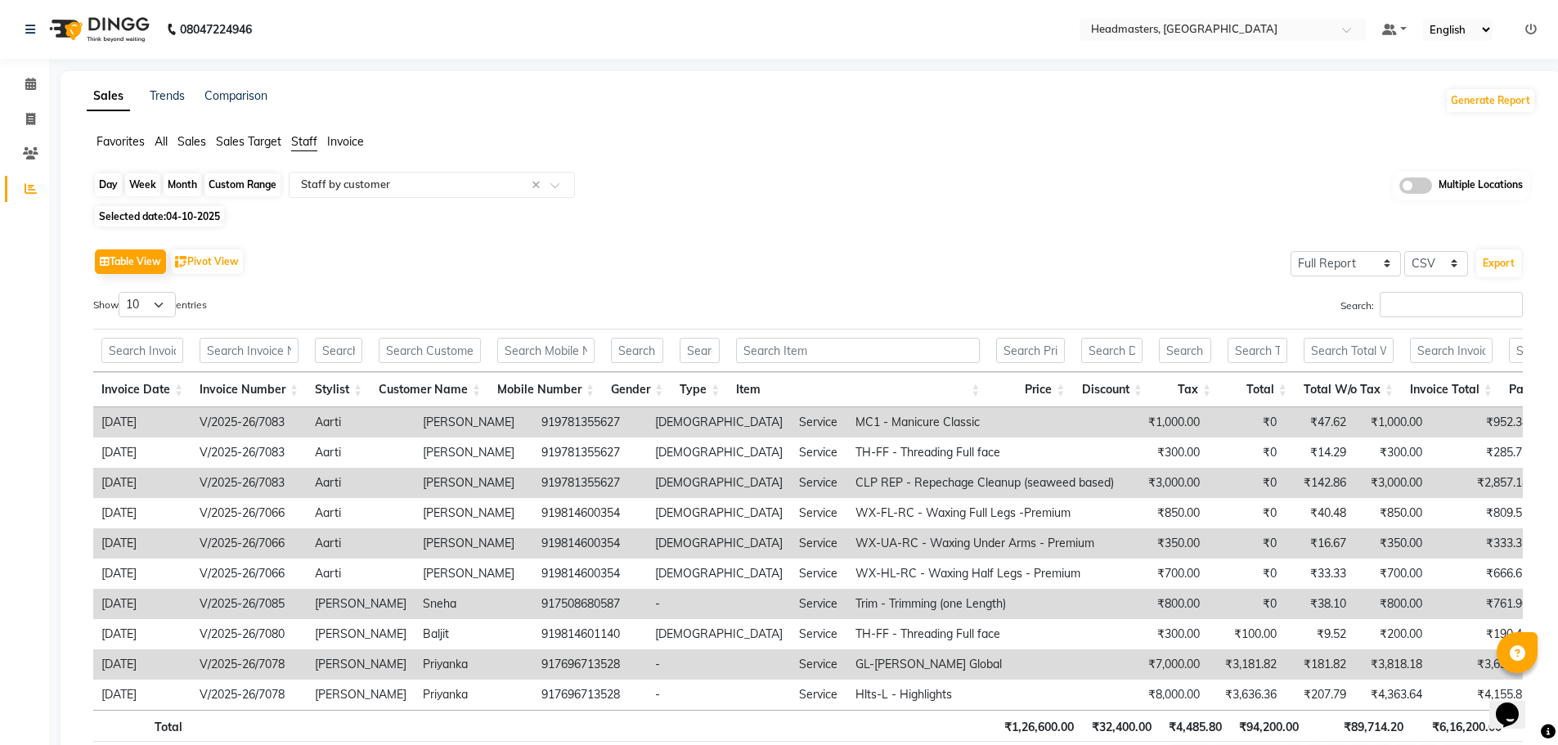
click at [114, 184] on div "Day" at bounding box center [108, 184] width 27 height 23
select select "10"
select select "2025"
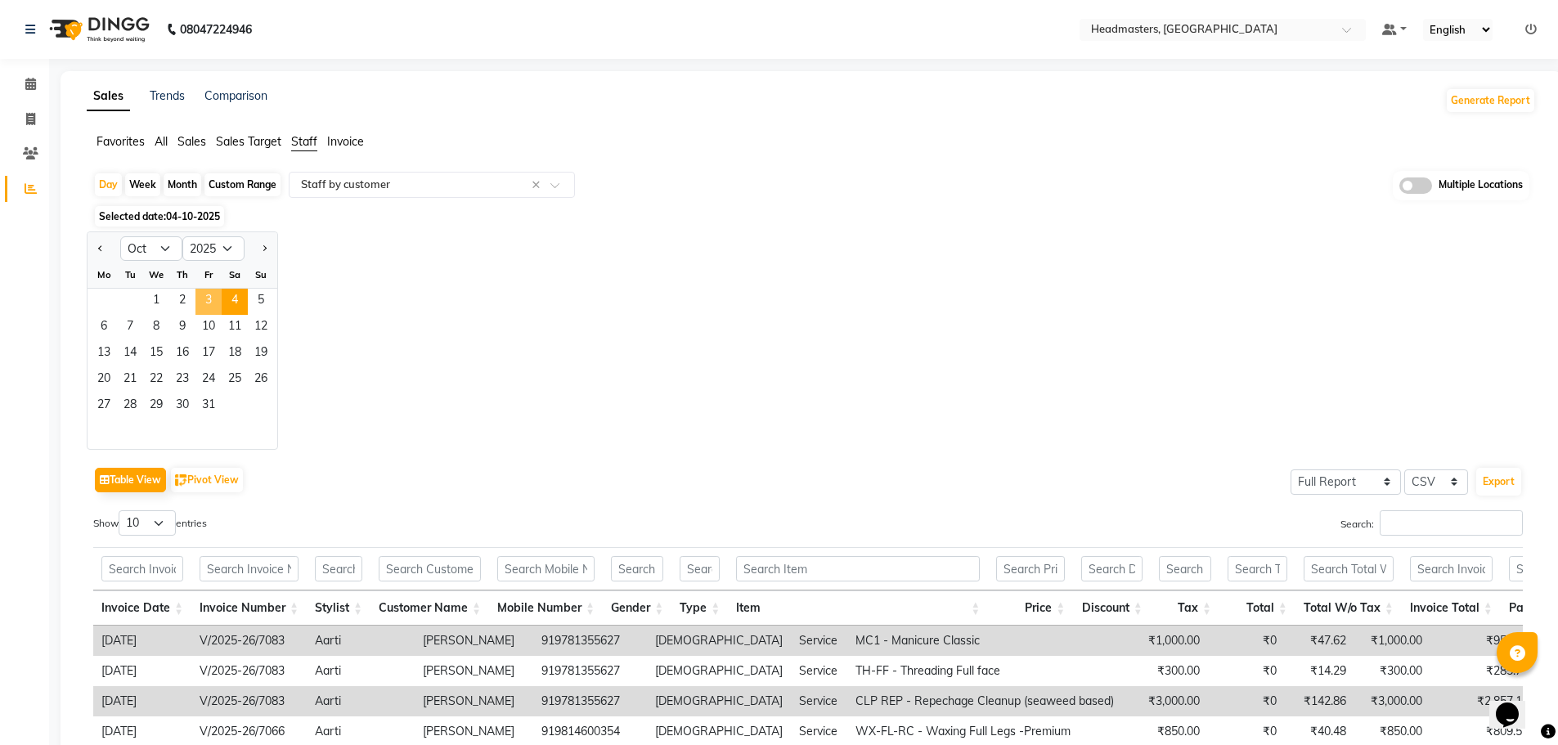
click at [205, 298] on span "3" at bounding box center [208, 302] width 26 height 26
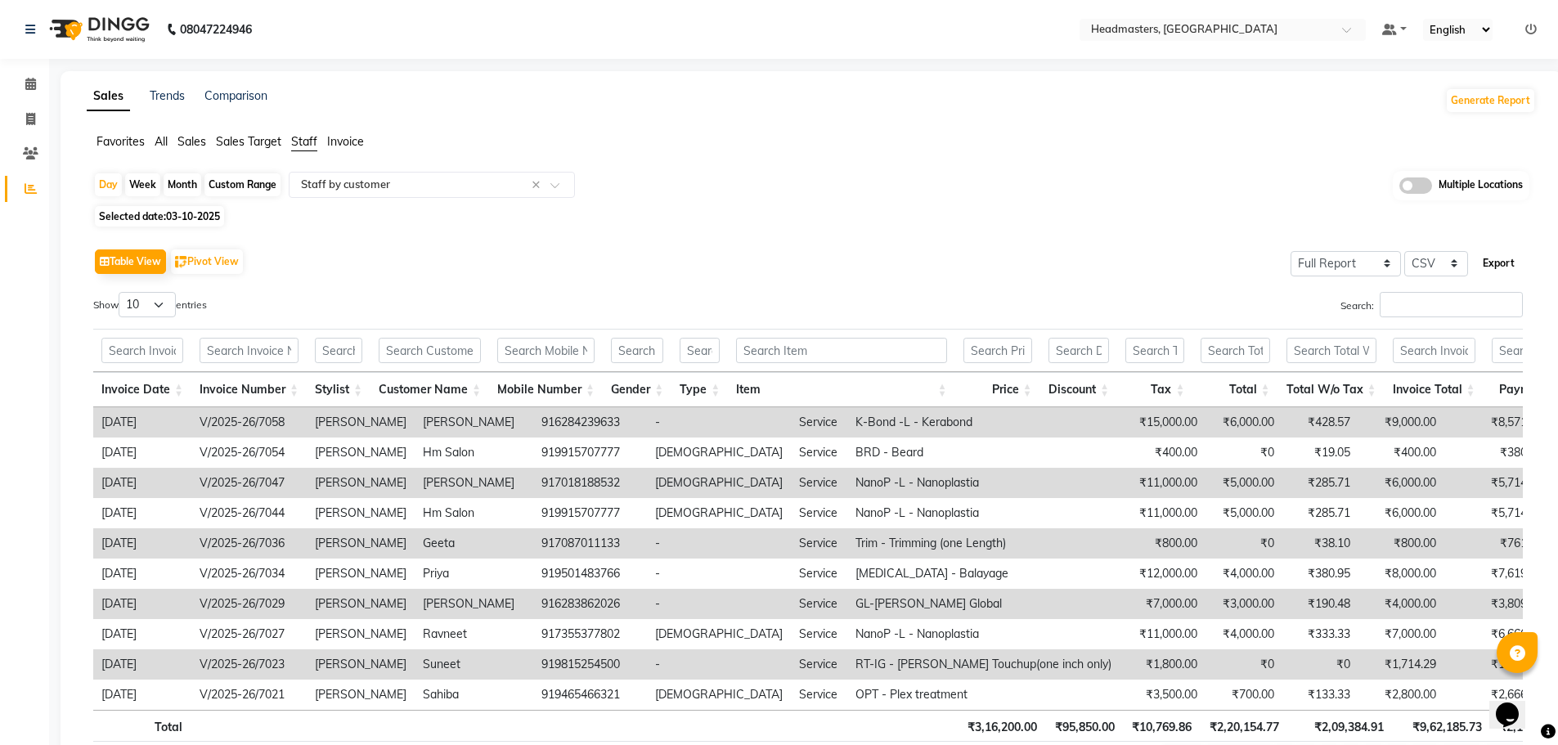
click at [1491, 261] on button "Export" at bounding box center [1498, 263] width 45 height 28
